Goal: Obtain resource: Download file/media

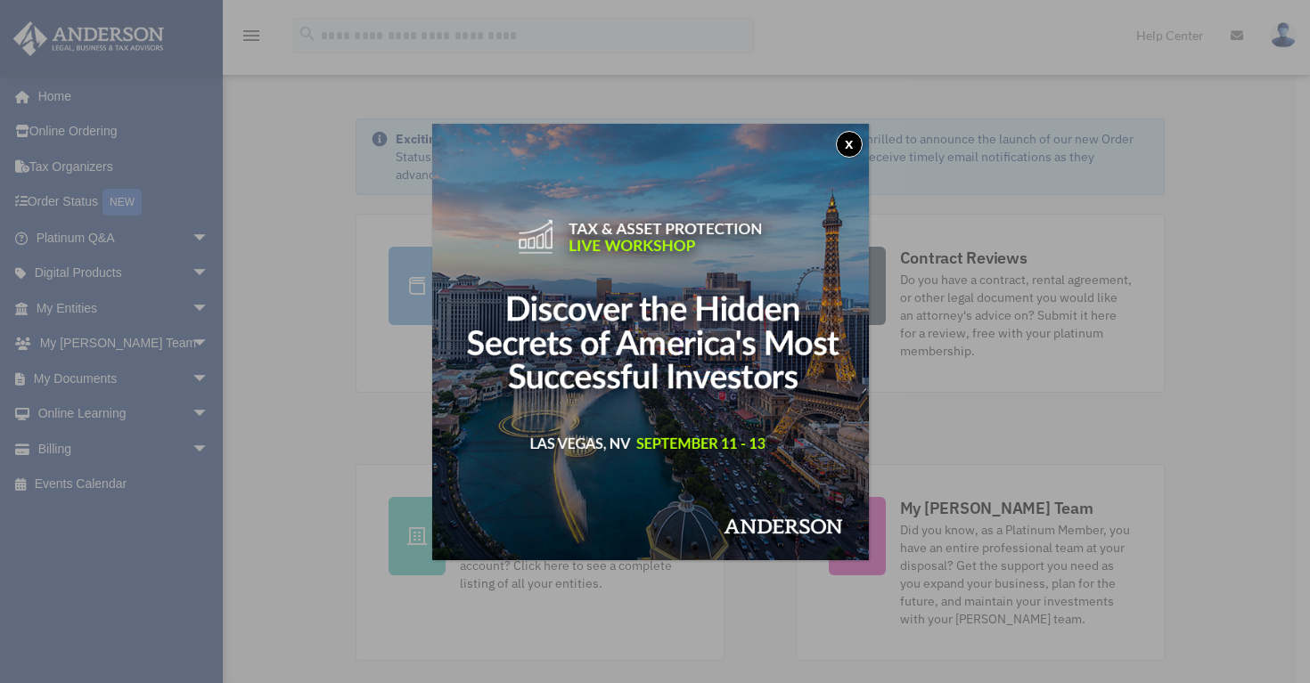
click at [859, 137] on button "x" at bounding box center [849, 144] width 27 height 27
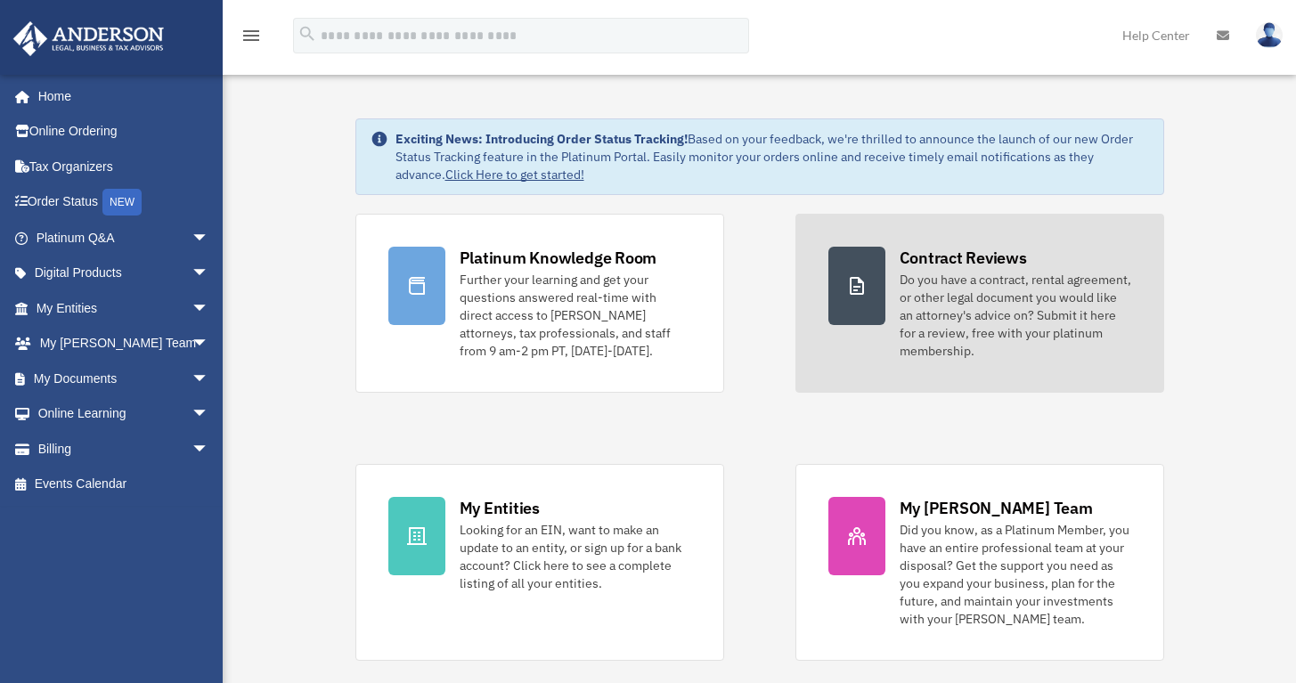
click at [944, 306] on div "Do you have a contract, rental agreement, or other legal document you would lik…" at bounding box center [1016, 315] width 232 height 89
click at [859, 284] on icon at bounding box center [856, 285] width 21 height 21
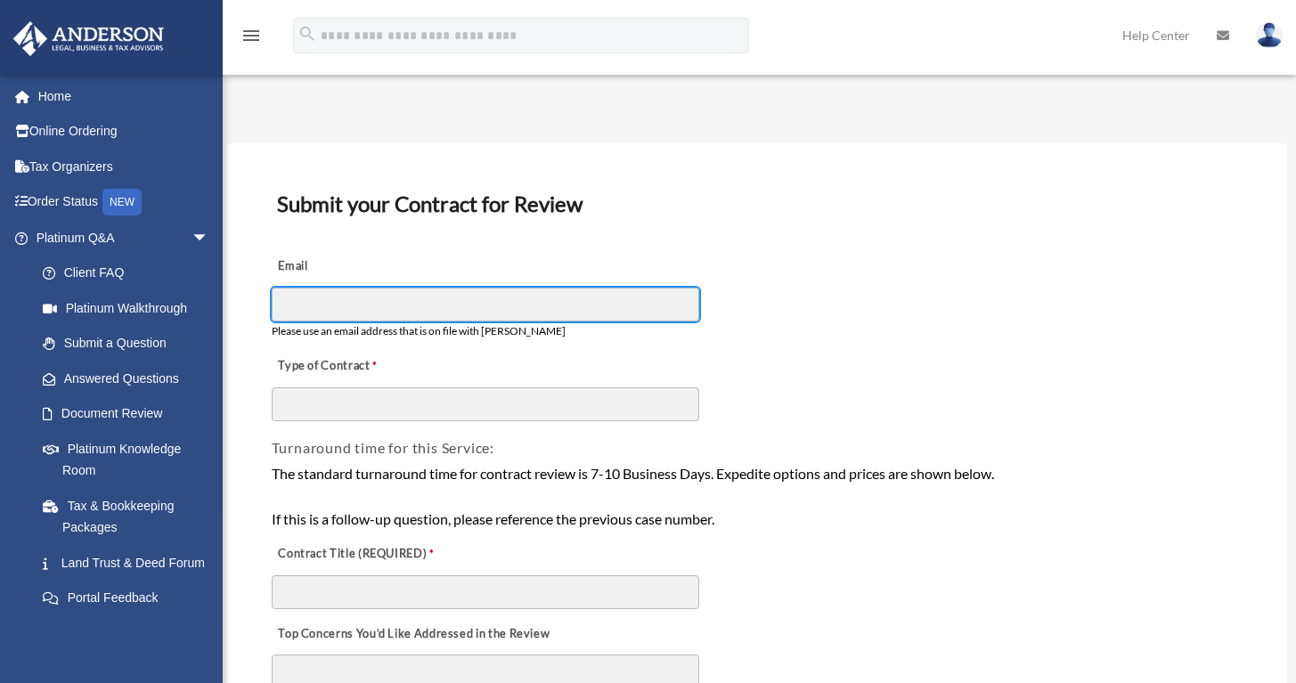
type input "**********"
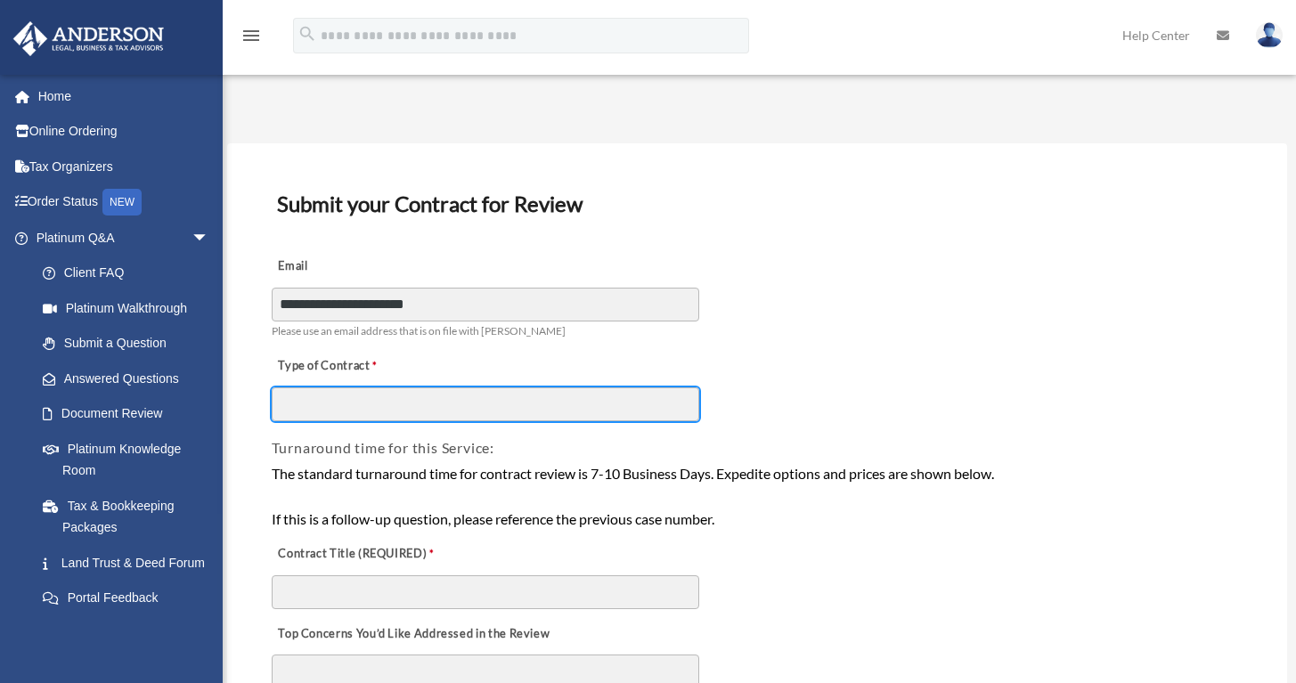
click at [297, 398] on input "Type of Contract" at bounding box center [486, 405] width 428 height 34
click at [363, 404] on input "**********" at bounding box center [486, 405] width 428 height 34
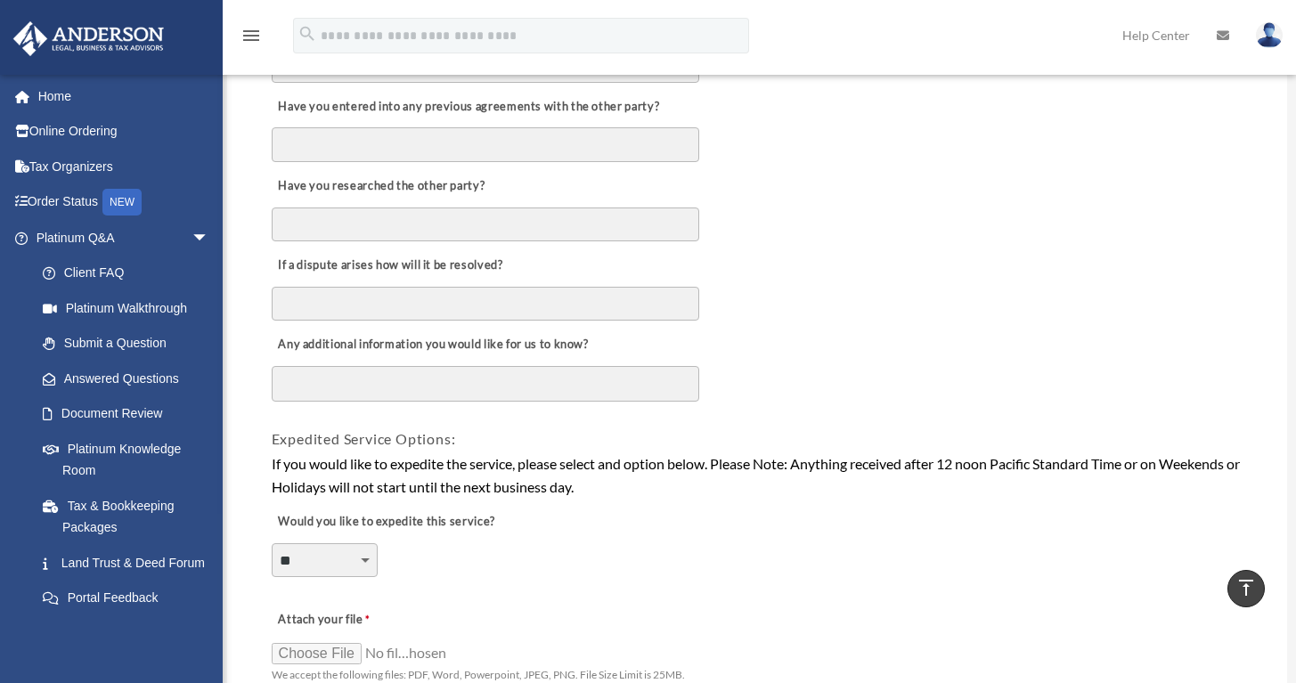
scroll to position [1244, 0]
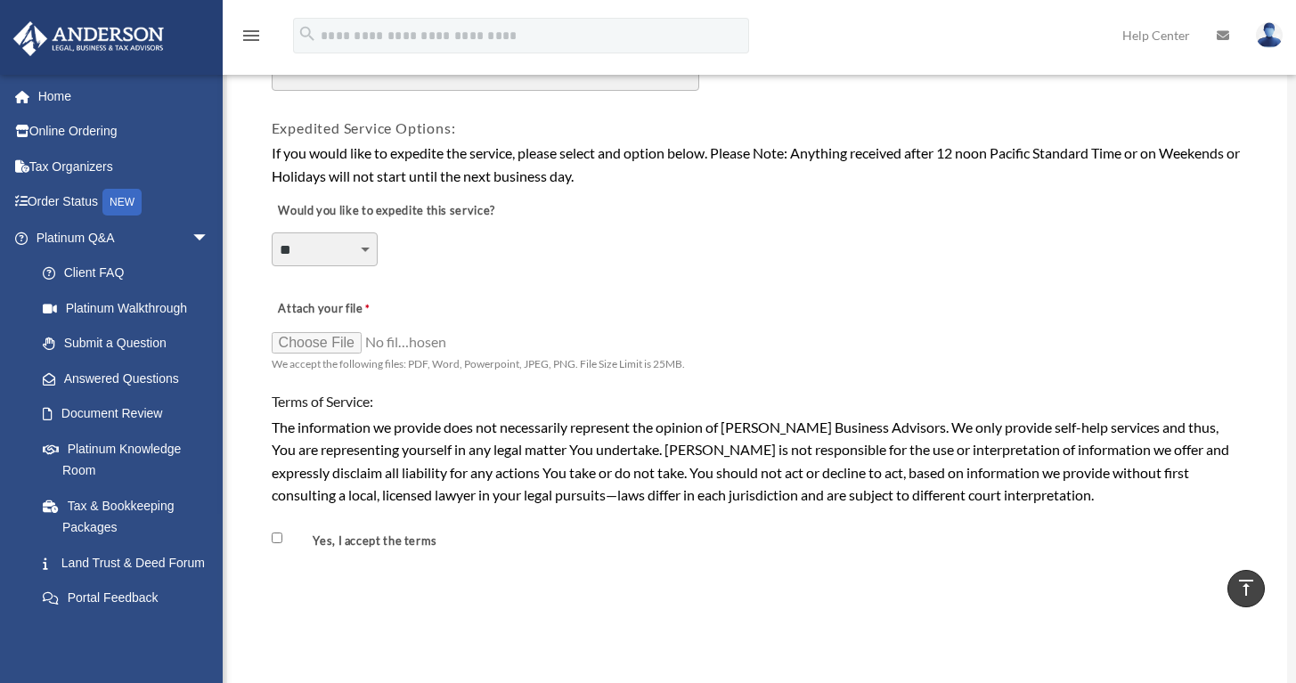
type input "**********"
click at [337, 330] on input "Attach your file" at bounding box center [361, 342] width 178 height 25
type input "**********"
click at [445, 330] on input "Attach your file" at bounding box center [361, 342] width 178 height 25
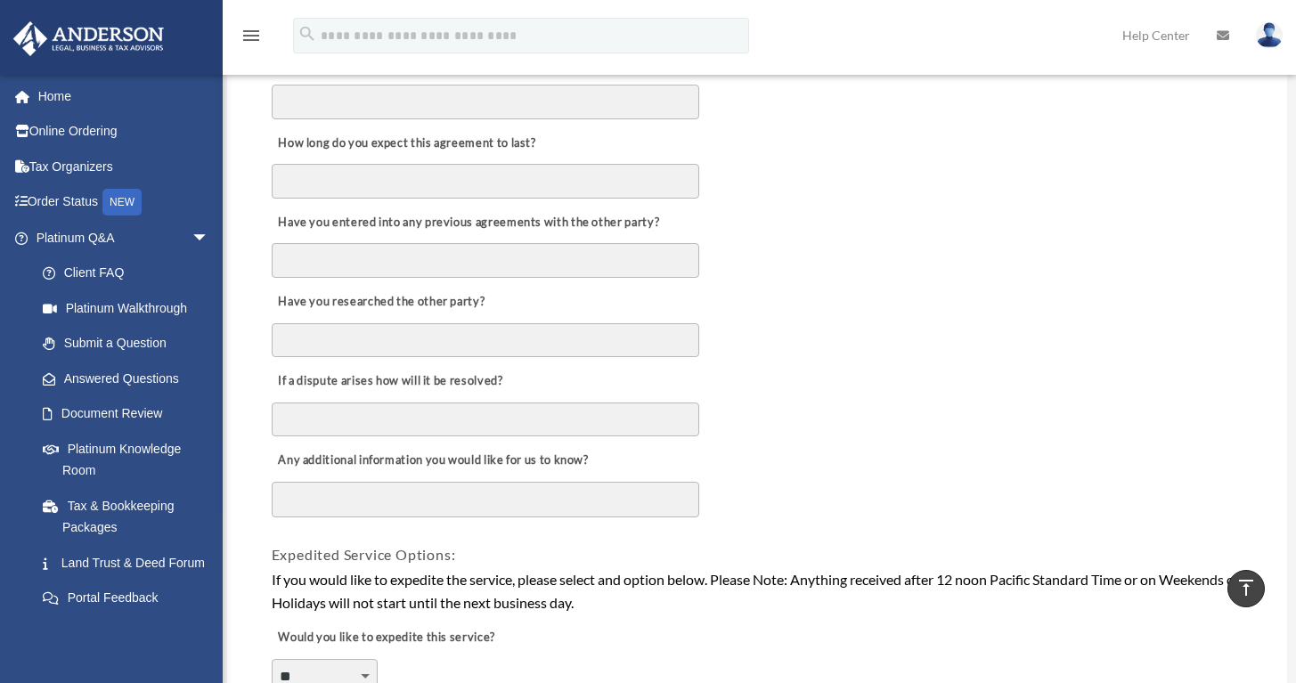
scroll to position [811, 0]
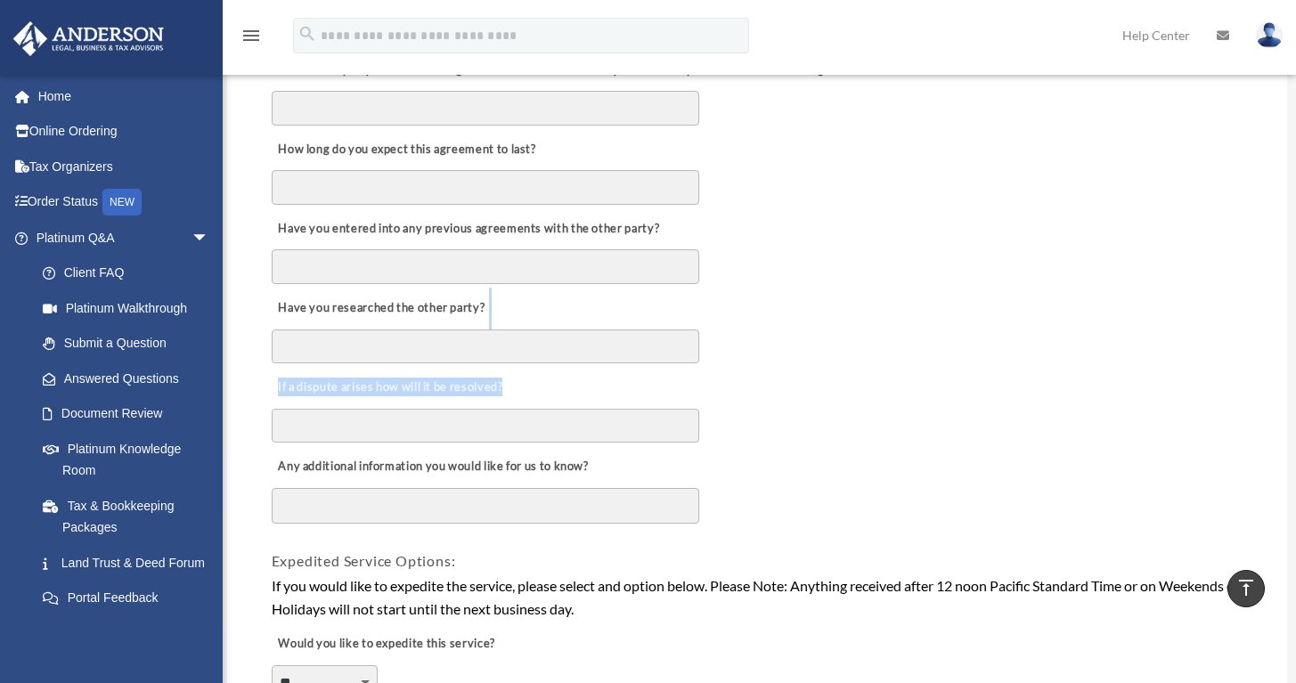
drag, startPoint x: 1284, startPoint y: 389, endPoint x: 1282, endPoint y: 274, distance: 114.9
click at [1282, 276] on div "**********" at bounding box center [757, 314] width 1060 height 1962
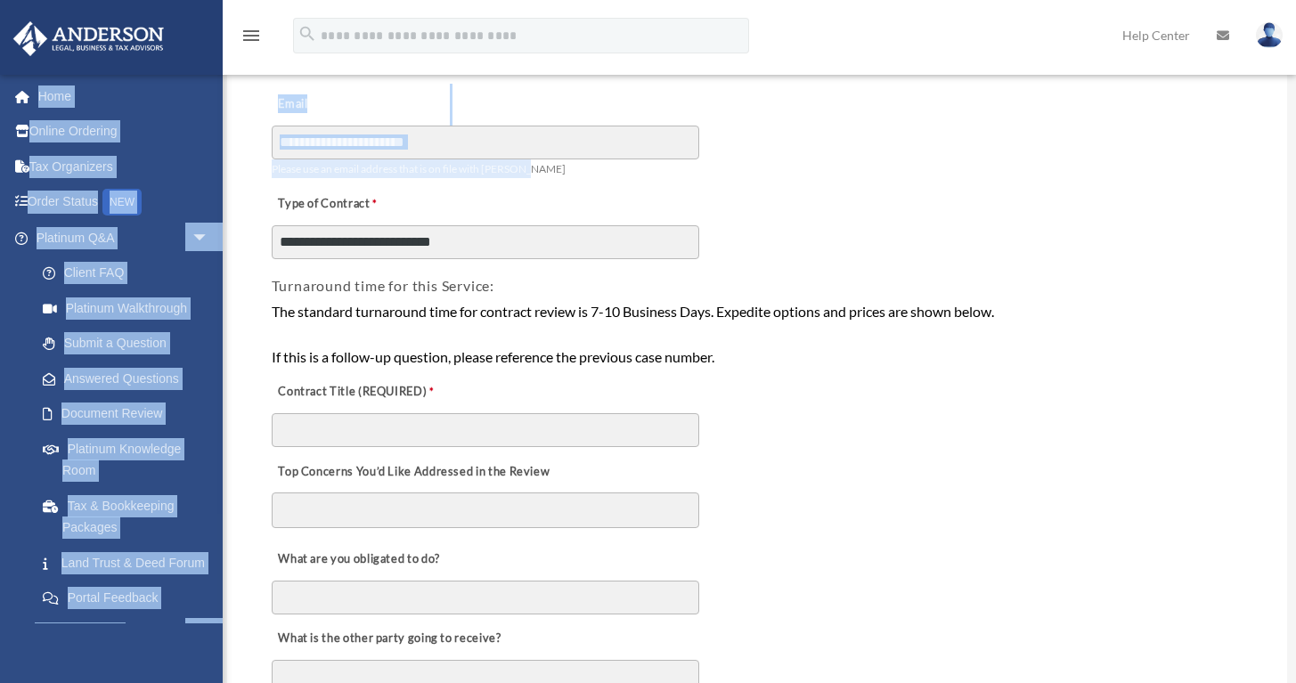
drag, startPoint x: 1267, startPoint y: 116, endPoint x: 1216, endPoint y: 21, distance: 107.2
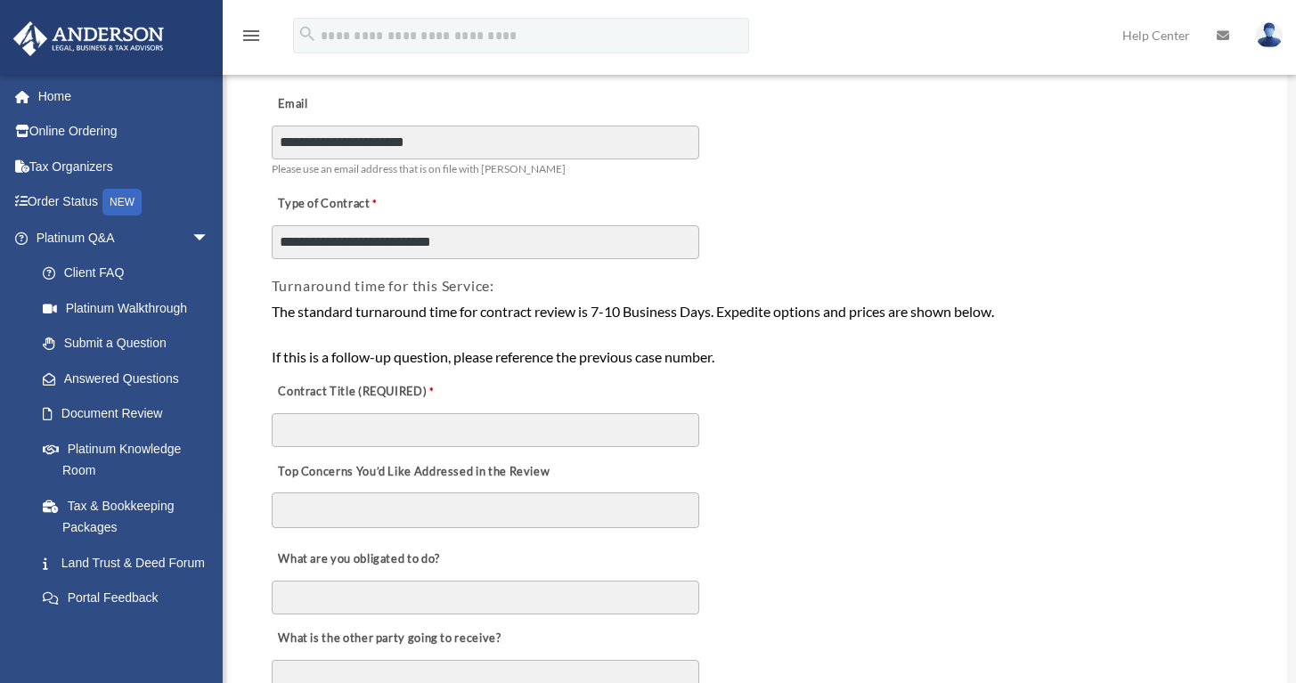
click at [1214, 271] on div "Turnaround time for this Service:" at bounding box center [758, 279] width 976 height 37
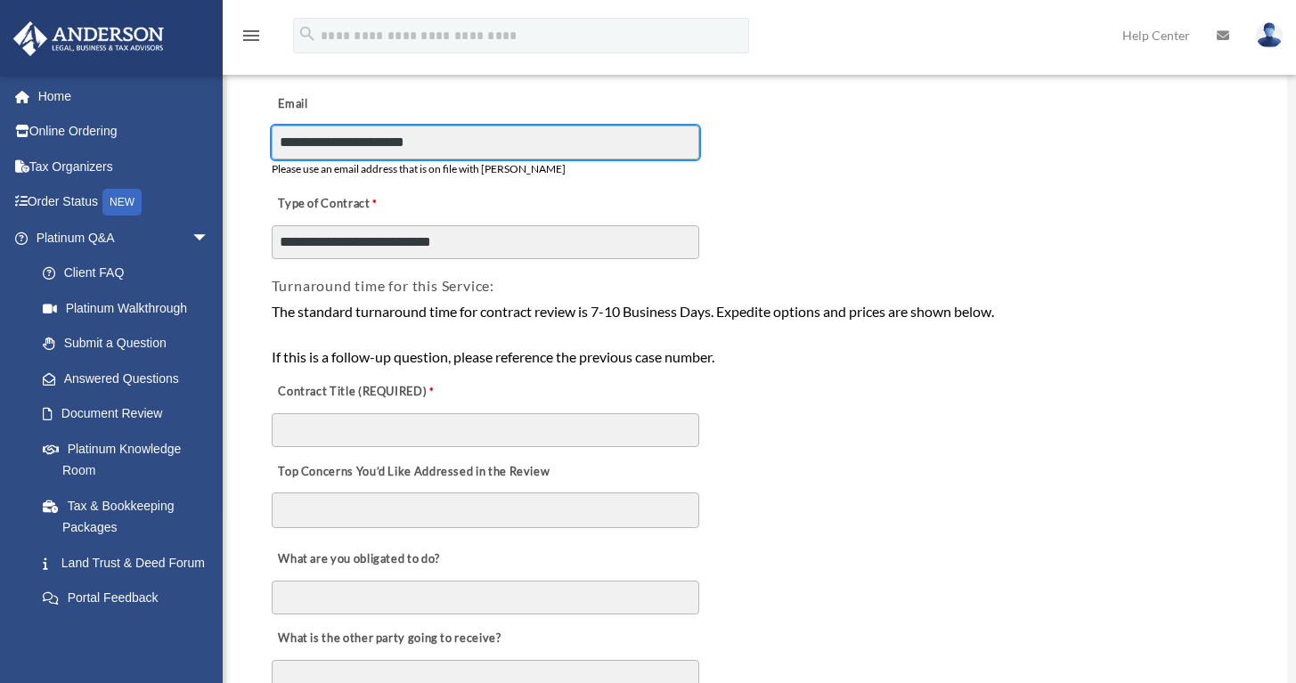
click at [450, 138] on input "**********" at bounding box center [486, 143] width 428 height 34
type input "*"
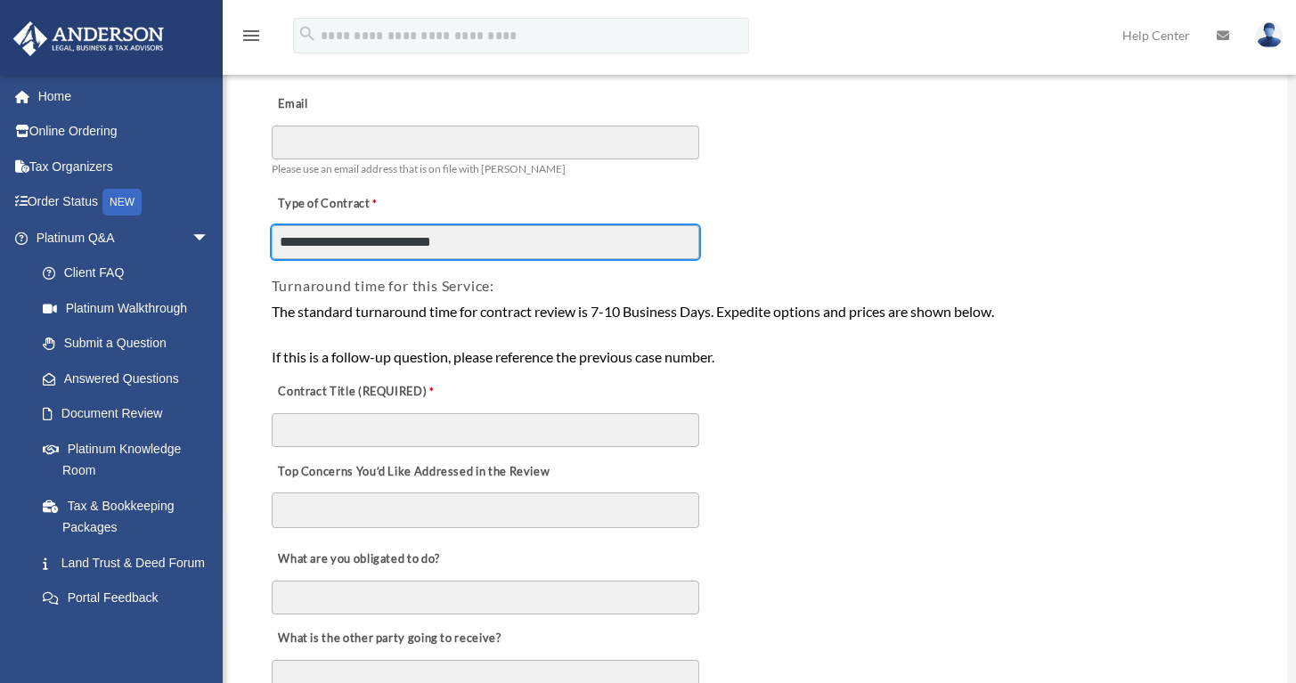
click at [477, 247] on input "**********" at bounding box center [486, 242] width 428 height 34
type input "*"
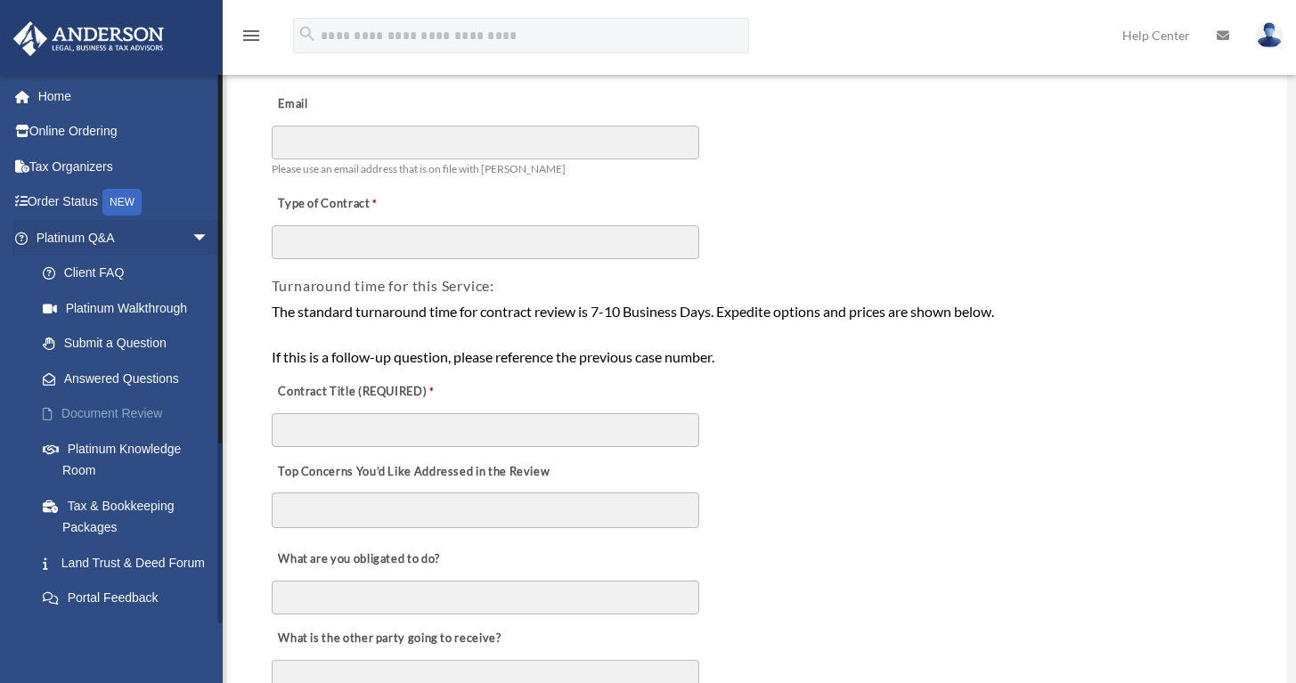
click at [131, 407] on link "Document Review" at bounding box center [130, 414] width 211 height 36
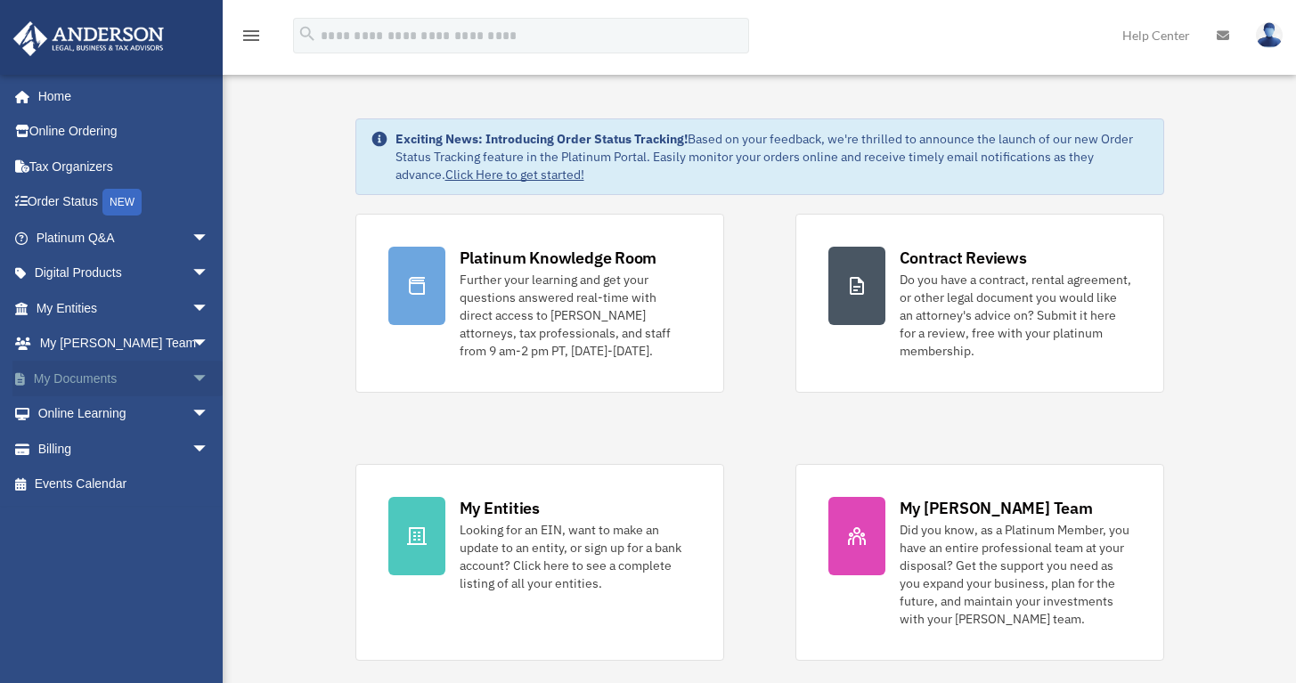
click at [60, 374] on link "My Documents arrow_drop_down" at bounding box center [124, 379] width 224 height 36
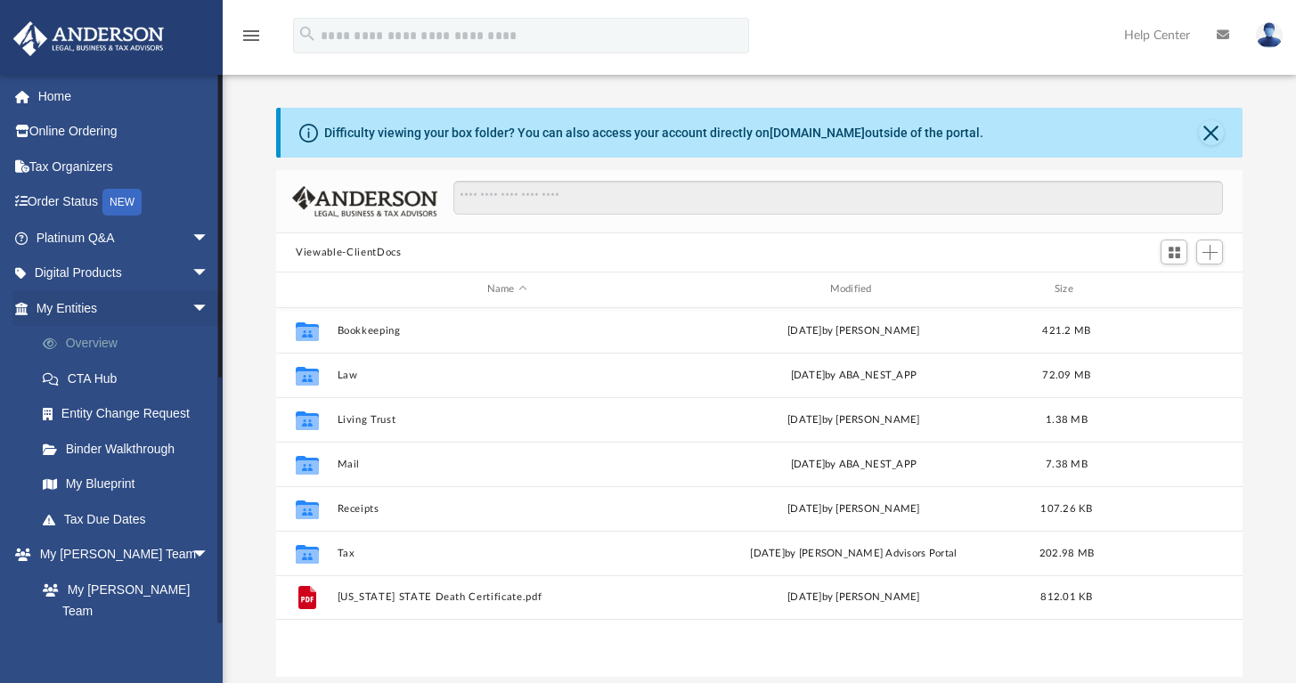
scroll to position [392, 952]
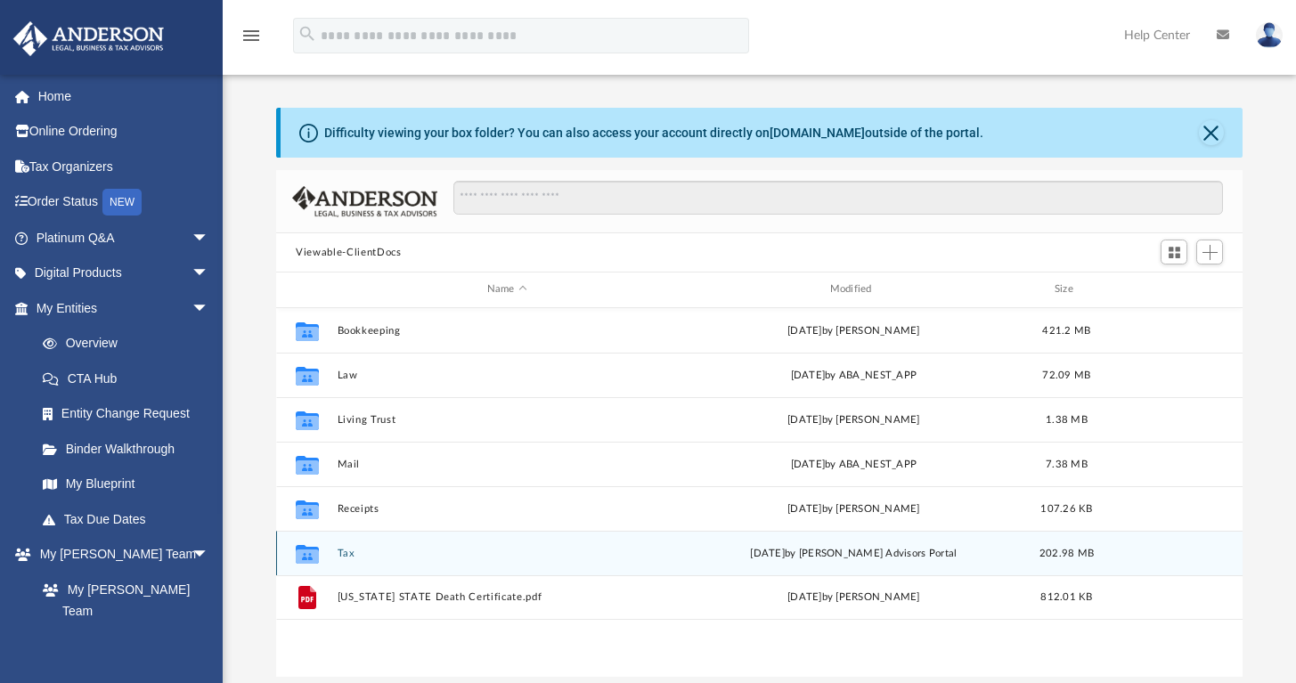
click at [352, 541] on div "Collaborated Folder Tax Fri Jul 25 2025 by Anderson Advisors Portal 202.98 MB" at bounding box center [759, 553] width 967 height 45
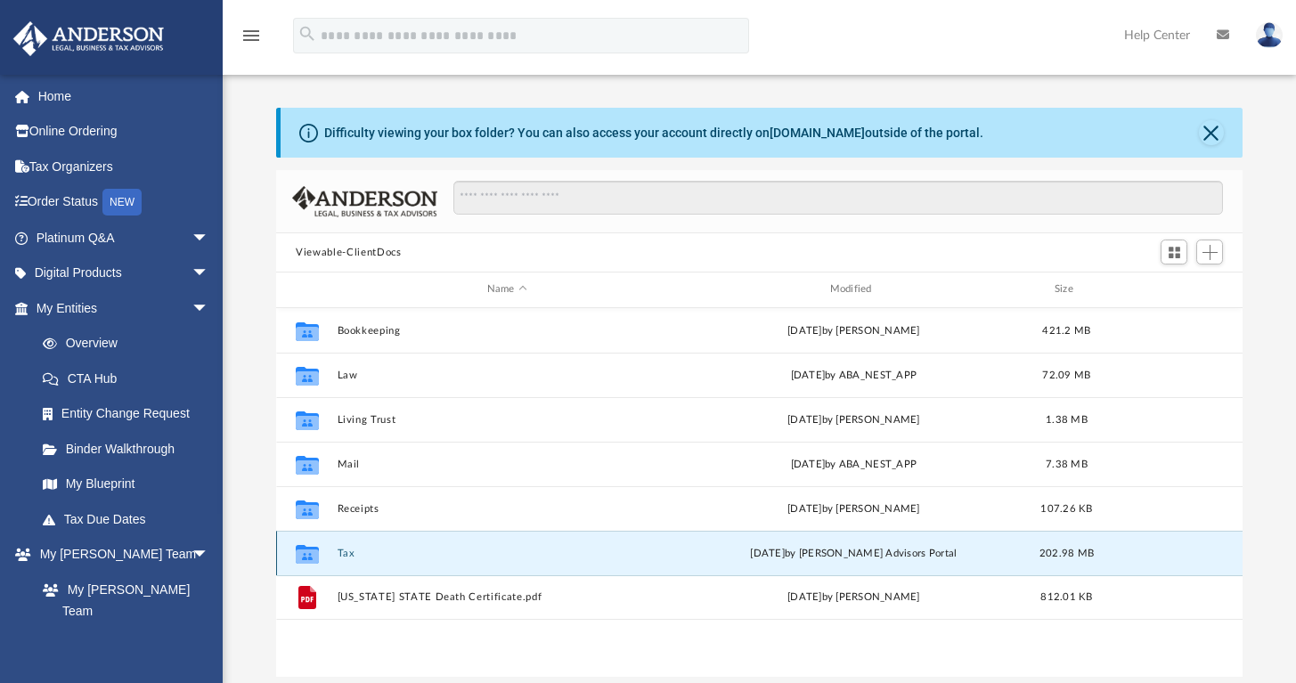
click at [342, 550] on button "Tax" at bounding box center [507, 554] width 339 height 12
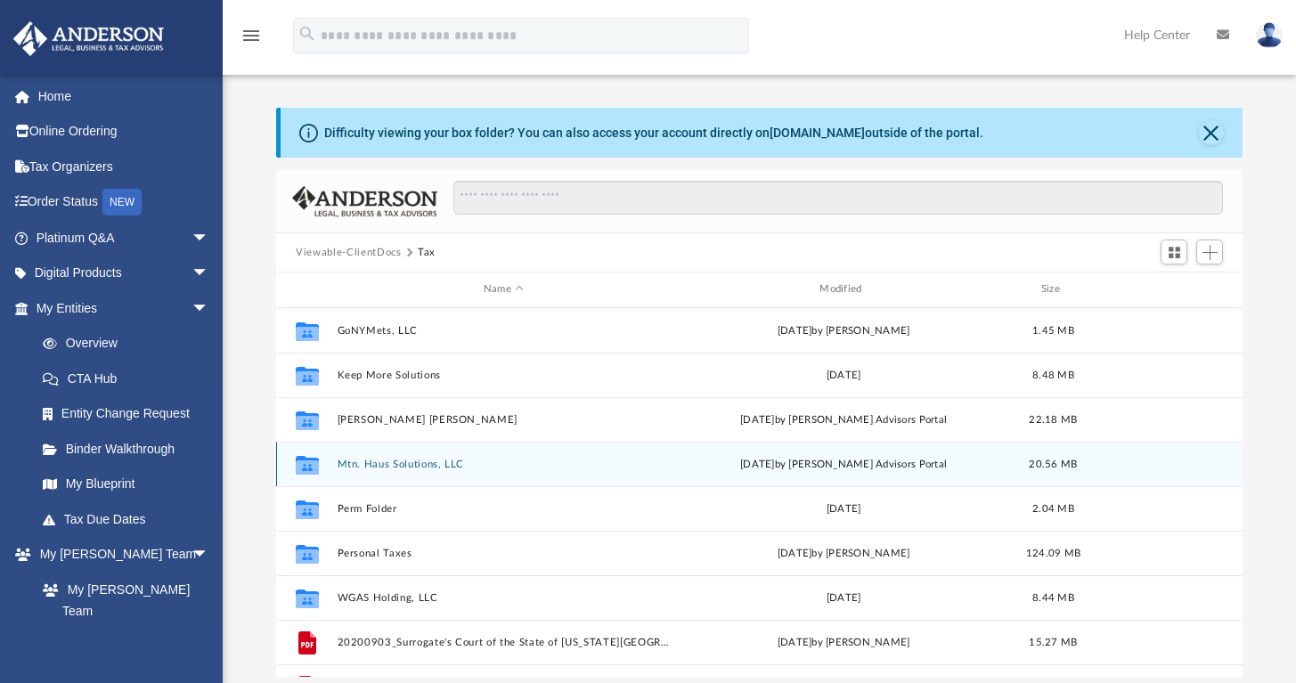
click at [400, 465] on button "Mtn. Haus Solutions, LLC" at bounding box center [504, 465] width 332 height 12
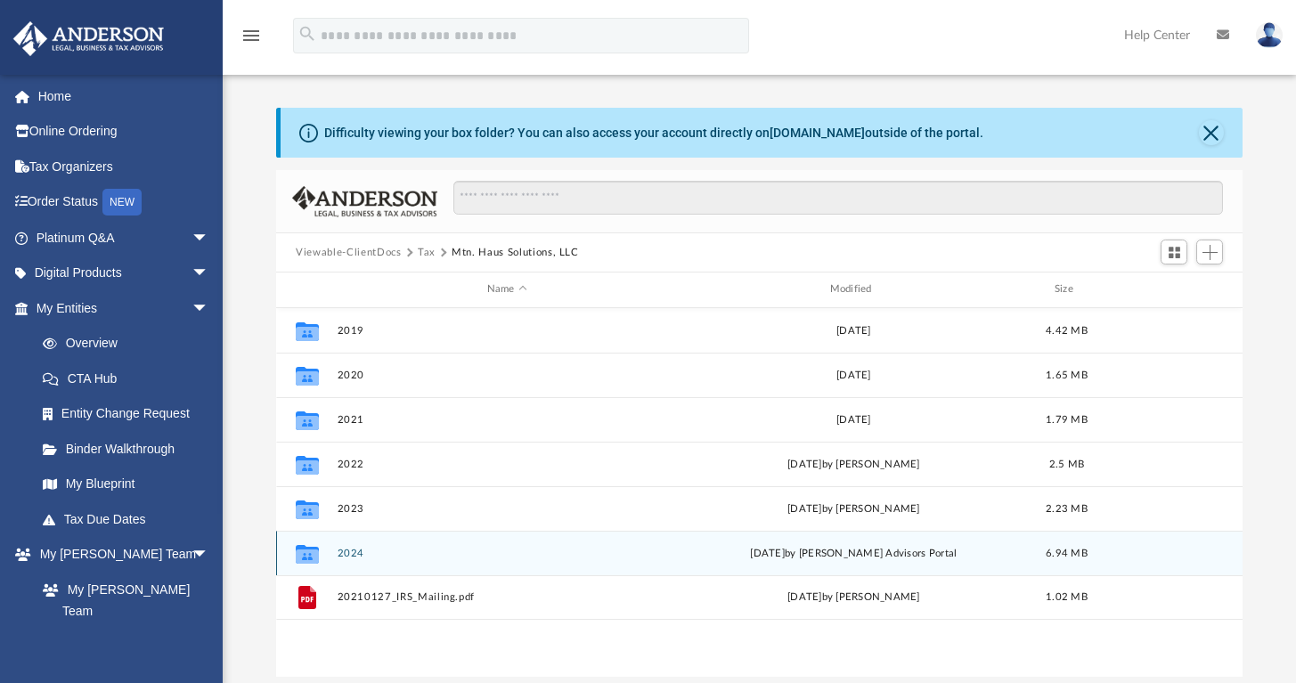
click at [353, 551] on button "2024" at bounding box center [507, 554] width 339 height 12
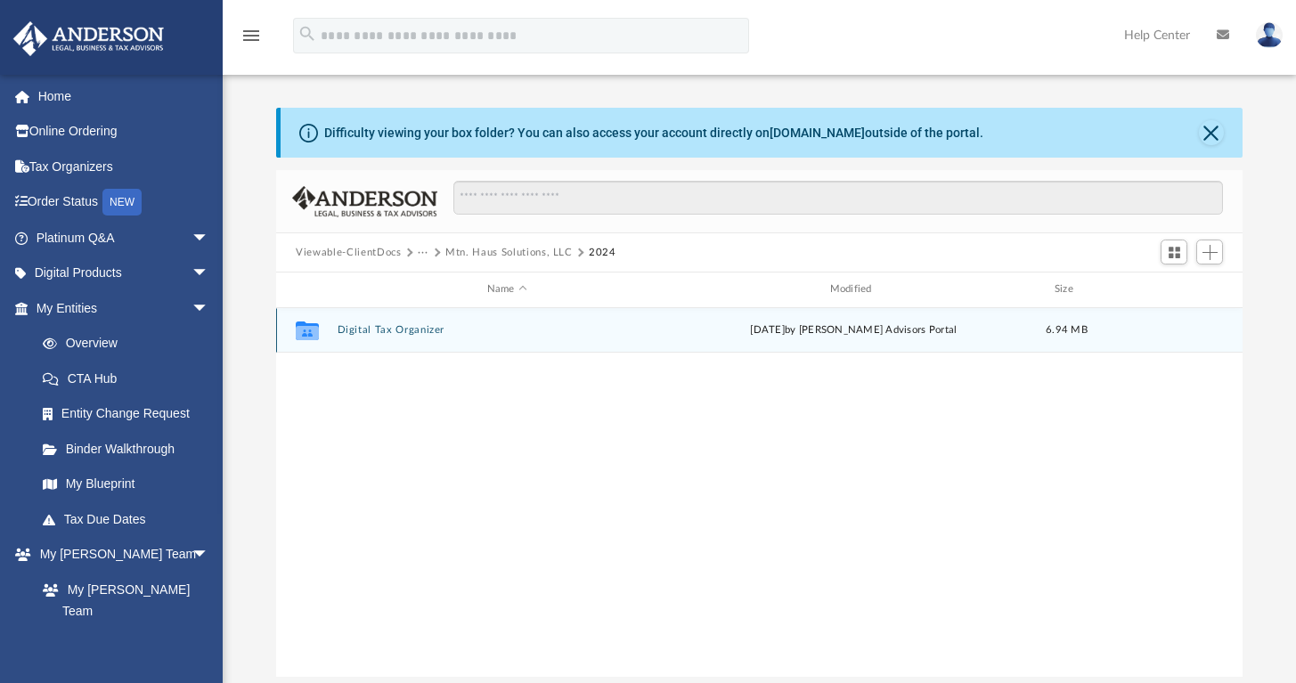
click at [382, 328] on button "Digital Tax Organizer" at bounding box center [507, 330] width 339 height 12
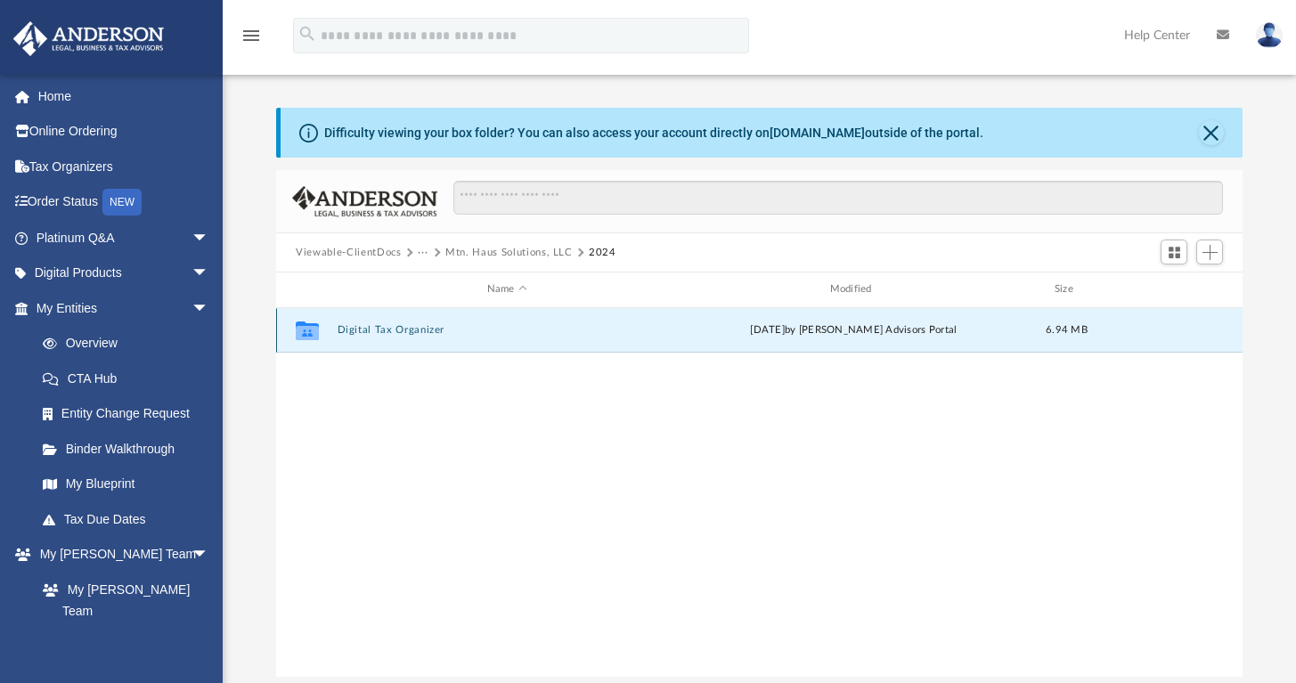
click at [382, 328] on button "Digital Tax Organizer" at bounding box center [507, 330] width 339 height 12
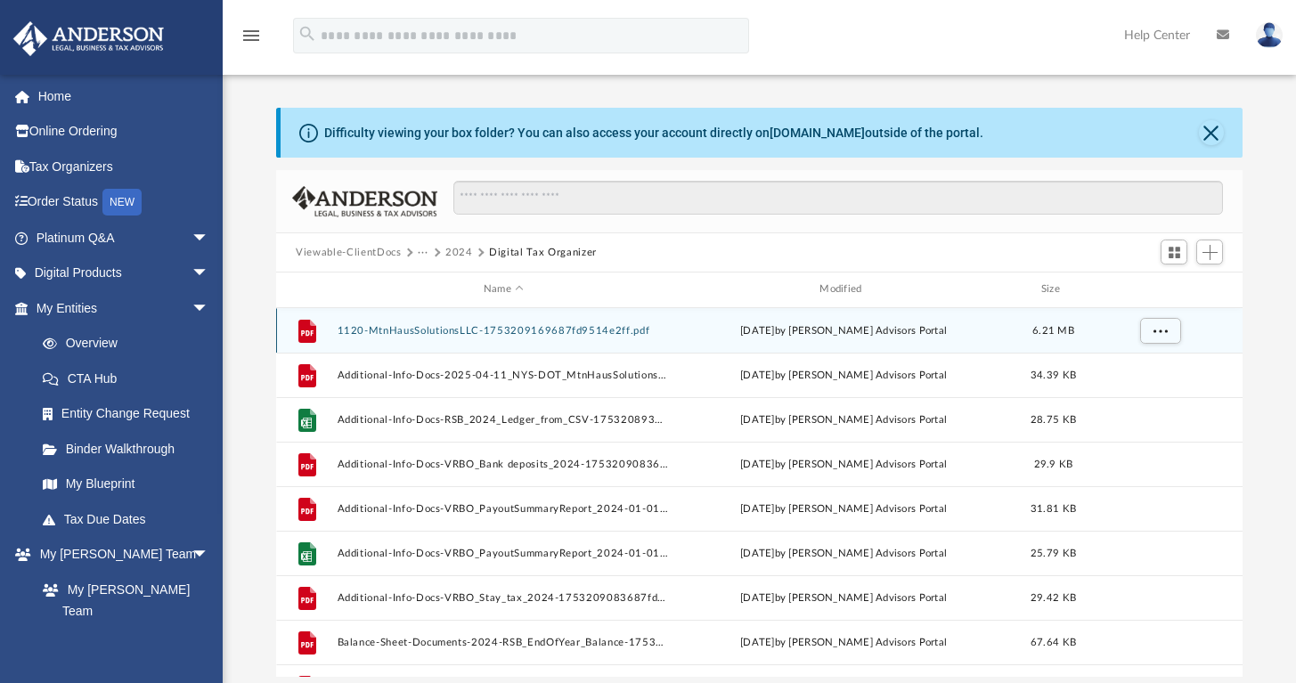
click at [458, 332] on button "1120-MtnHausSolutionsLLC-1753209169687fd9514e2ff.pdf" at bounding box center [504, 331] width 332 height 12
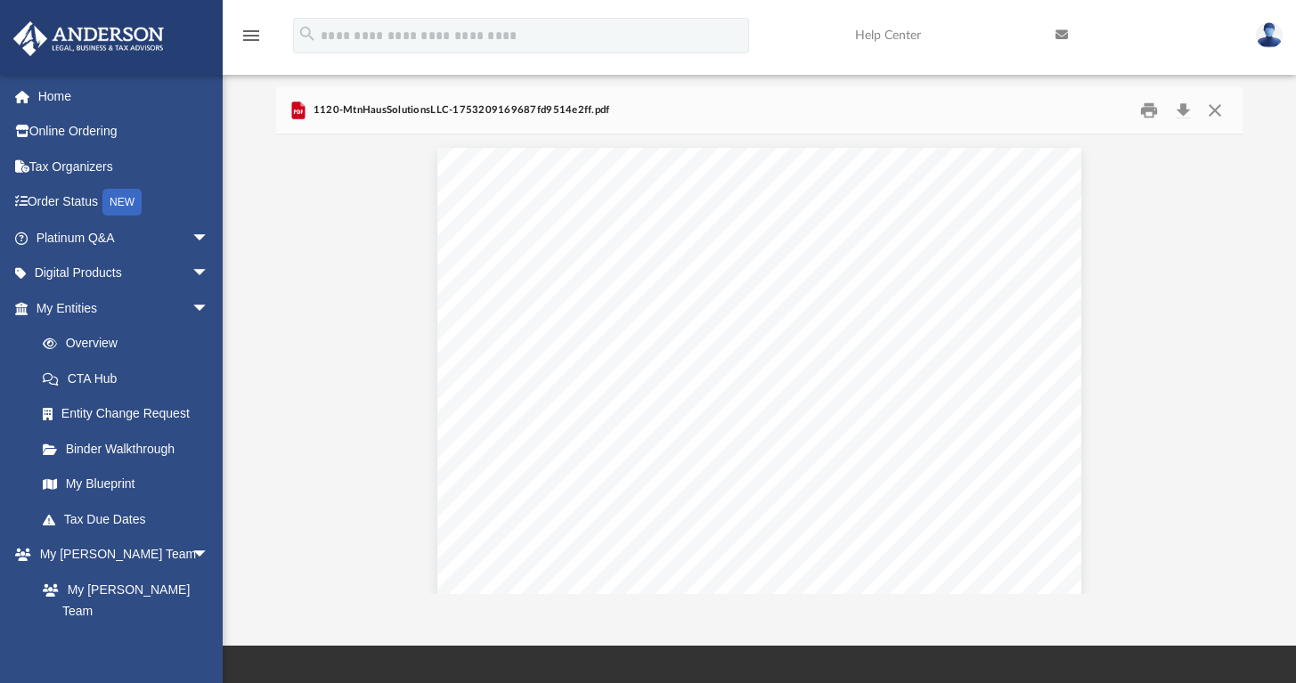
scroll to position [72, 0]
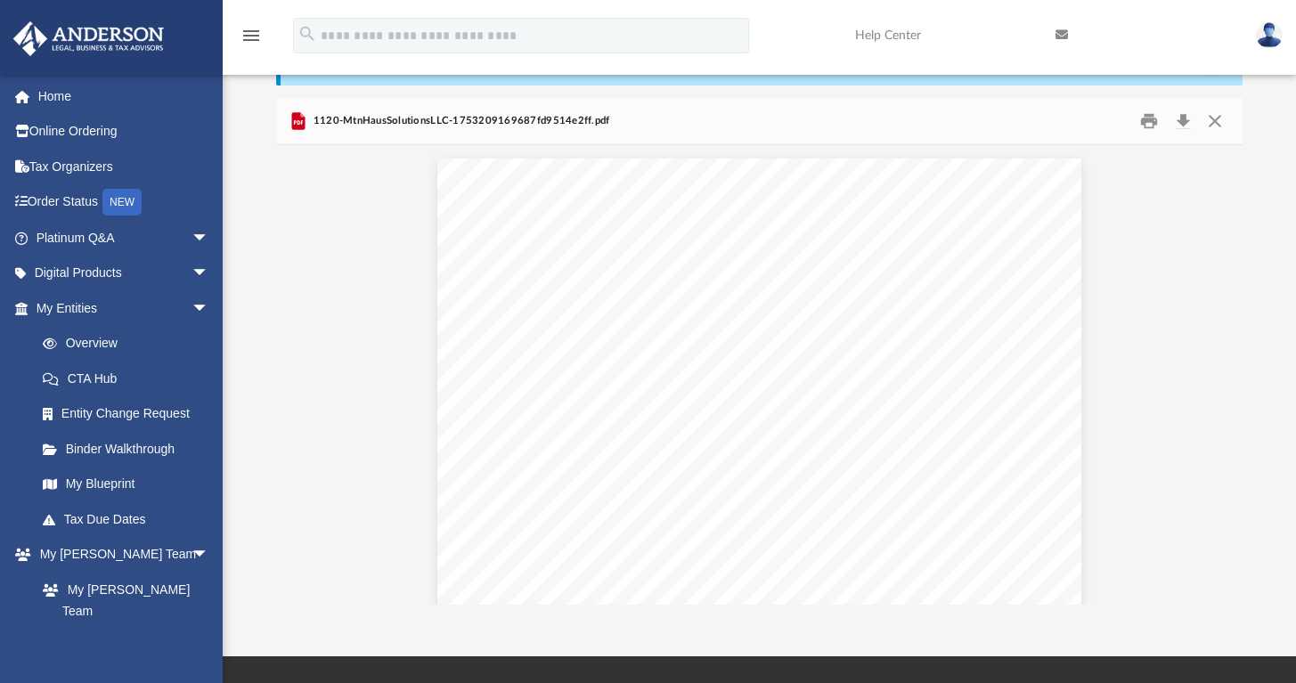
click at [1059, 31] on icon at bounding box center [1062, 35] width 12 height 12
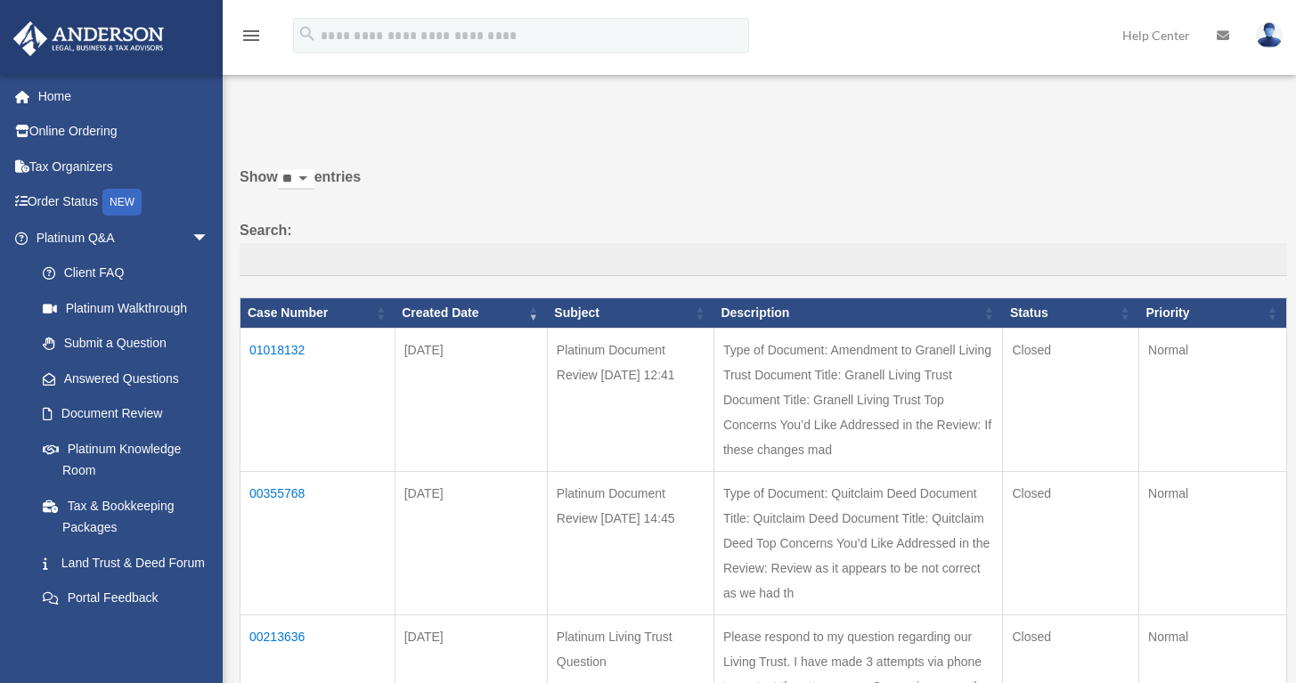
click at [1226, 33] on icon at bounding box center [1223, 35] width 12 height 12
click at [262, 352] on td "01018132" at bounding box center [318, 399] width 155 height 143
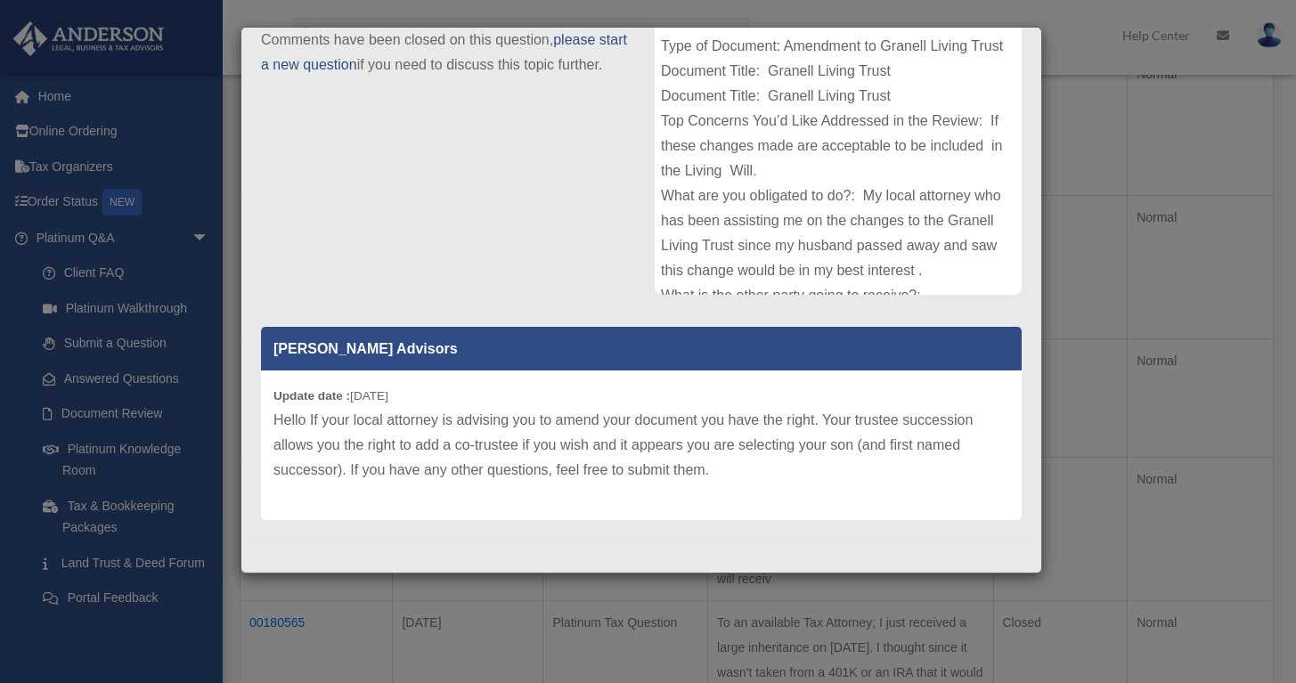
scroll to position [608, 0]
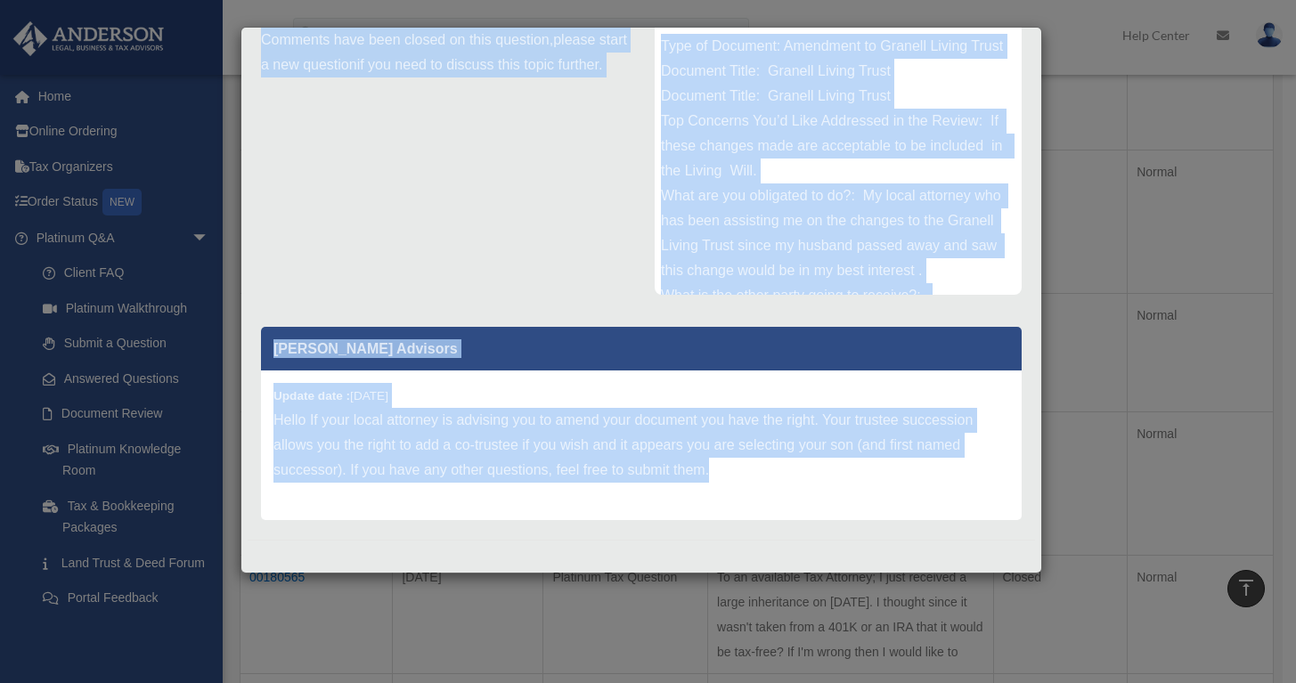
drag, startPoint x: 250, startPoint y: 40, endPoint x: 396, endPoint y: 546, distance: 526.7
click at [396, 546] on div "Case Detail × Platinum Document Review 06/23/2025 12:41 Case Number 01018132 Cr…" at bounding box center [642, 300] width 802 height 547
copy div "Case Detail × Platinum Document Review 06/23/2025 12:41 Case Number 01018132 Cr…"
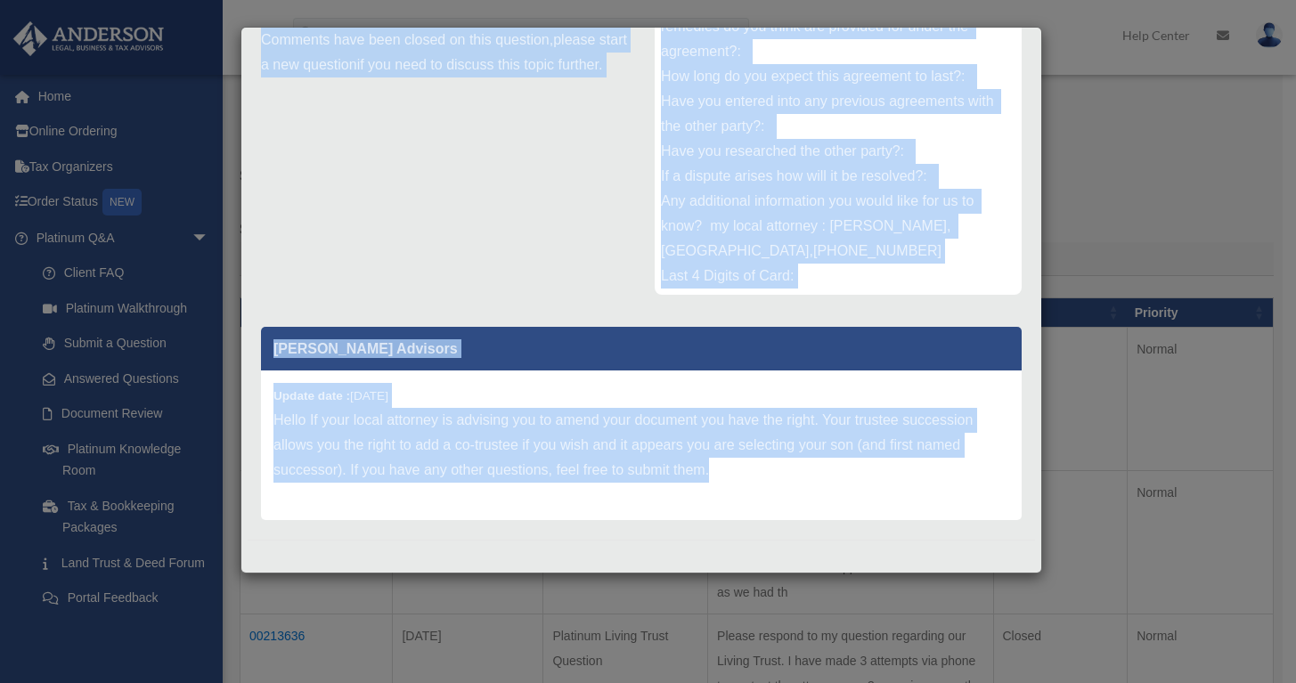
scroll to position [0, 0]
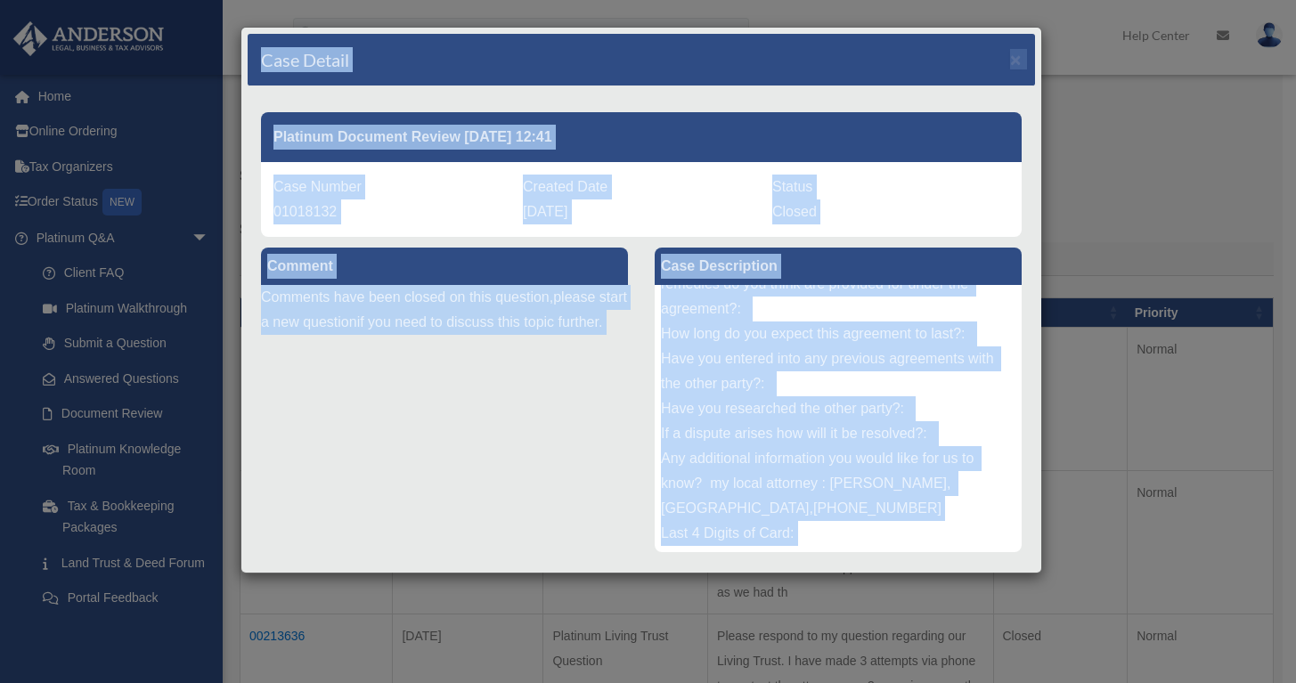
click at [412, 470] on div "Comment Comments have been closed on this question, please start a new question…" at bounding box center [642, 510] width 788 height 547
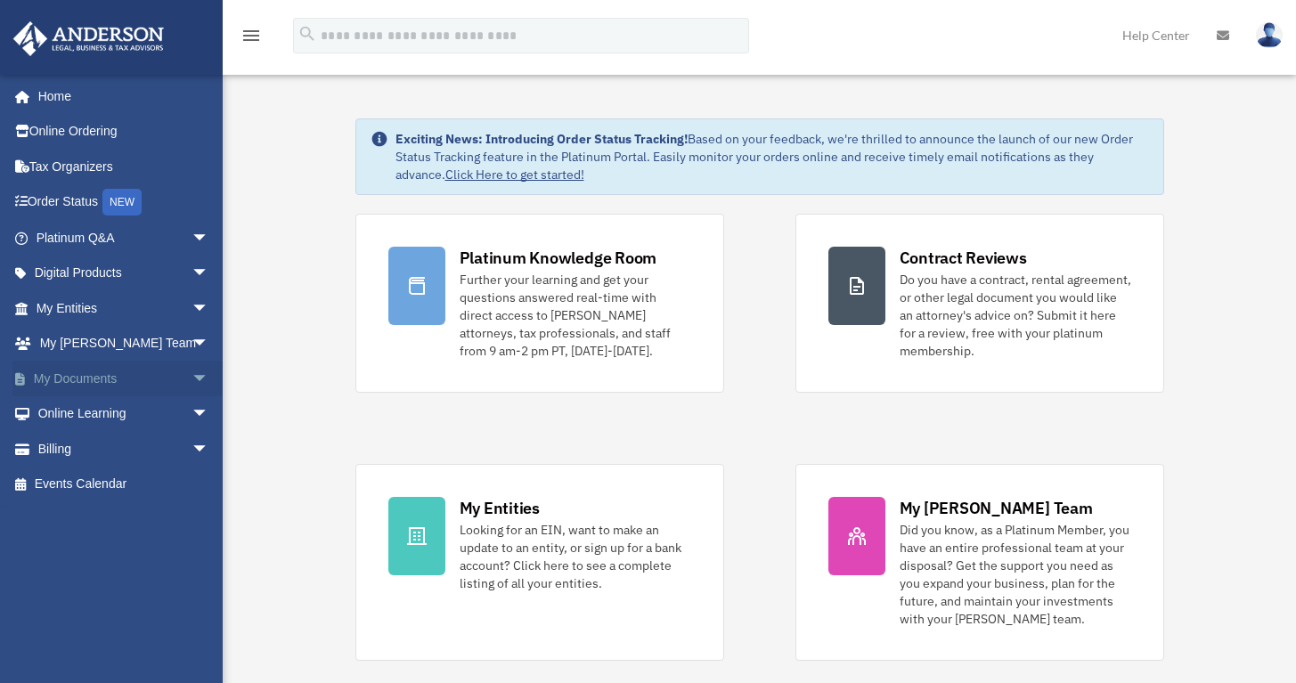
click at [192, 368] on span "arrow_drop_down" at bounding box center [210, 379] width 36 height 37
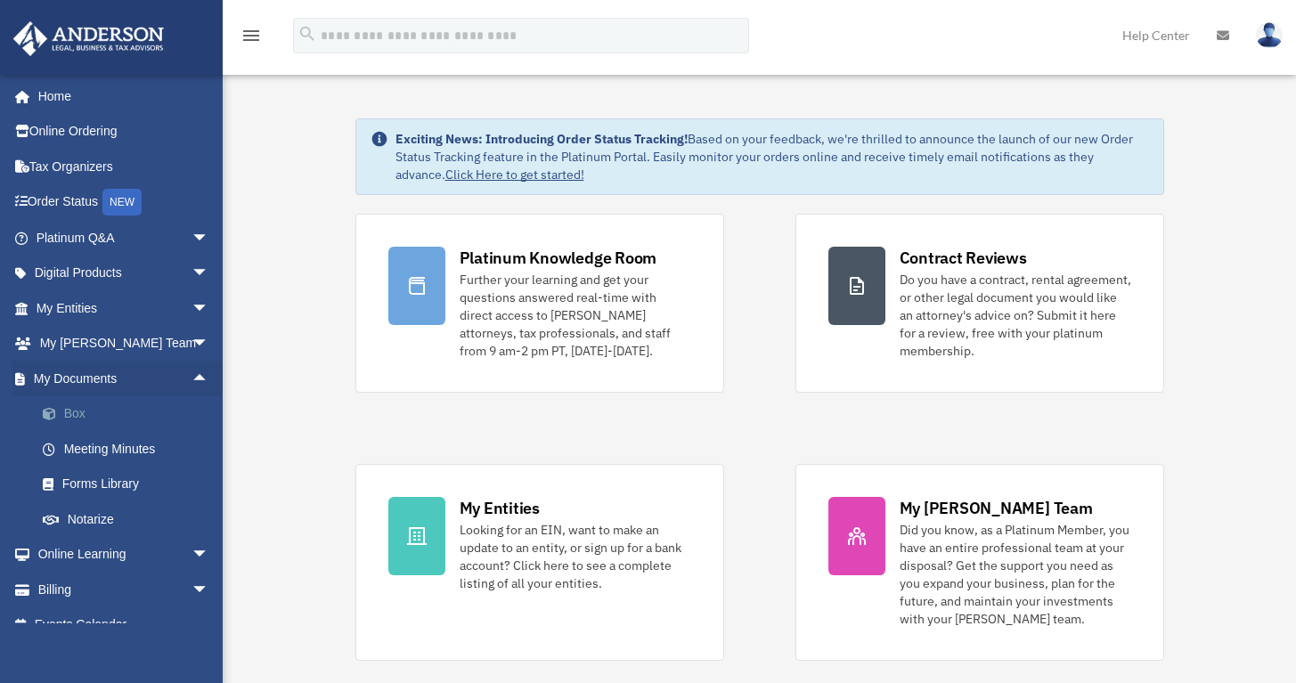
click at [74, 409] on link "Box" at bounding box center [130, 414] width 211 height 36
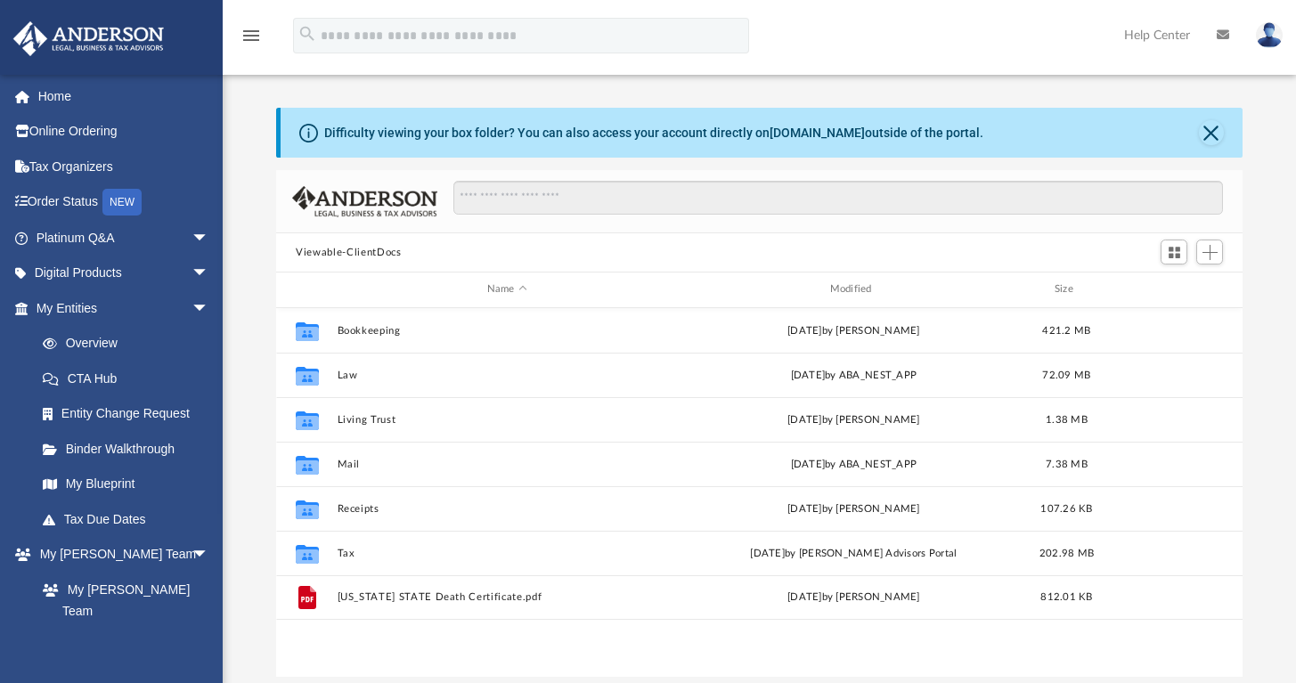
scroll to position [392, 952]
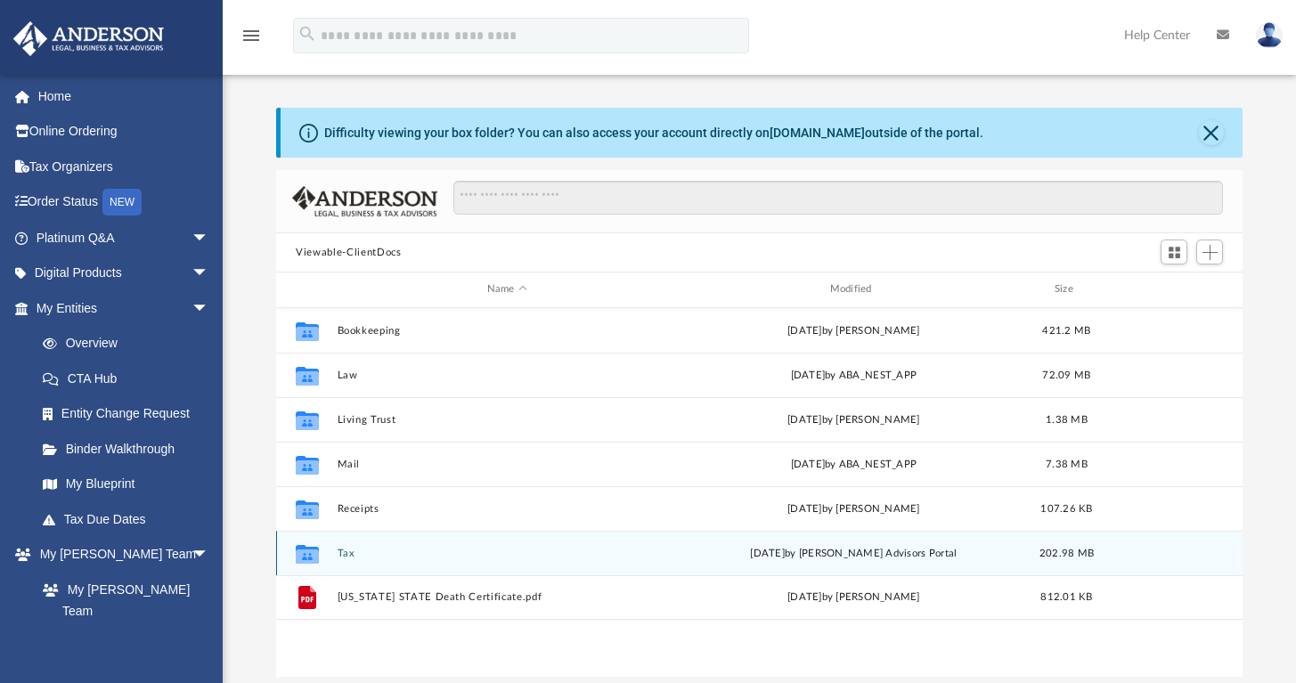
click at [347, 555] on button "Tax" at bounding box center [507, 554] width 339 height 12
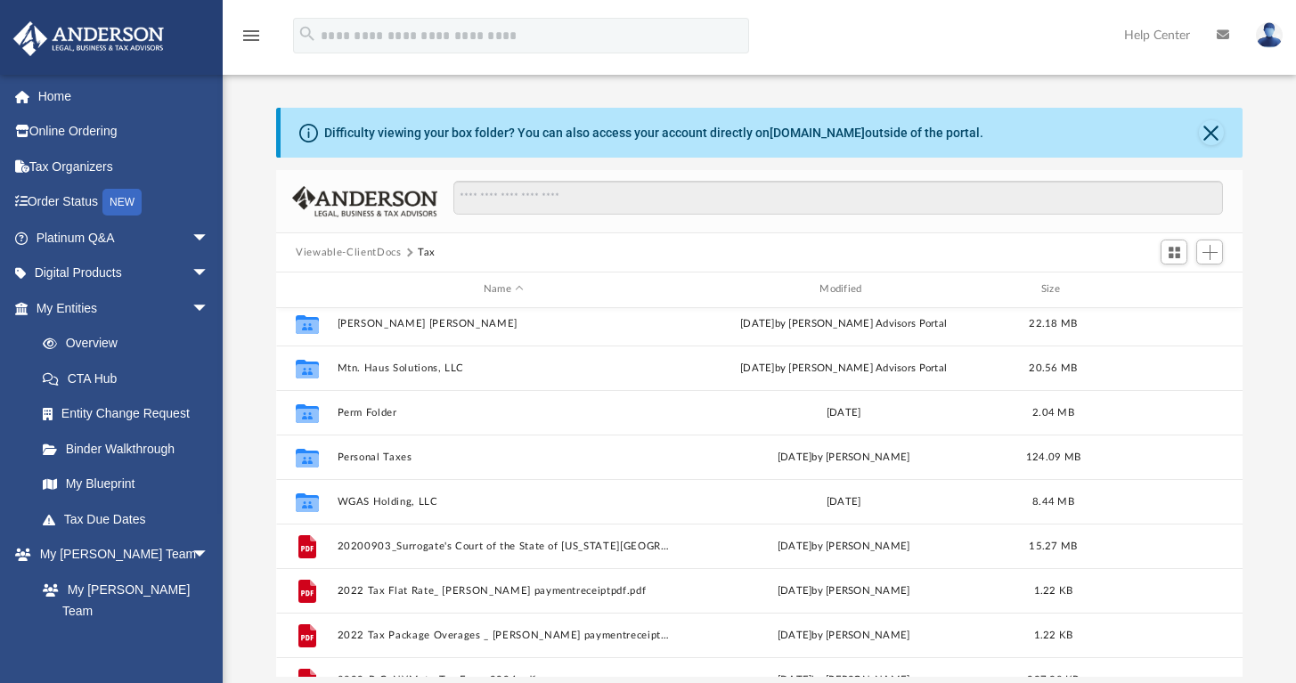
scroll to position [0, 0]
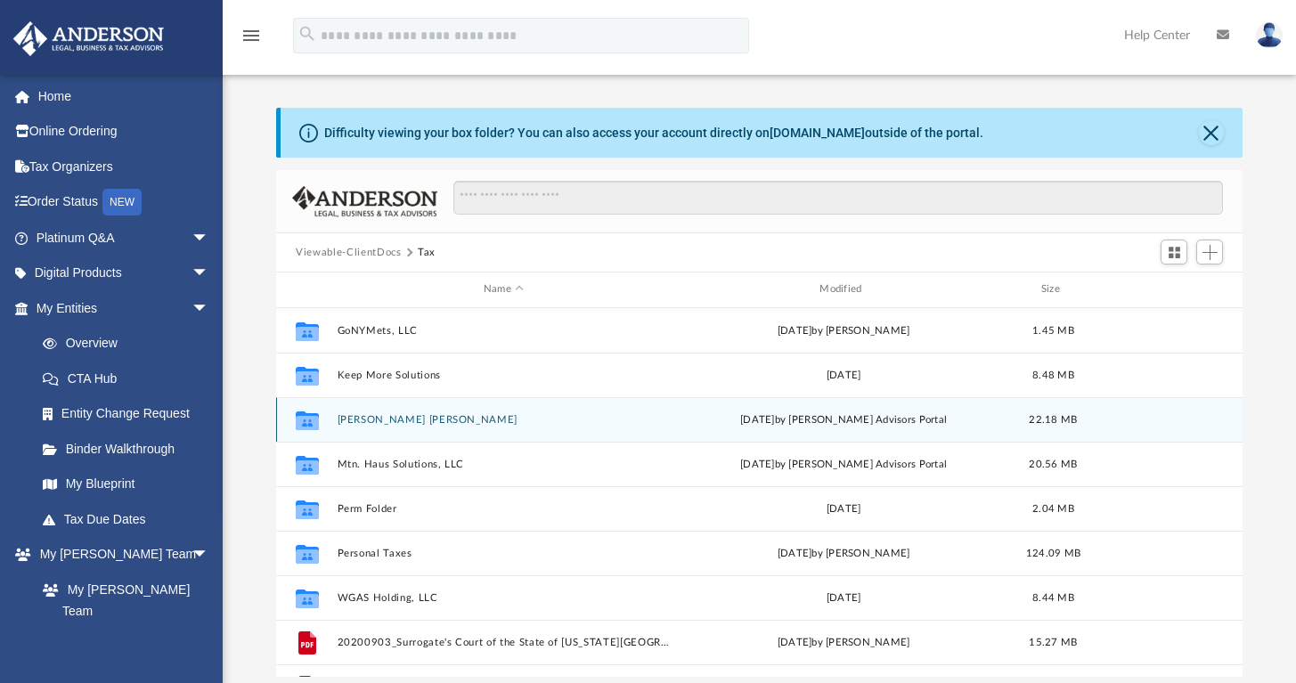
click at [413, 421] on button "[PERSON_NAME] [PERSON_NAME]" at bounding box center [504, 420] width 332 height 12
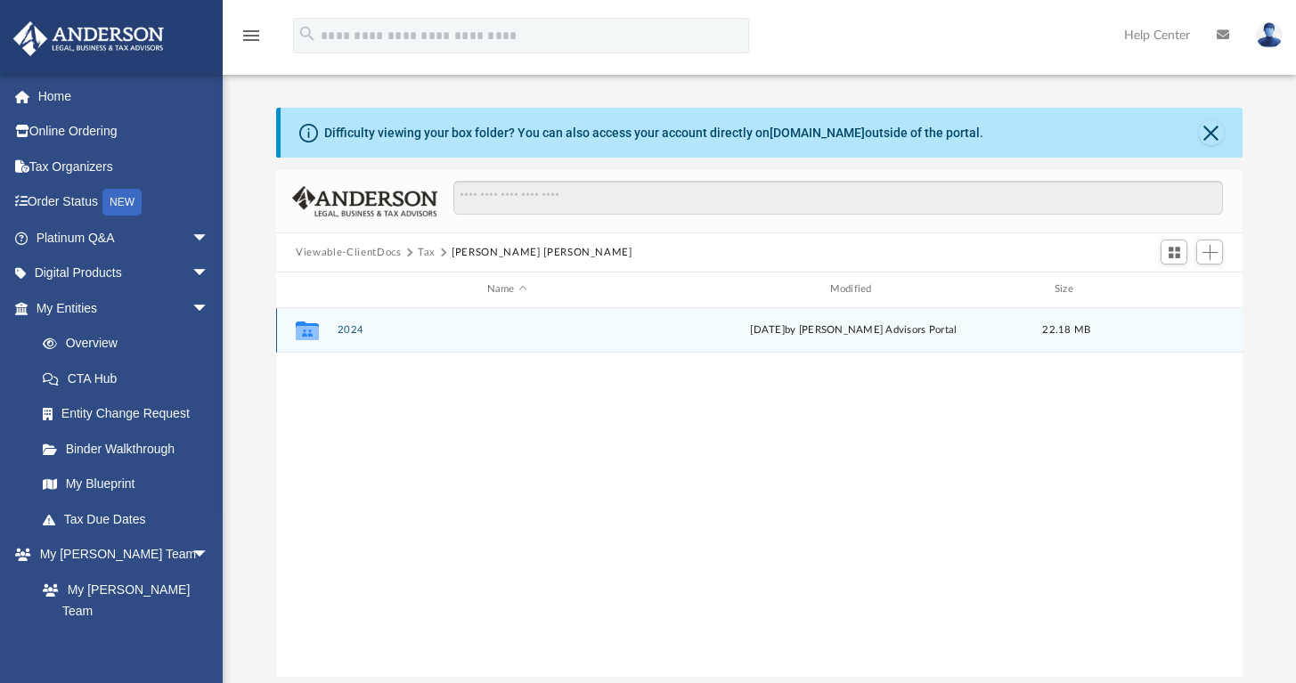
click at [356, 328] on button "2024" at bounding box center [507, 330] width 339 height 12
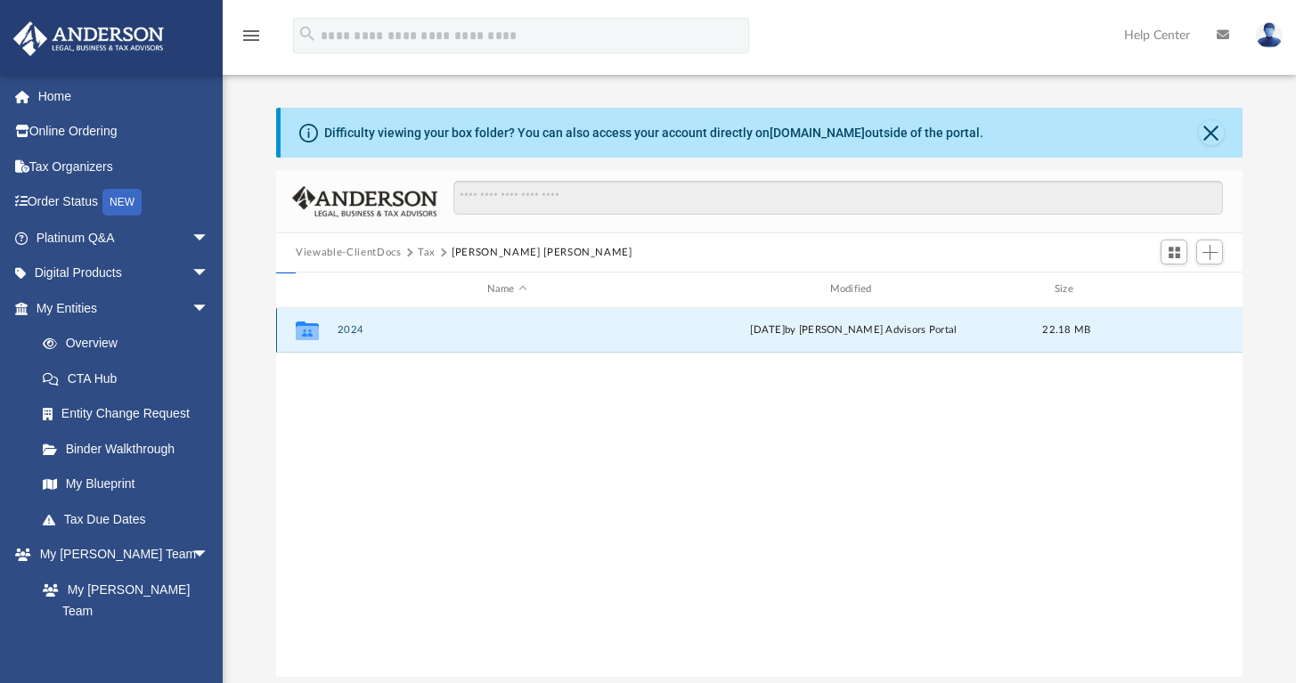
click at [356, 328] on button "2024" at bounding box center [507, 330] width 339 height 12
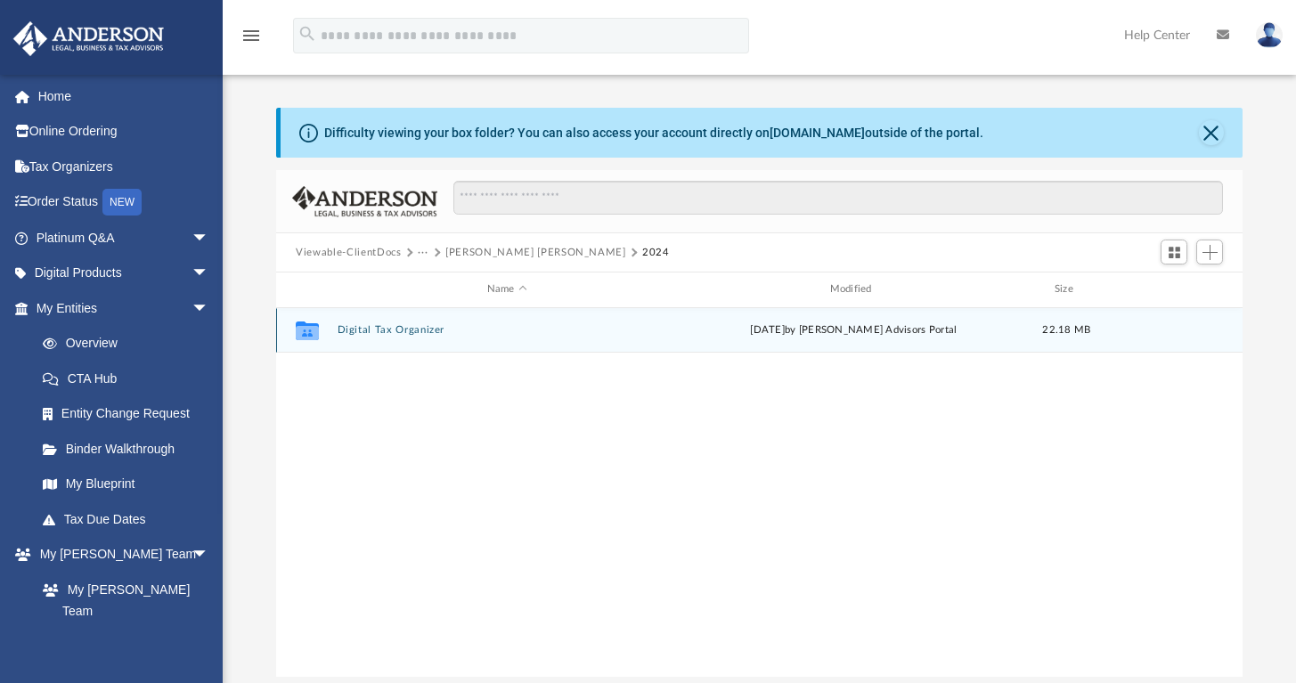
click at [302, 331] on icon "grid" at bounding box center [307, 333] width 23 height 14
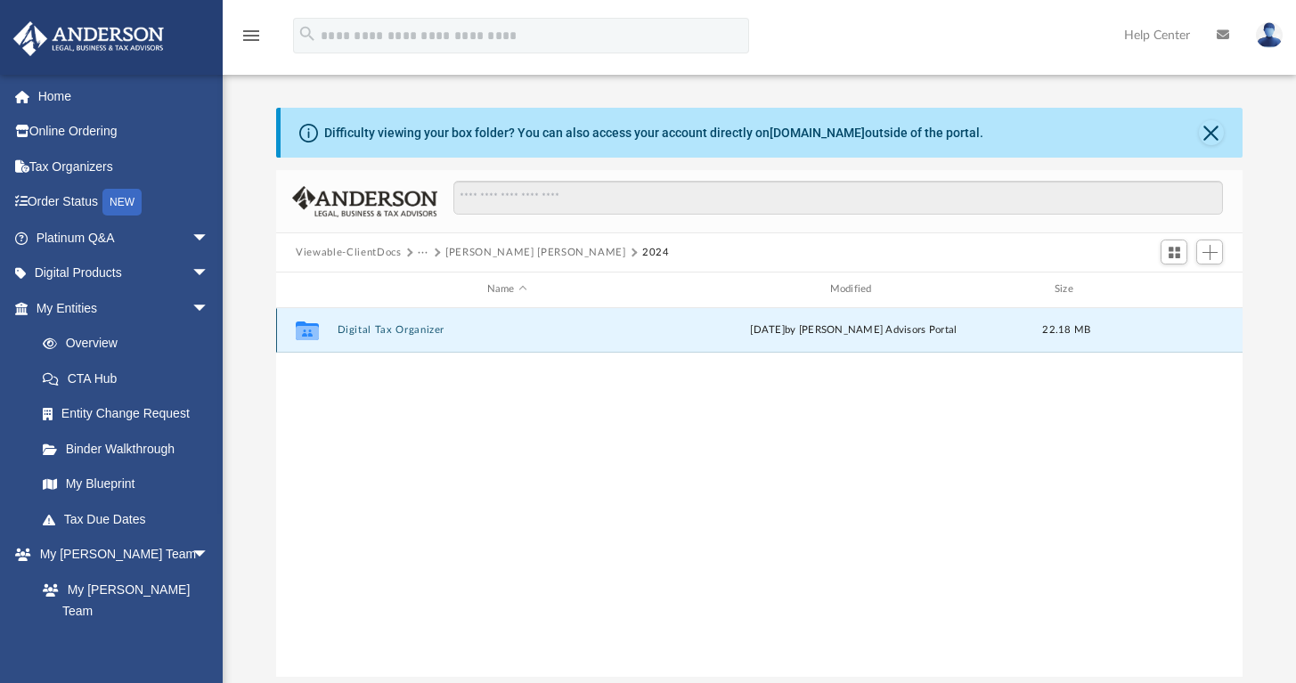
click at [302, 331] on icon "grid" at bounding box center [307, 333] width 23 height 14
click at [358, 332] on button "Digital Tax Organizer" at bounding box center [507, 330] width 339 height 12
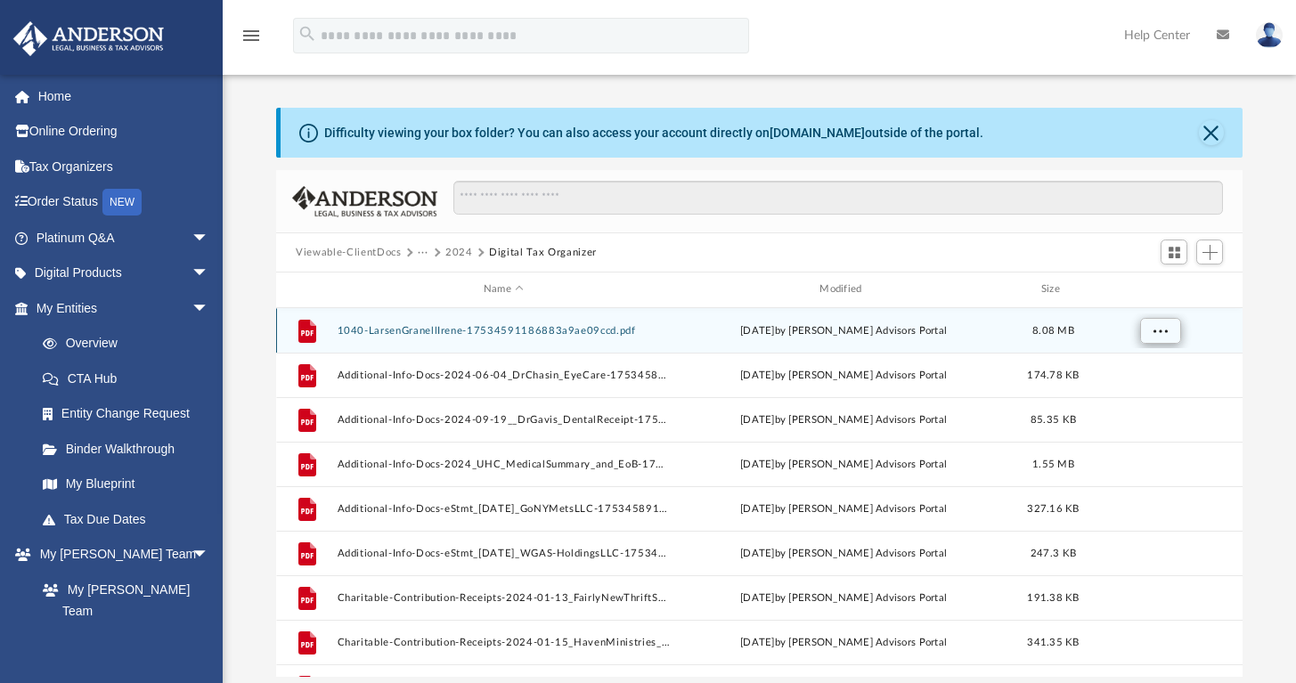
click at [1159, 326] on span "More options" at bounding box center [1161, 330] width 14 height 10
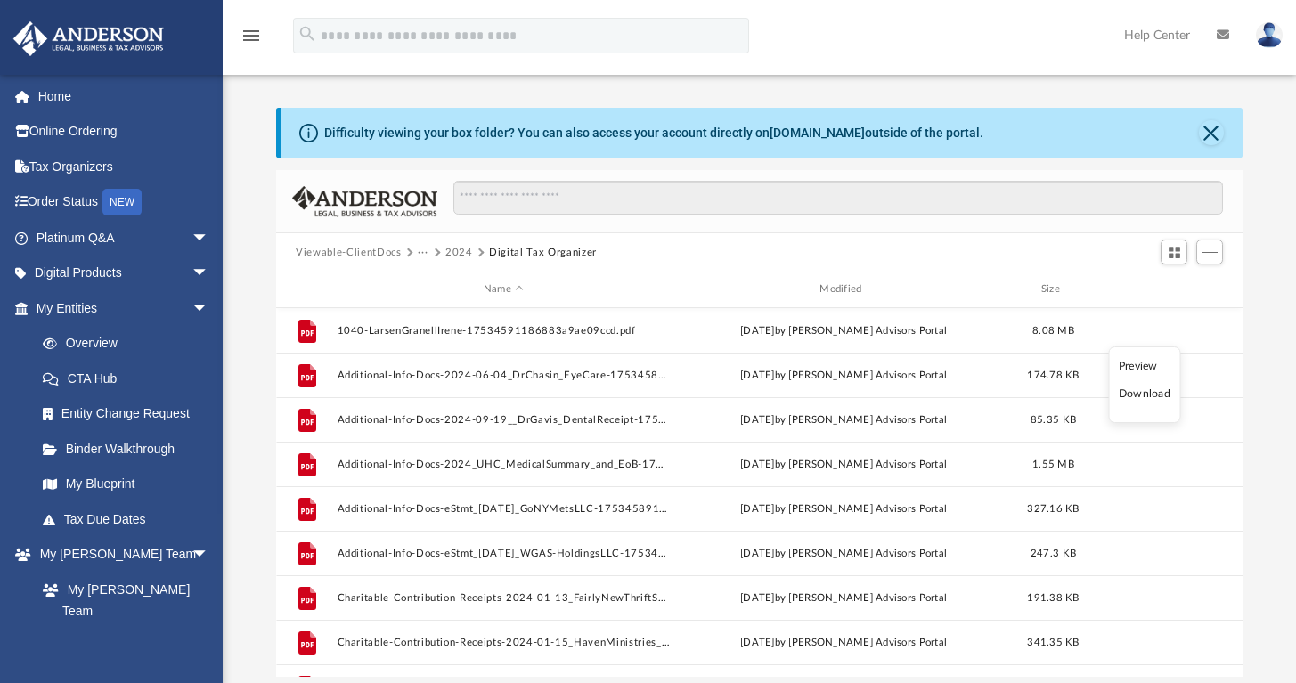
click at [1138, 396] on li "Download" at bounding box center [1145, 394] width 52 height 19
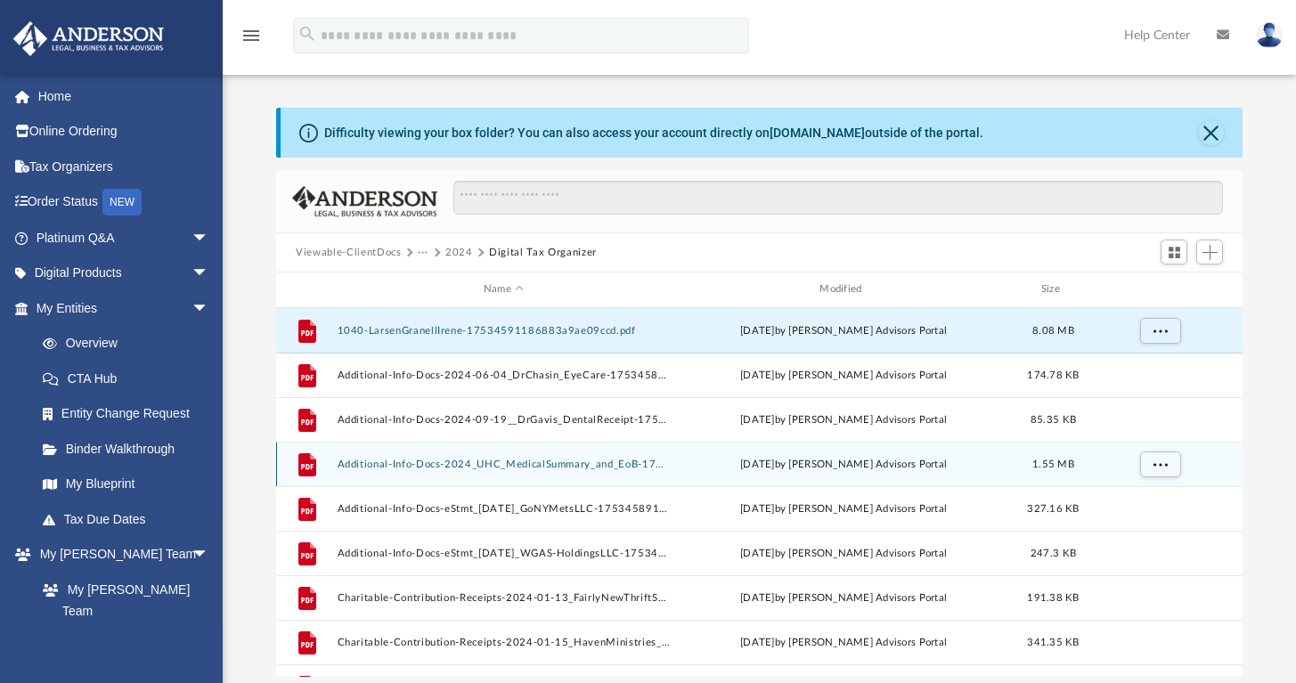
click at [449, 465] on button "Additional-Info-Docs-2024_UHC_MedicalSummary_and_EoB-17534588346883a89220201.pdf" at bounding box center [504, 465] width 332 height 12
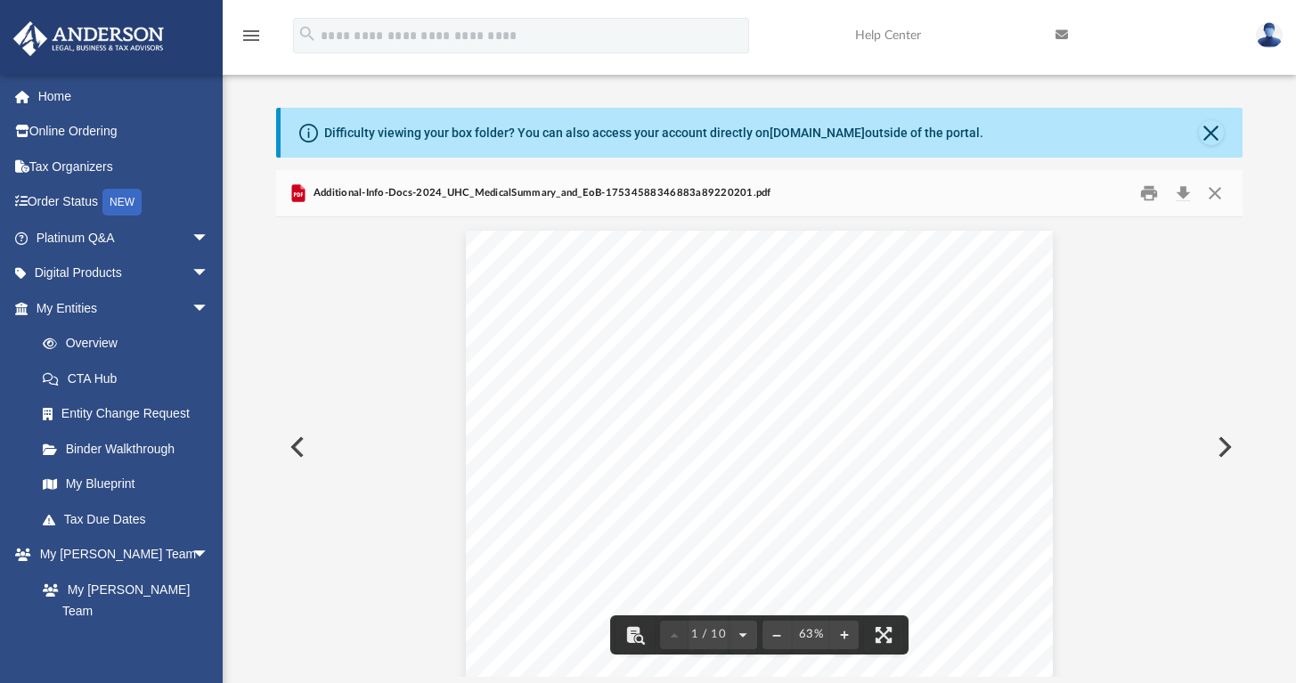
click at [301, 447] on button "Preview" at bounding box center [295, 447] width 39 height 50
click at [296, 439] on button "Preview" at bounding box center [295, 447] width 39 height 50
click at [294, 439] on button "Preview" at bounding box center [295, 447] width 39 height 50
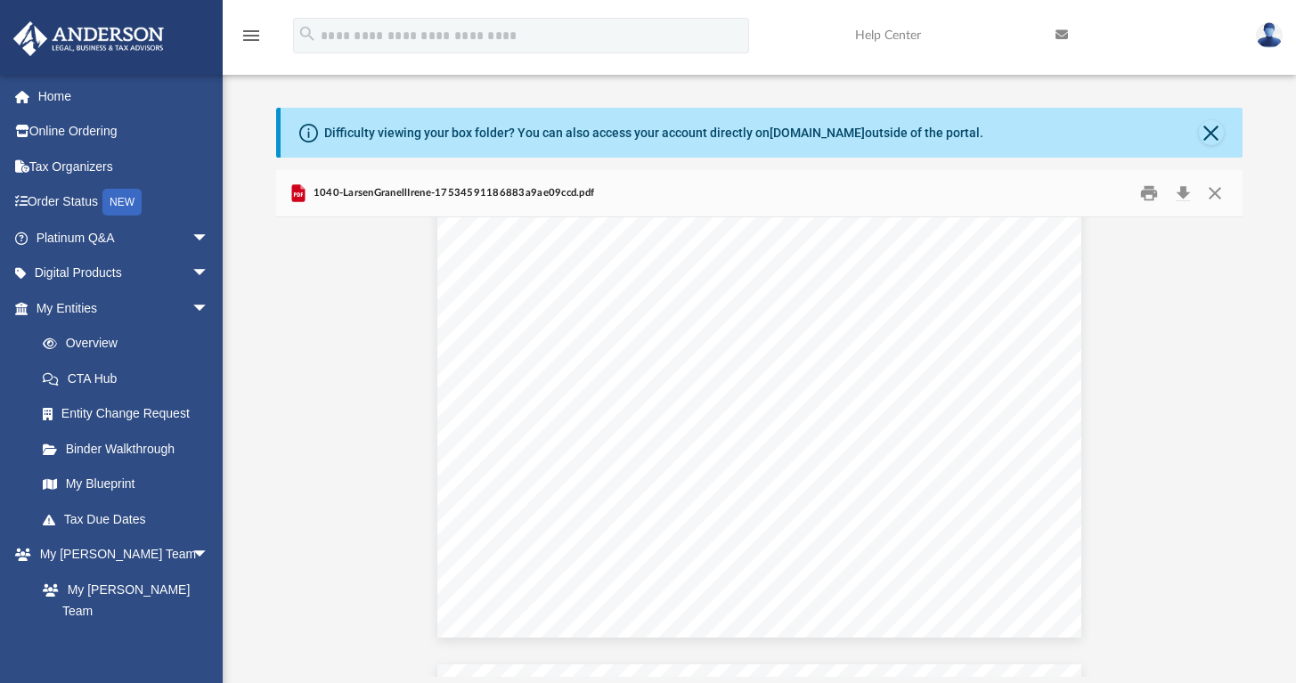
scroll to position [7394, 0]
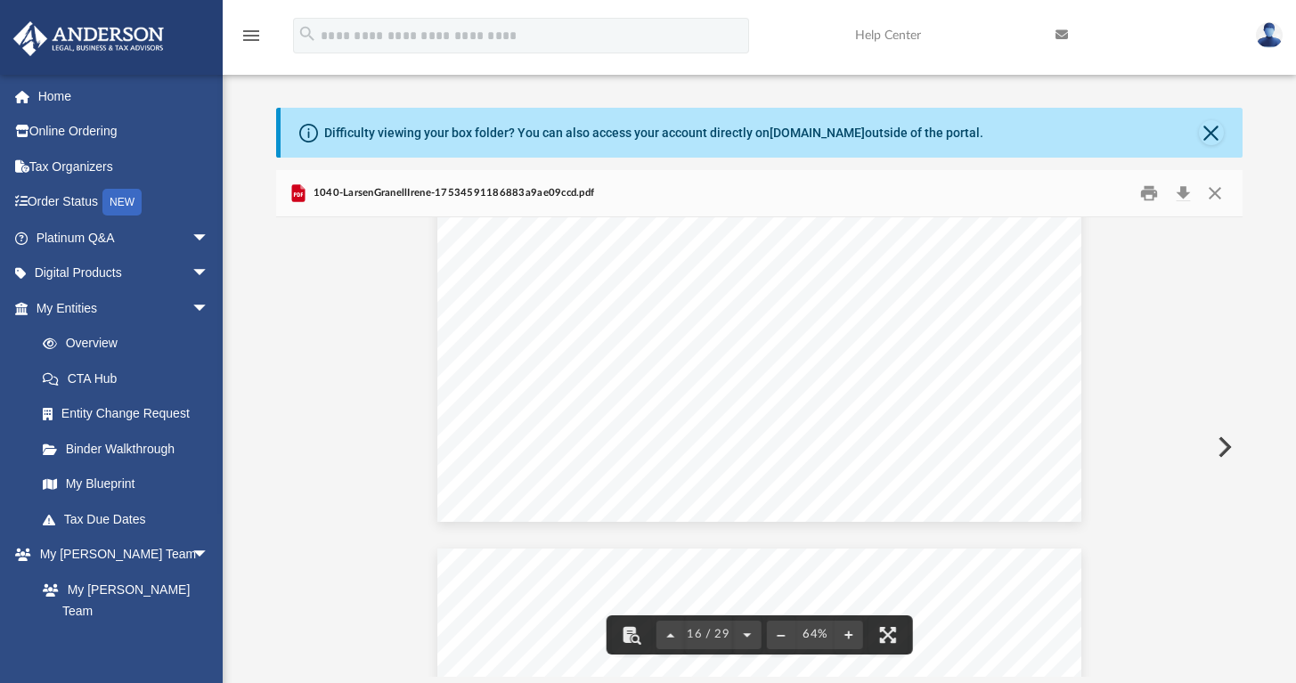
drag, startPoint x: 1238, startPoint y: 458, endPoint x: 1257, endPoint y: 301, distance: 158.0
click at [1257, 301] on div "Difficulty viewing your box folder? You can also access your account directly o…" at bounding box center [760, 392] width 1074 height 569
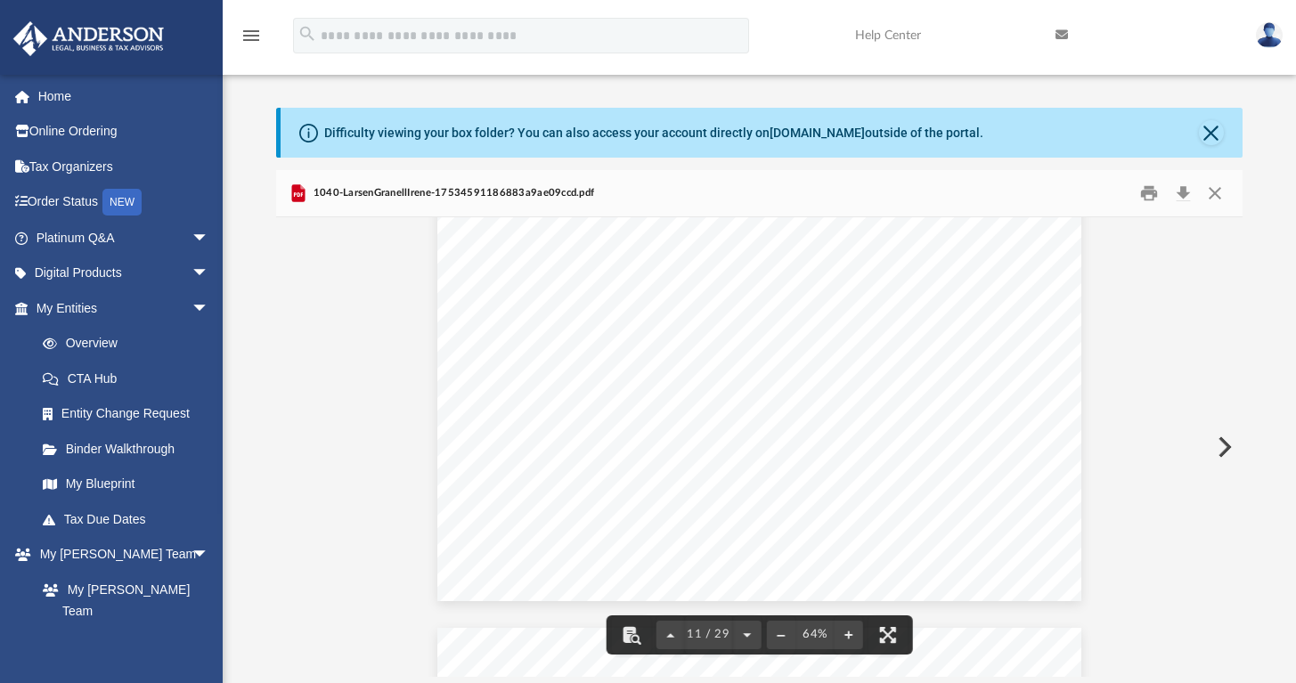
scroll to position [4849, 0]
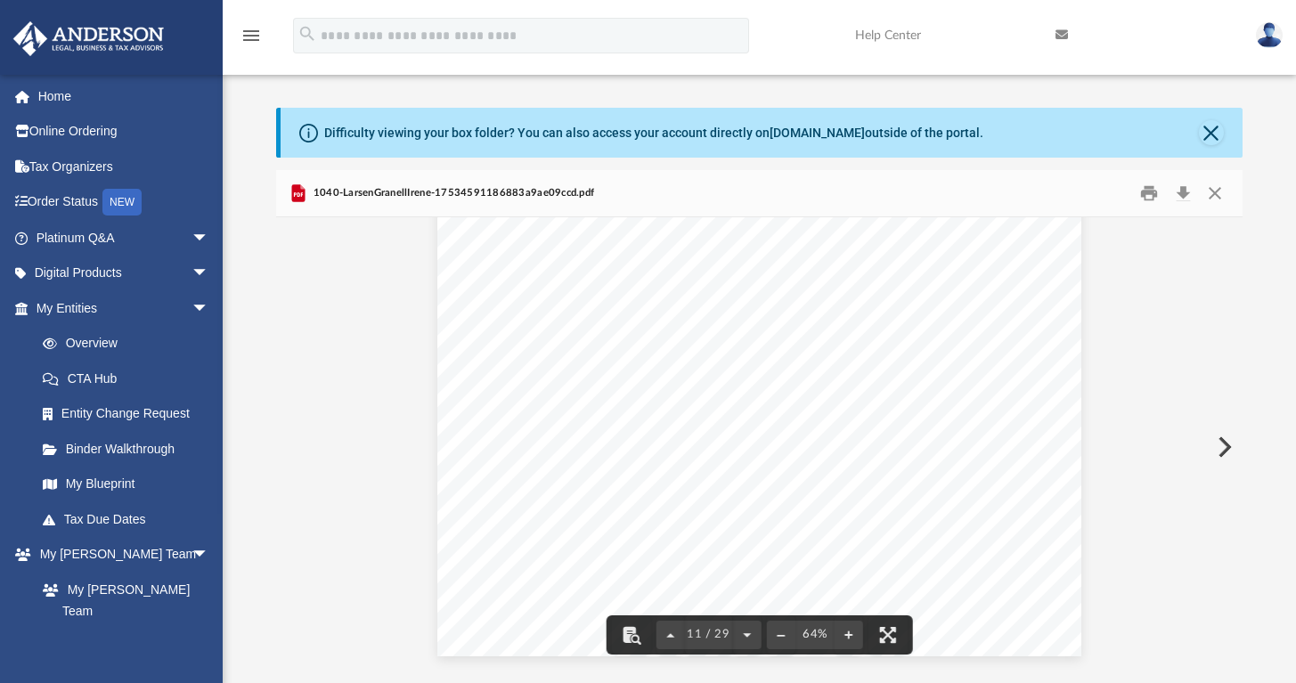
click at [1231, 216] on div "1040-LarsenGranellIrene-17534591186883a9ae09ccd.pdf" at bounding box center [759, 193] width 967 height 47
click at [1238, 213] on div "1040-LarsenGranellIrene-17534591186883a9ae09ccd.pdf" at bounding box center [759, 193] width 967 height 47
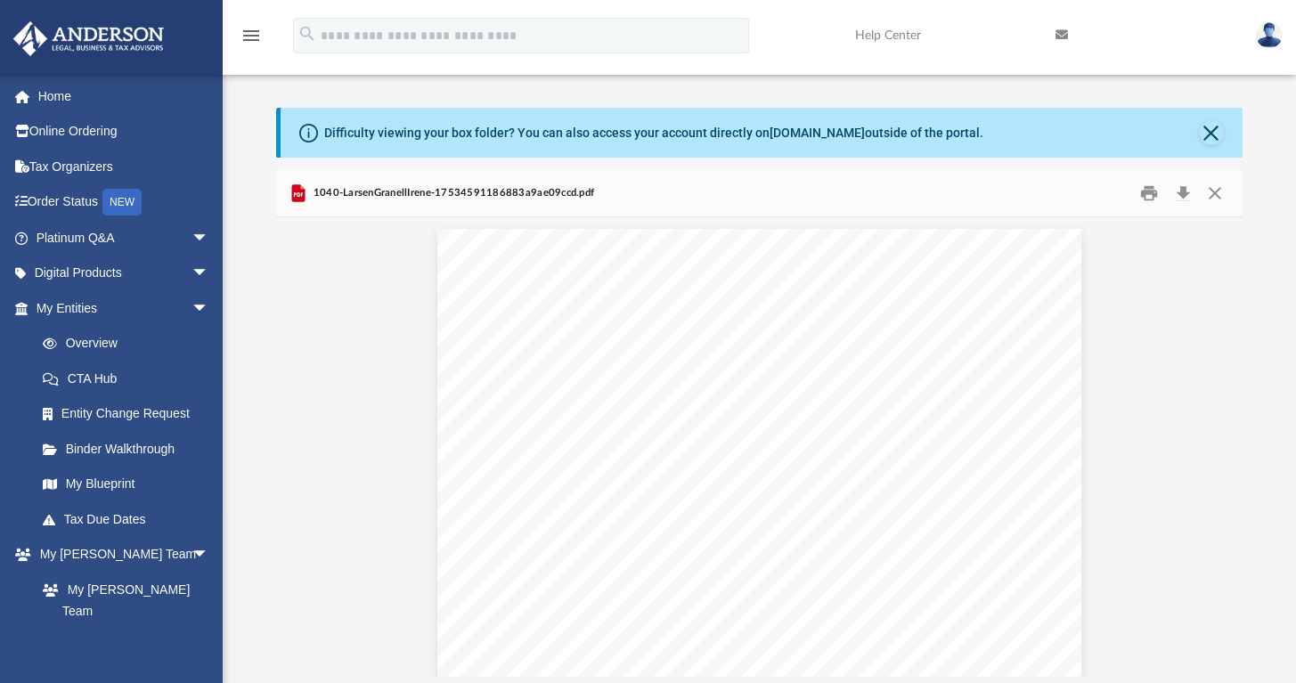
scroll to position [6296, 0]
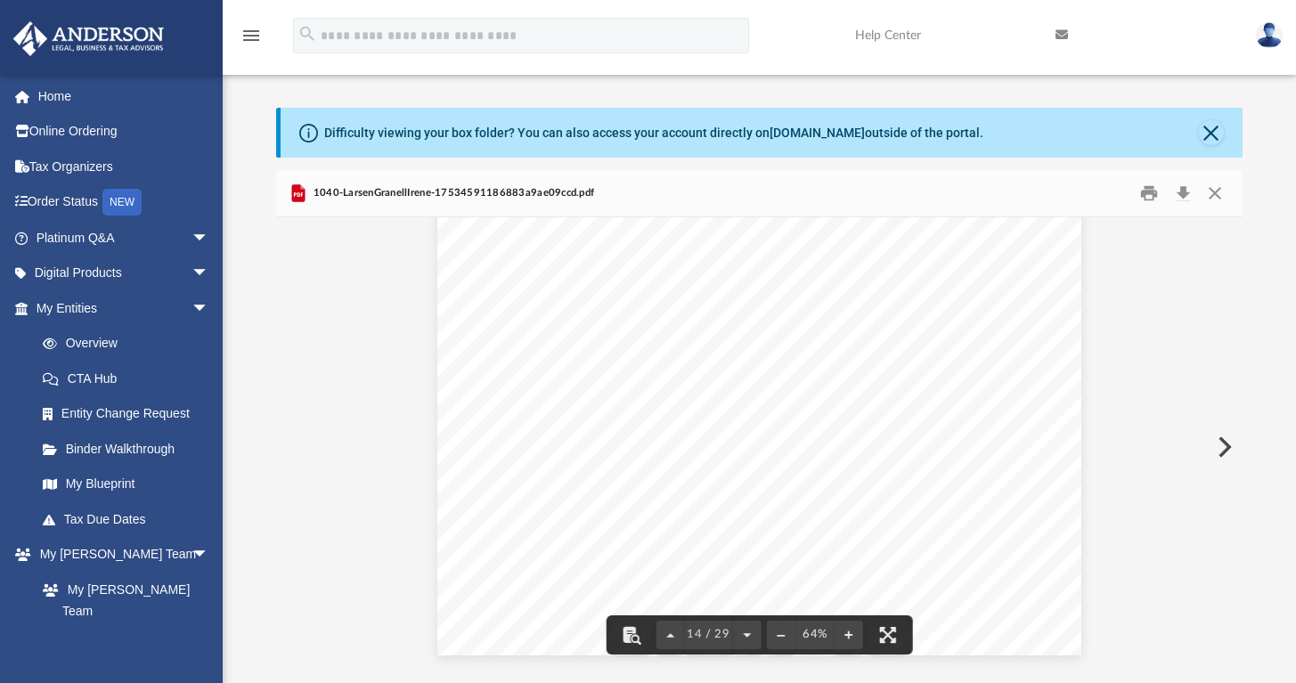
drag, startPoint x: 1238, startPoint y: 422, endPoint x: 1232, endPoint y: 411, distance: 13.2
click at [1232, 411] on div "Deductions and Credits Did you or your spouse contribute property (other than c…" at bounding box center [759, 447] width 967 height 460
drag, startPoint x: 1236, startPoint y: 422, endPoint x: 1236, endPoint y: 448, distance: 25.8
click at [1236, 448] on button "Preview" at bounding box center [1223, 447] width 39 height 50
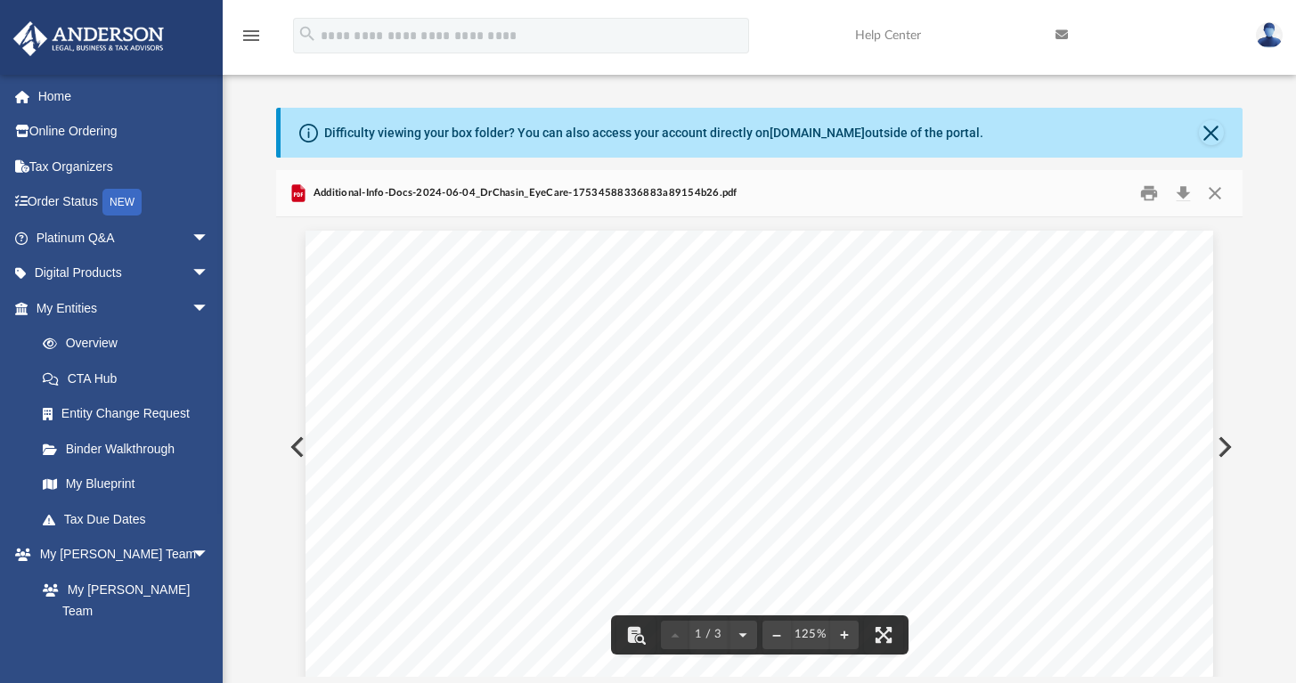
click at [294, 446] on button "Preview" at bounding box center [295, 447] width 39 height 50
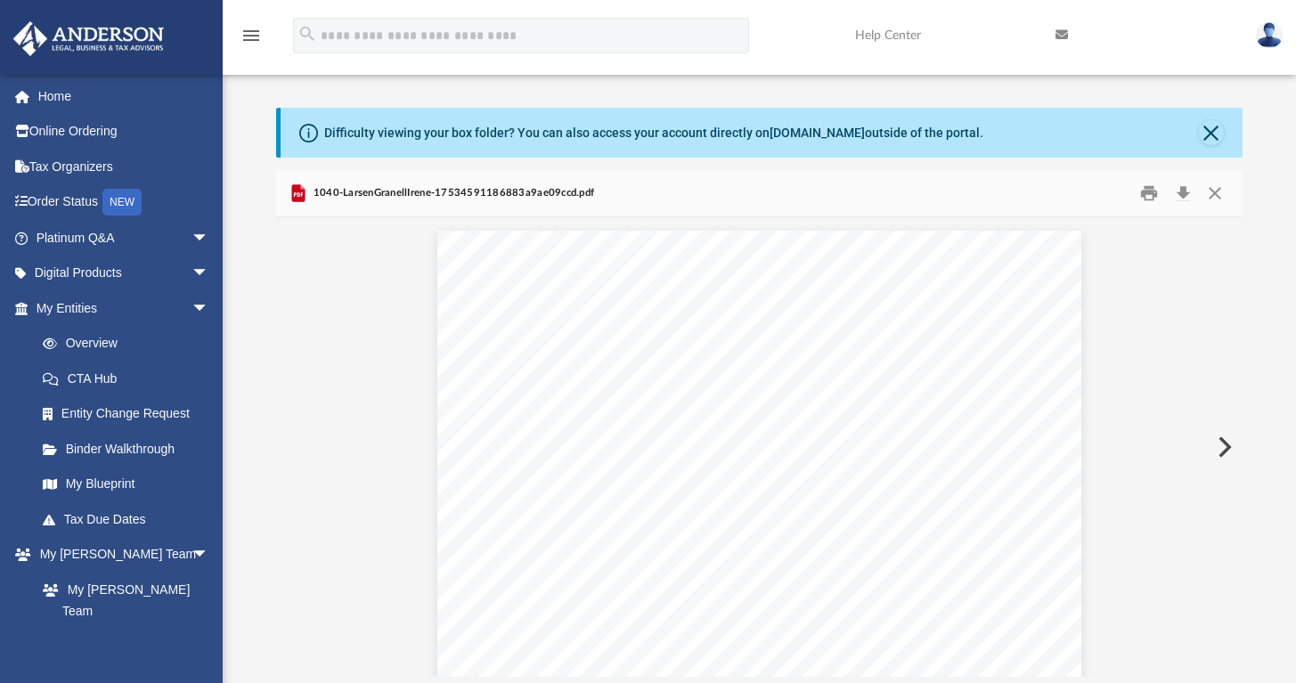
scroll to position [6266, 0]
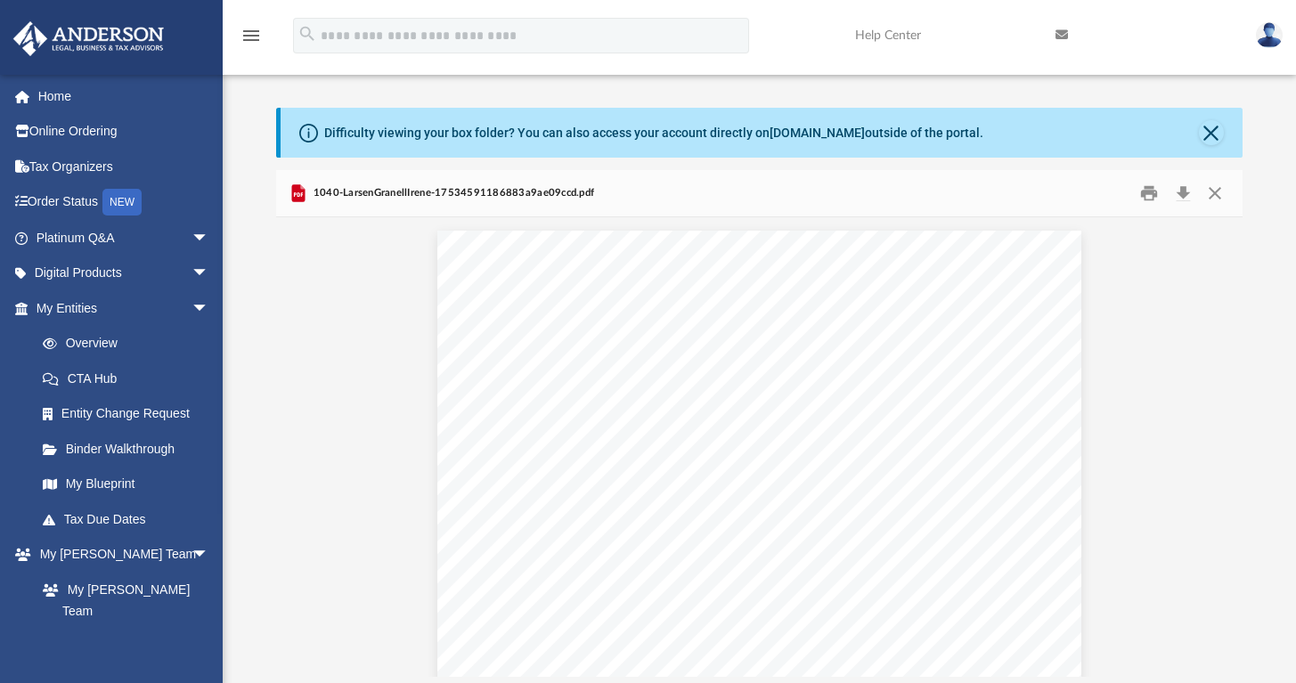
click at [1215, 126] on button "Close" at bounding box center [1211, 132] width 25 height 25
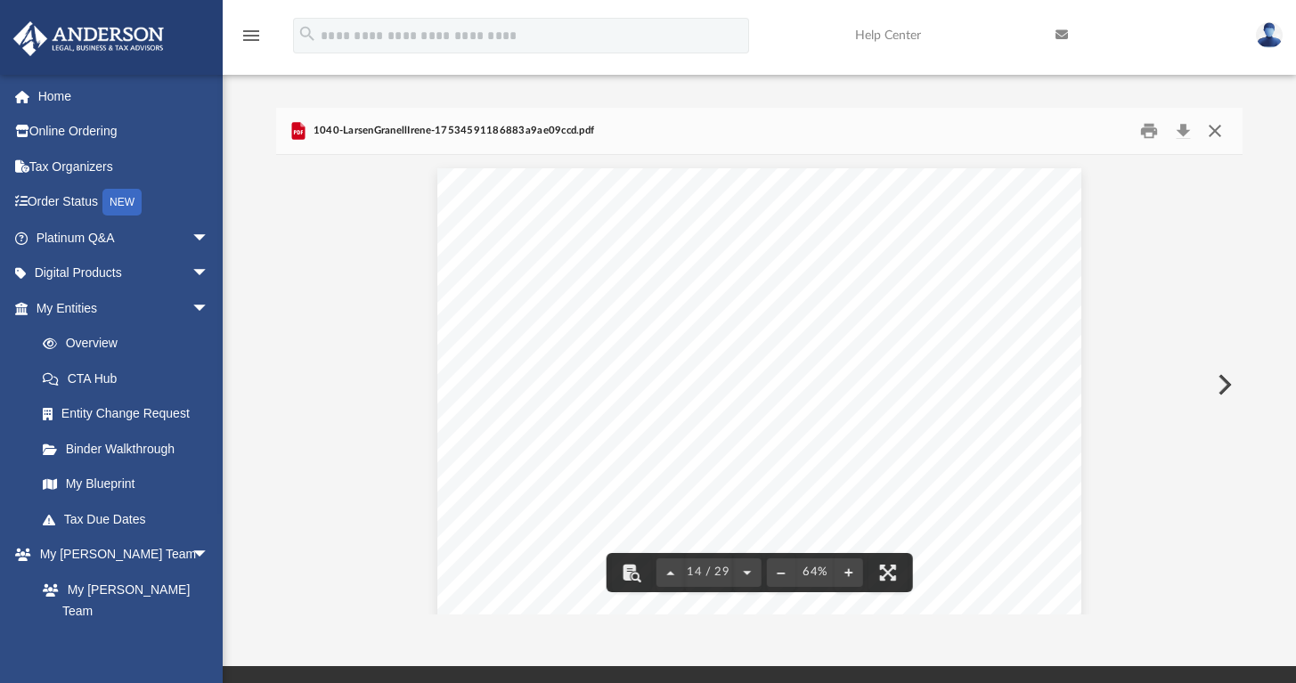
click at [1210, 129] on button "Close" at bounding box center [1214, 132] width 32 height 28
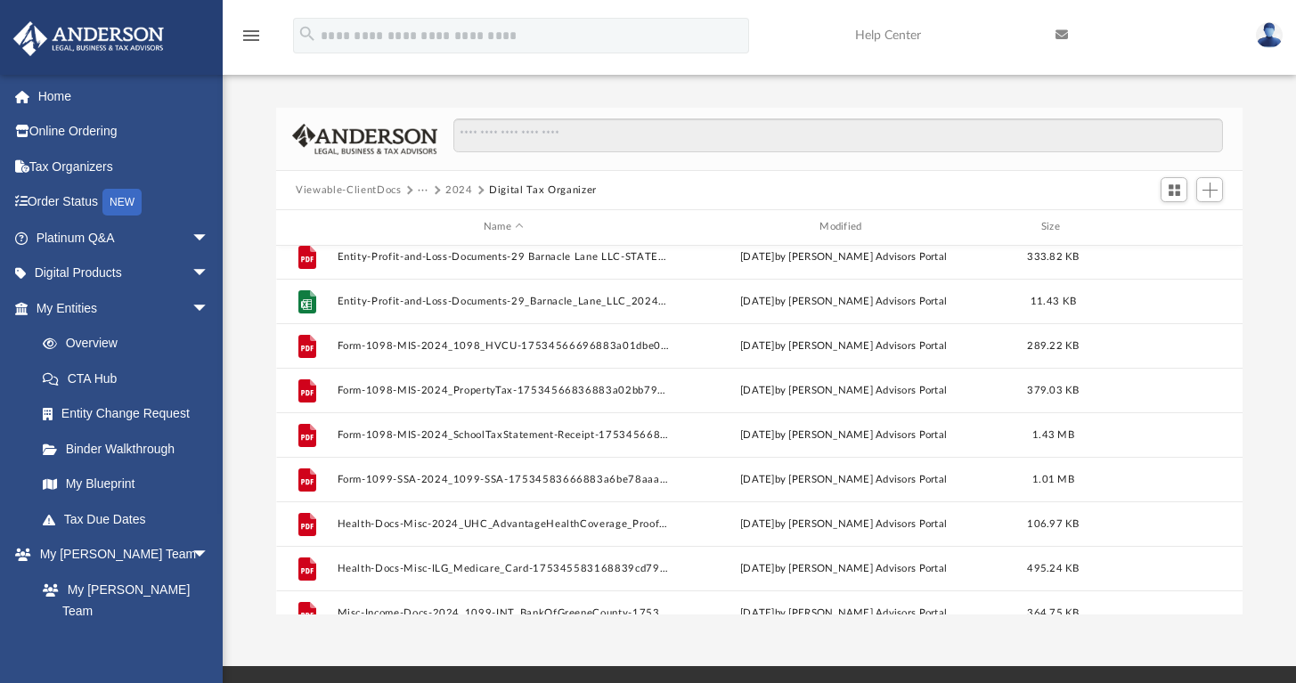
scroll to position [1004, 0]
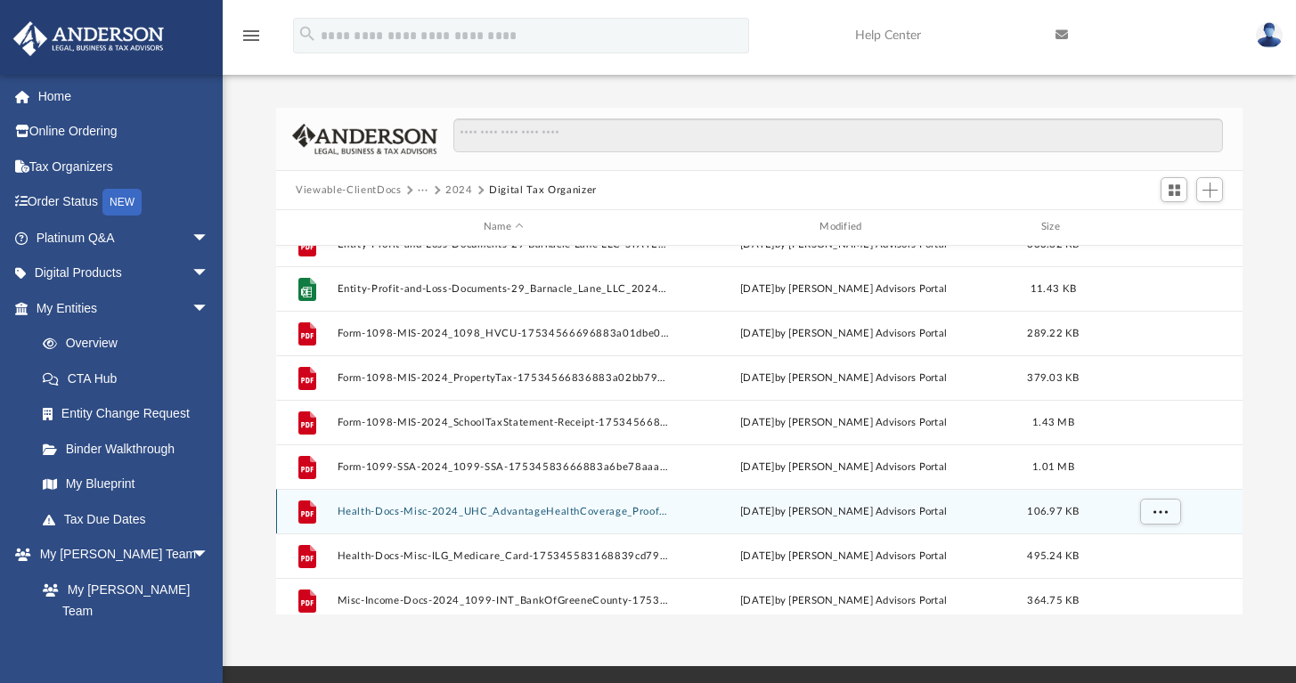
click at [497, 503] on div "File Health-Docs-Misc-2024_UHC_AdvantageHealthCoverage_Proof-175345583068839cd6…" at bounding box center [759, 511] width 967 height 45
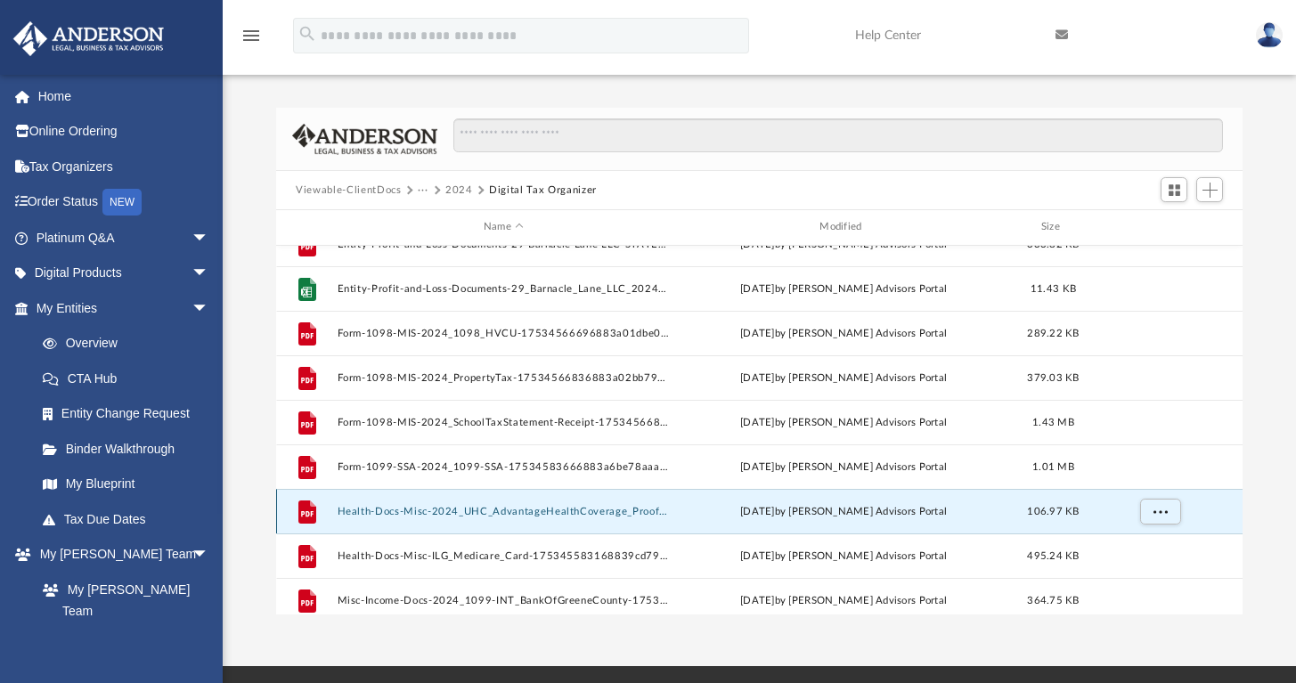
click at [500, 511] on button "Health-Docs-Misc-2024_UHC_AdvantageHealthCoverage_Proof-175345583068839cd6e5b51…" at bounding box center [504, 512] width 332 height 12
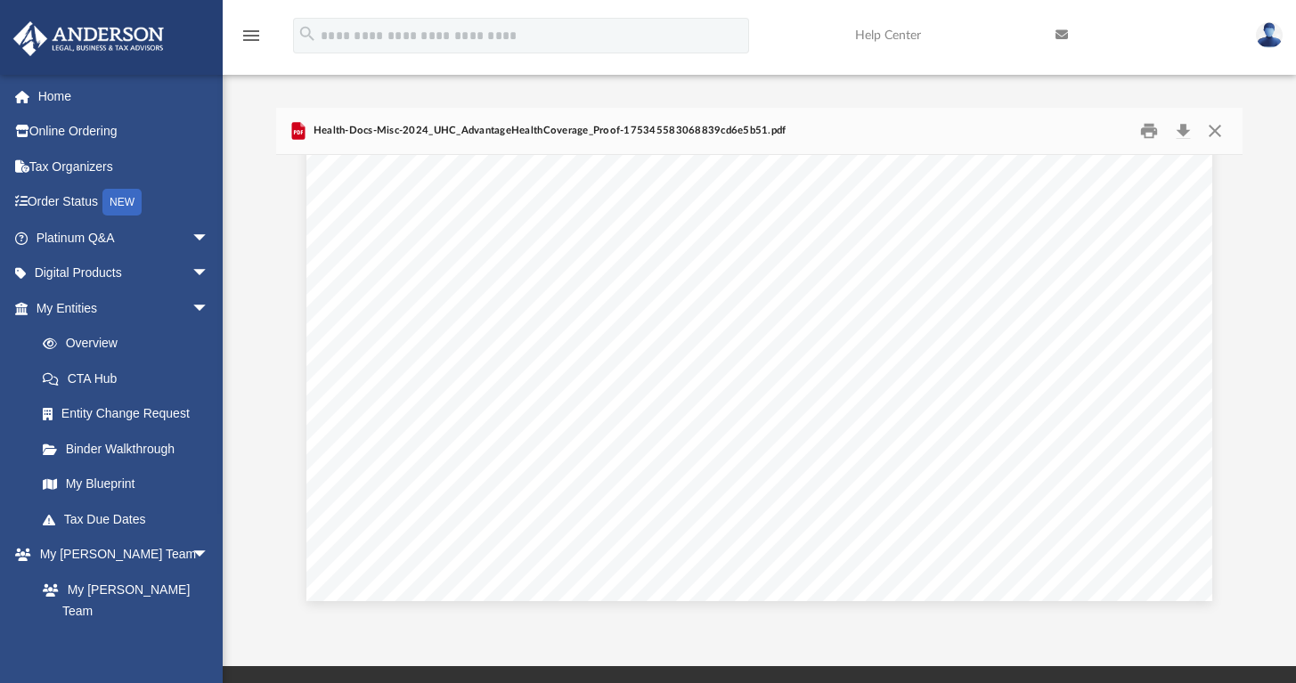
scroll to position [743, 0]
click at [1213, 130] on button "Close" at bounding box center [1214, 132] width 32 height 28
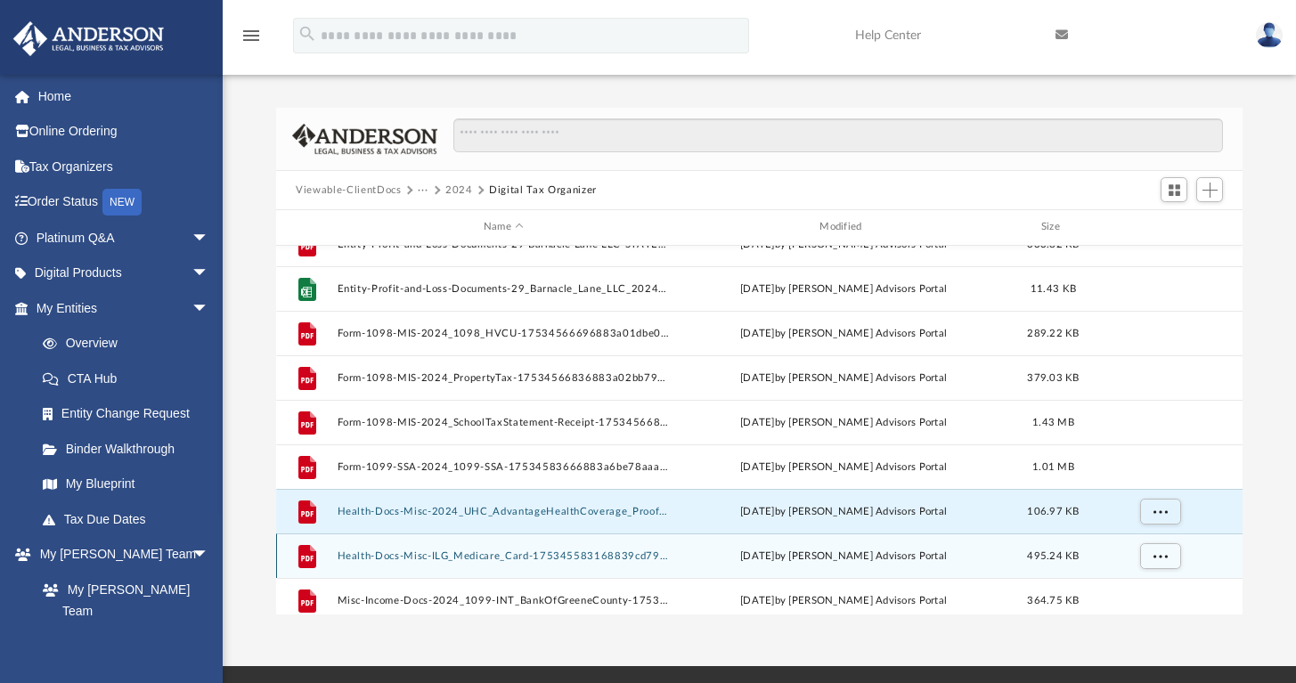
click at [532, 555] on button "Health-Docs-Misc-ILG_Medicare_Card-175345583168839cd796594.pdf" at bounding box center [504, 557] width 332 height 12
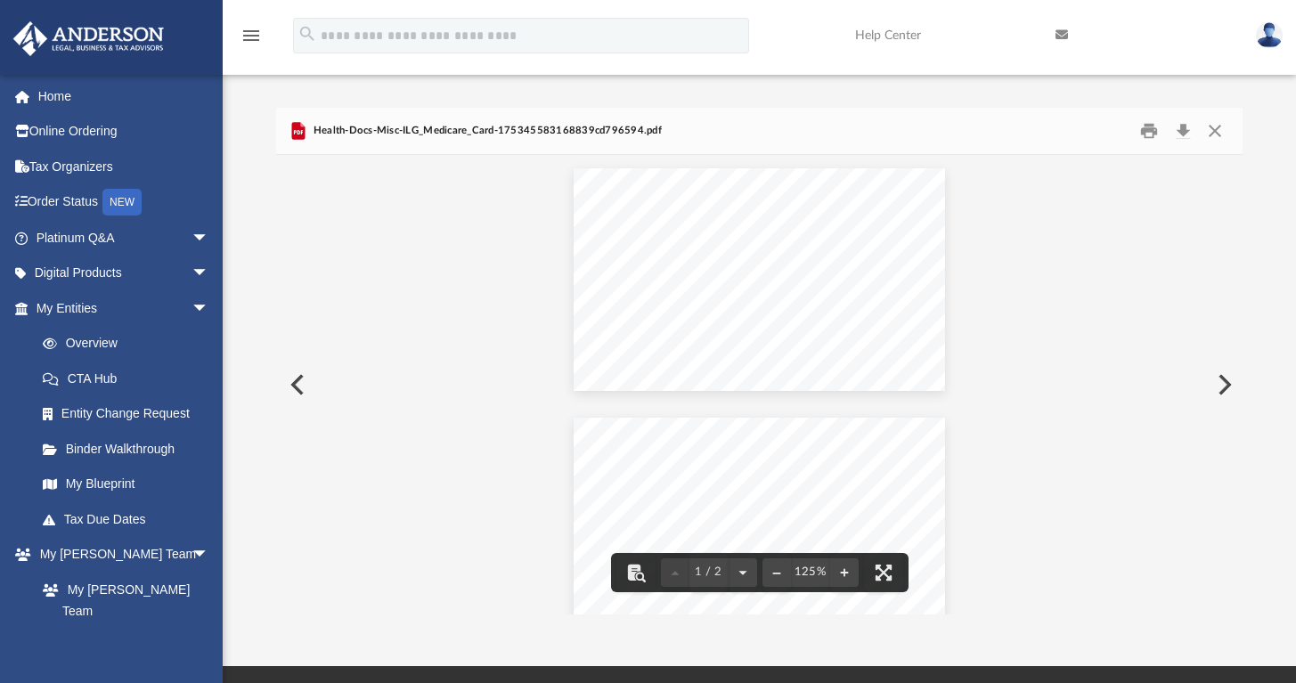
click at [300, 377] on button "Preview" at bounding box center [295, 385] width 39 height 50
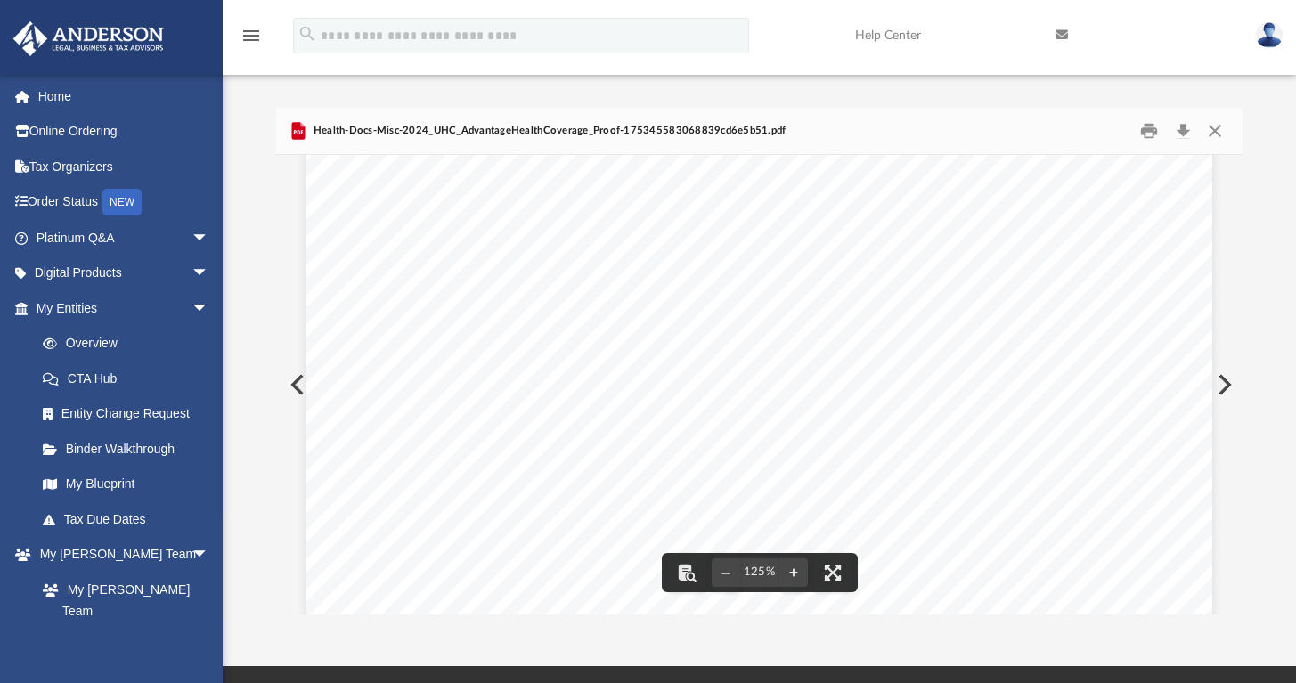
scroll to position [0, 0]
click at [294, 383] on button "Preview" at bounding box center [295, 385] width 39 height 50
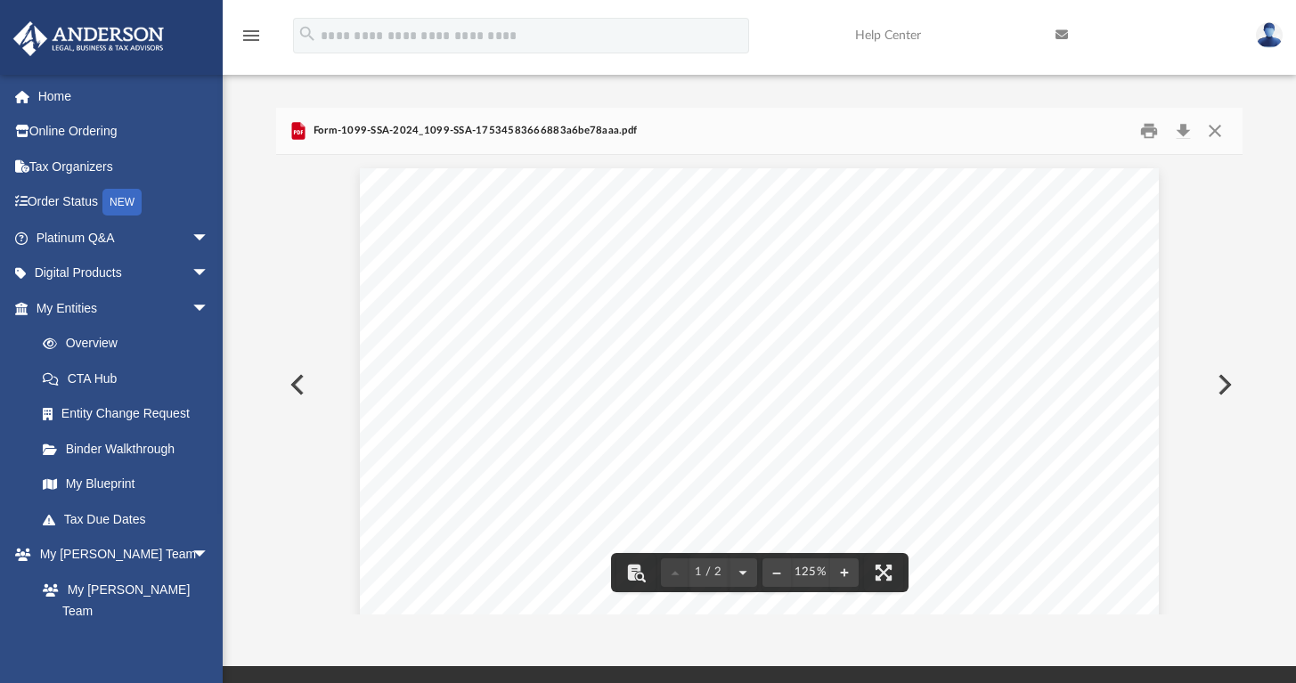
click at [1221, 376] on button "Preview" at bounding box center [1223, 385] width 39 height 50
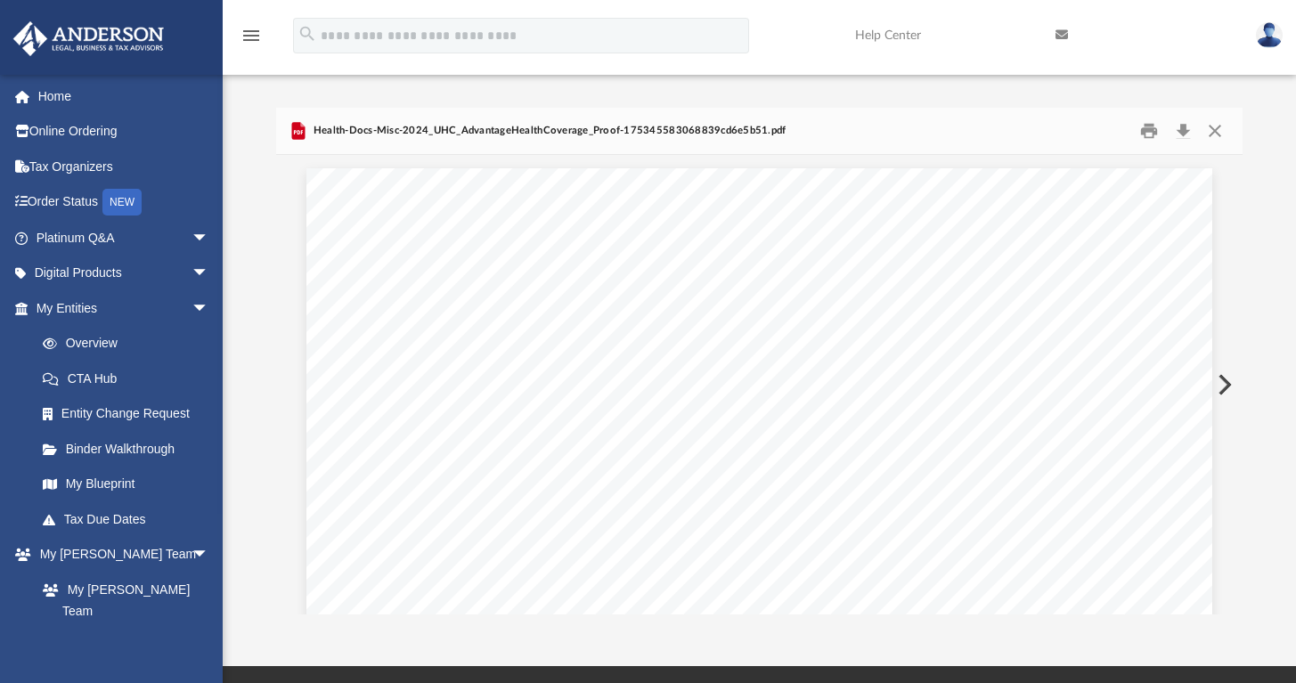
click at [1221, 376] on button "Preview" at bounding box center [1223, 385] width 39 height 50
click at [1216, 372] on button "Preview" at bounding box center [1223, 385] width 39 height 50
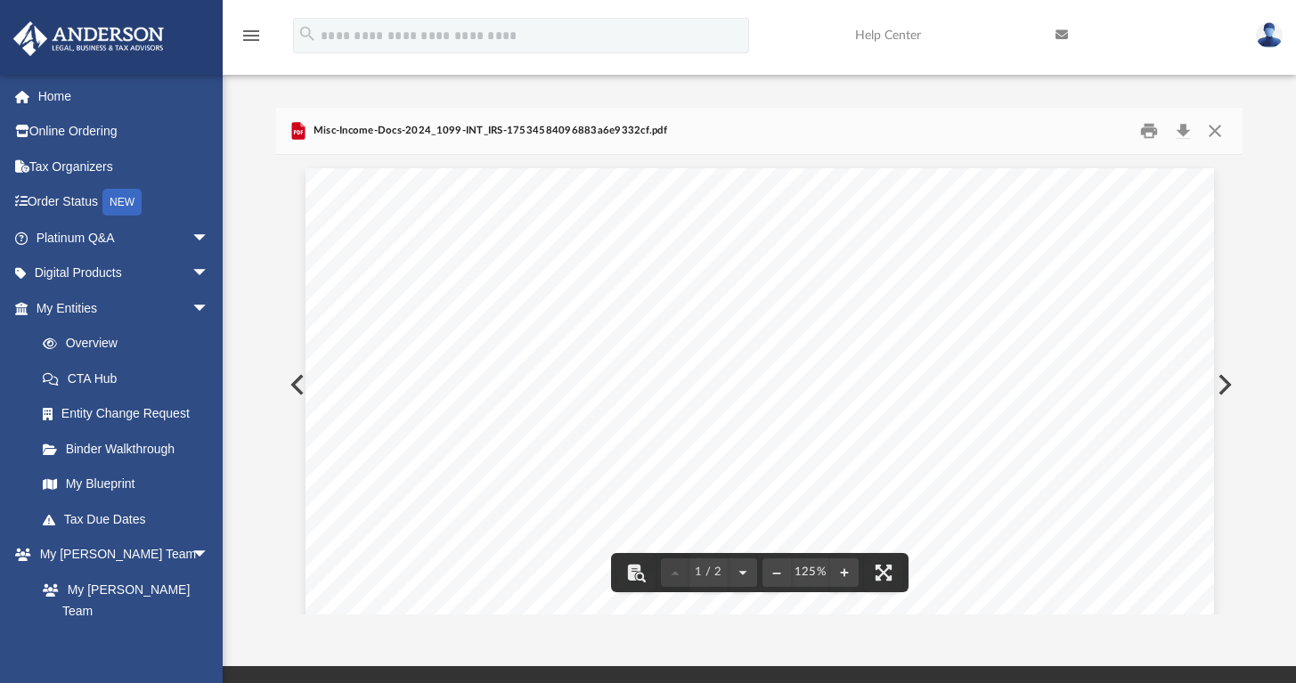
click at [1223, 382] on button "Preview" at bounding box center [1223, 385] width 39 height 50
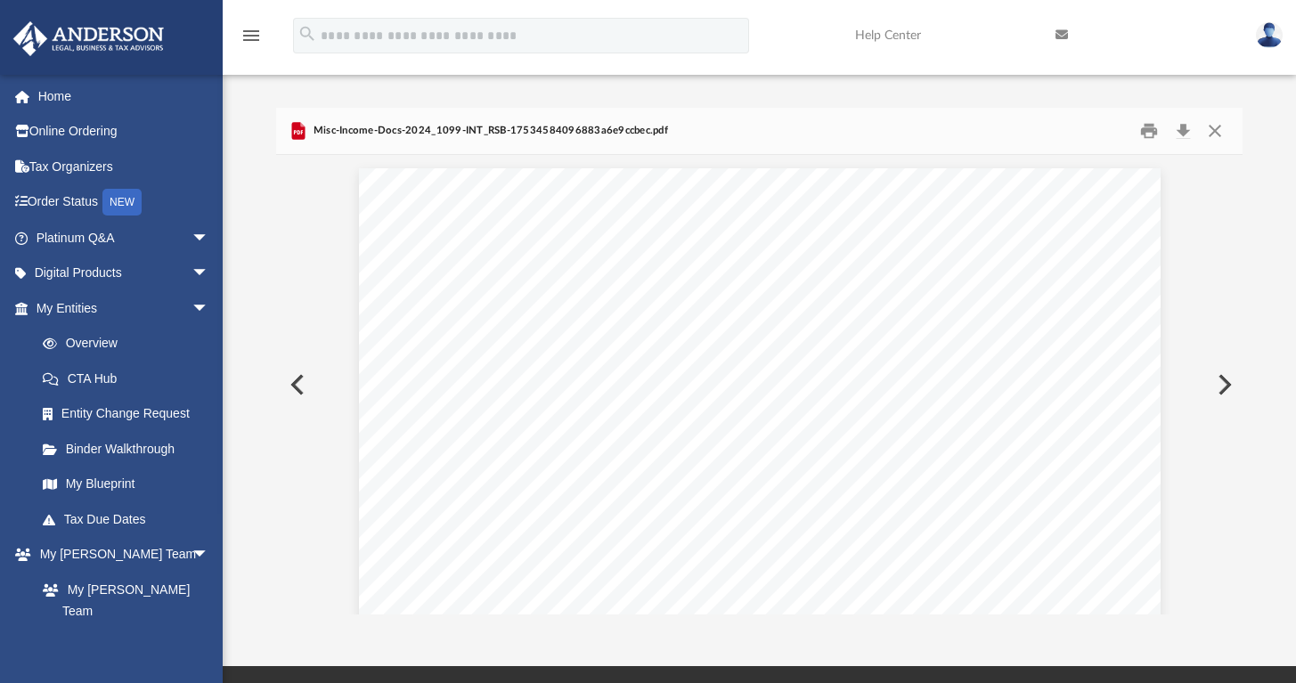
click at [1221, 392] on button "Preview" at bounding box center [1223, 385] width 39 height 50
click at [1221, 388] on button "Preview" at bounding box center [1223, 385] width 39 height 50
click at [1220, 394] on button "Preview" at bounding box center [1223, 385] width 39 height 50
click at [1220, 388] on button "Preview" at bounding box center [1223, 385] width 39 height 50
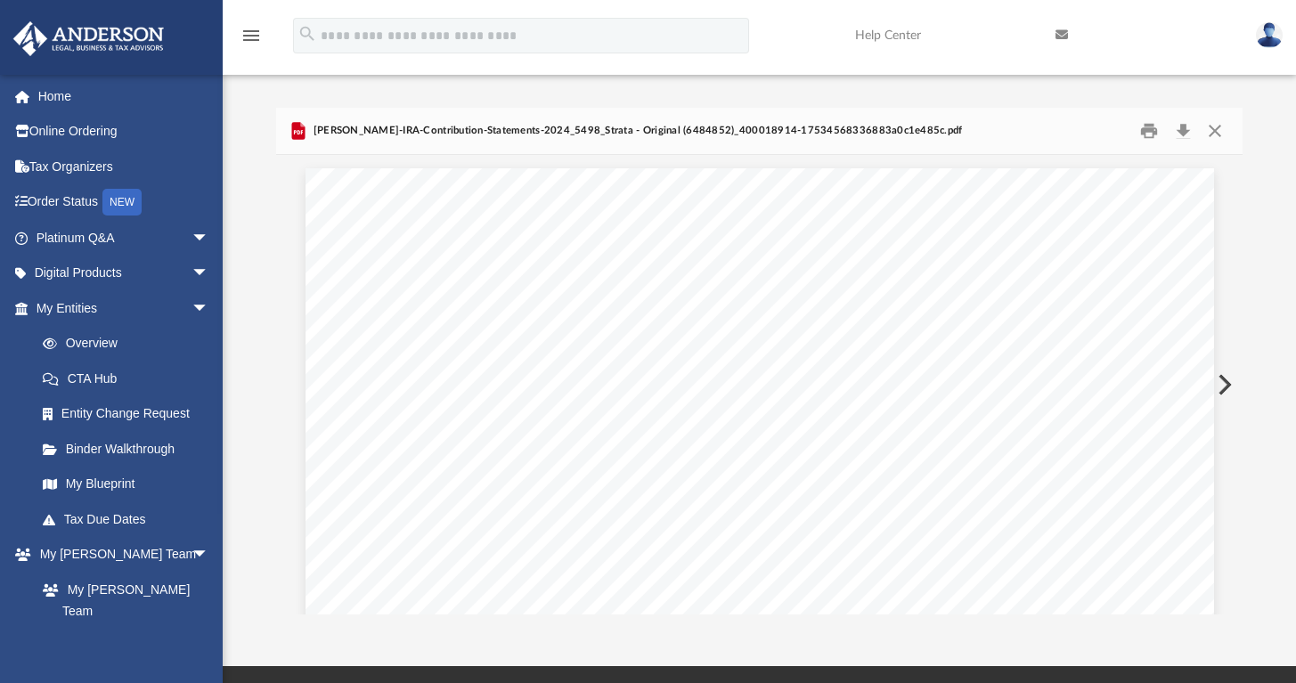
click at [1219, 380] on button "Preview" at bounding box center [1223, 385] width 39 height 50
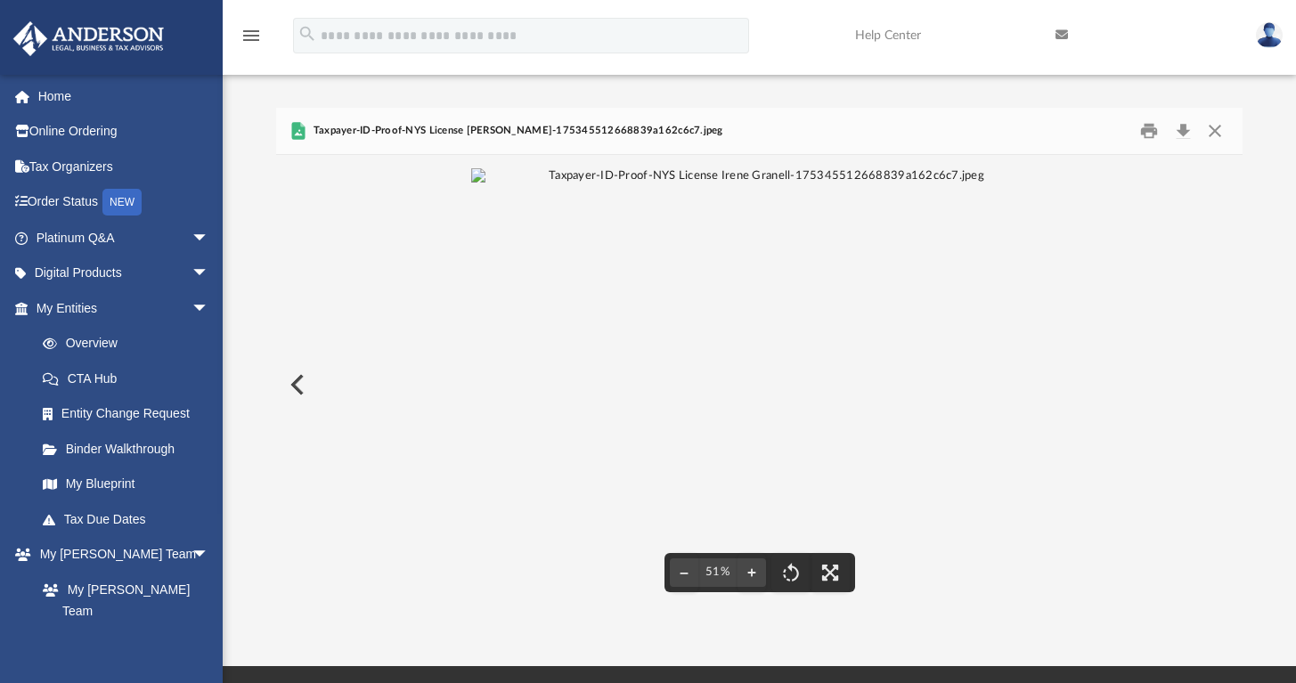
click at [294, 380] on button "Preview" at bounding box center [295, 385] width 39 height 50
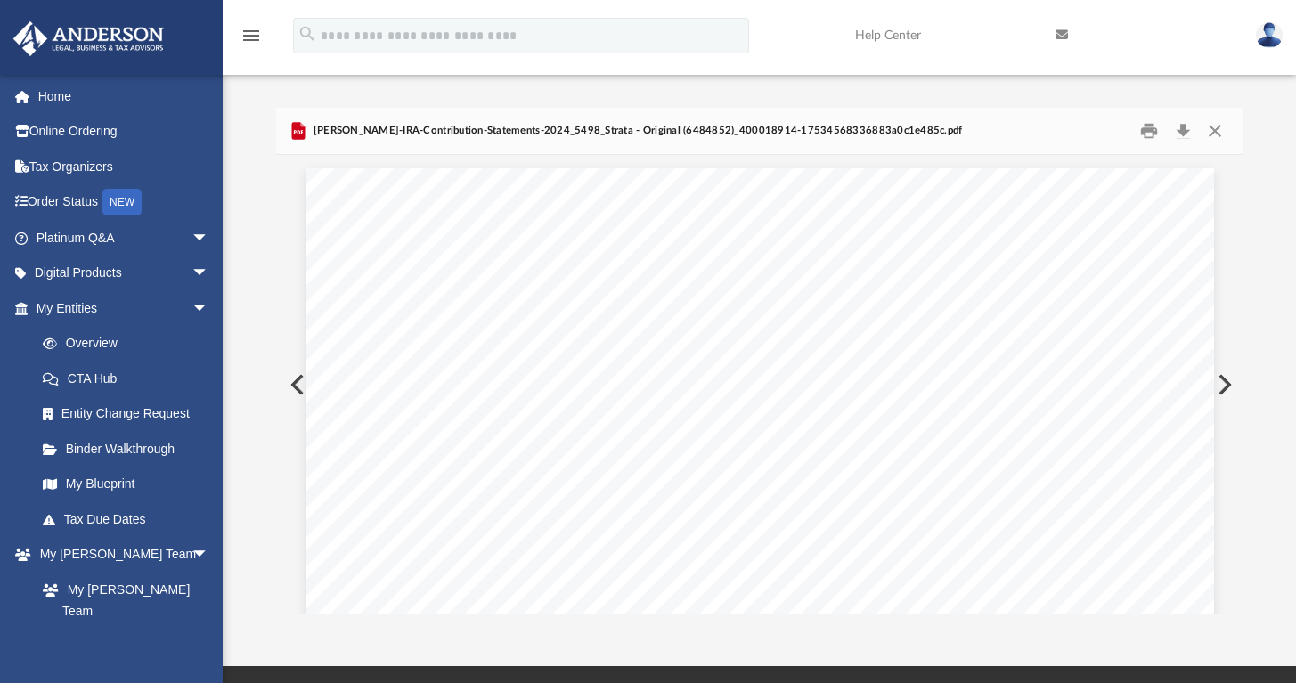
click at [293, 376] on button "Preview" at bounding box center [295, 385] width 39 height 50
click at [288, 380] on button "Preview" at bounding box center [295, 385] width 39 height 50
click at [282, 384] on button "Preview" at bounding box center [295, 385] width 39 height 50
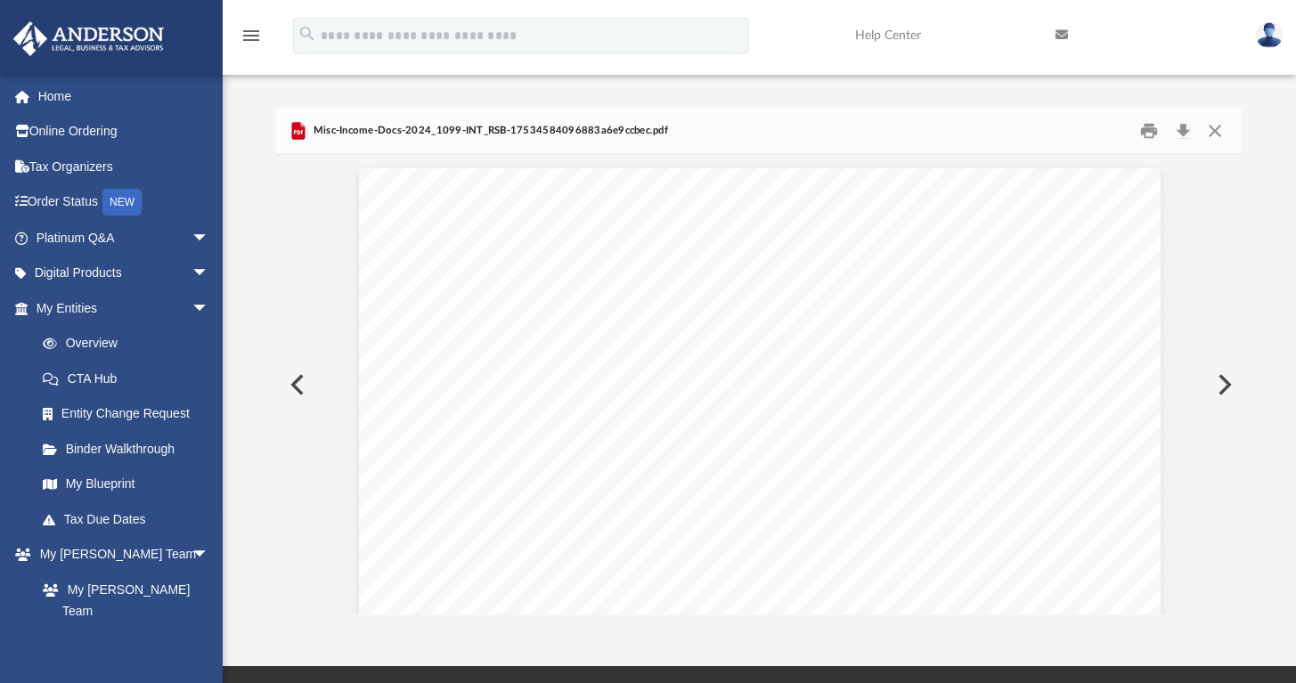
click at [278, 381] on button "Preview" at bounding box center [295, 385] width 39 height 50
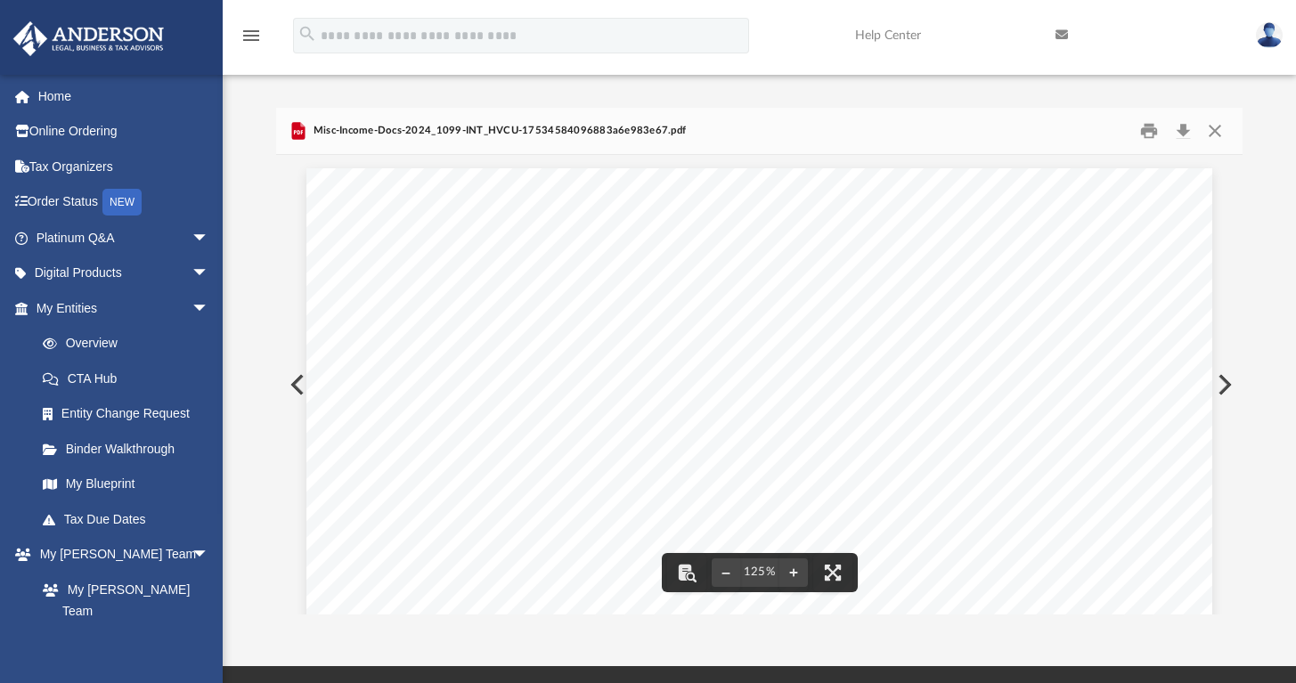
click at [297, 380] on button "Preview" at bounding box center [295, 385] width 39 height 50
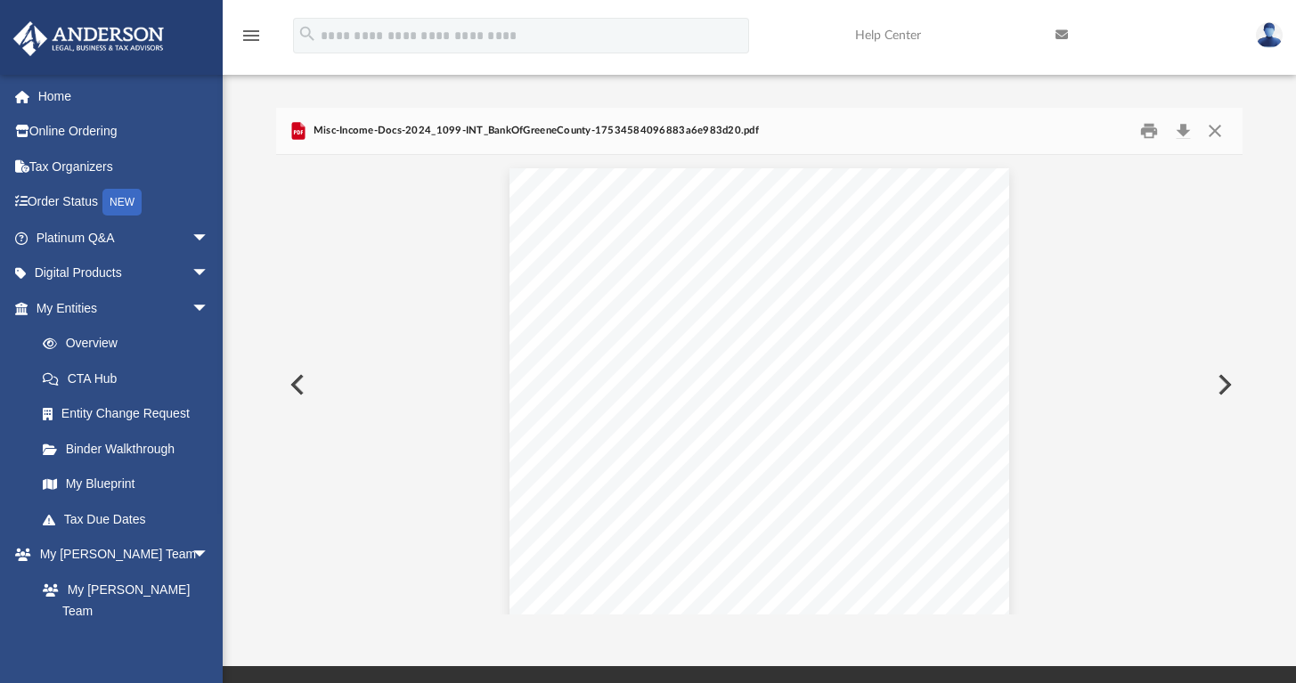
click at [297, 380] on button "Preview" at bounding box center [295, 385] width 39 height 50
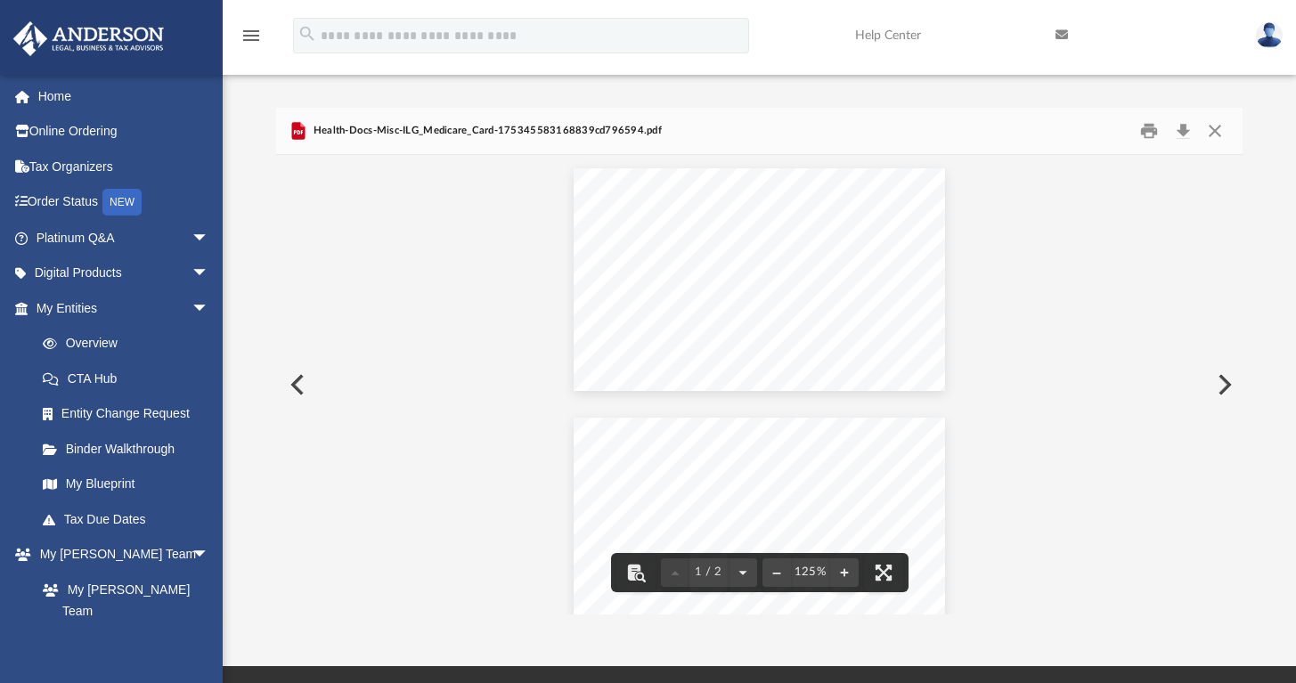
click at [292, 382] on button "Preview" at bounding box center [295, 385] width 39 height 50
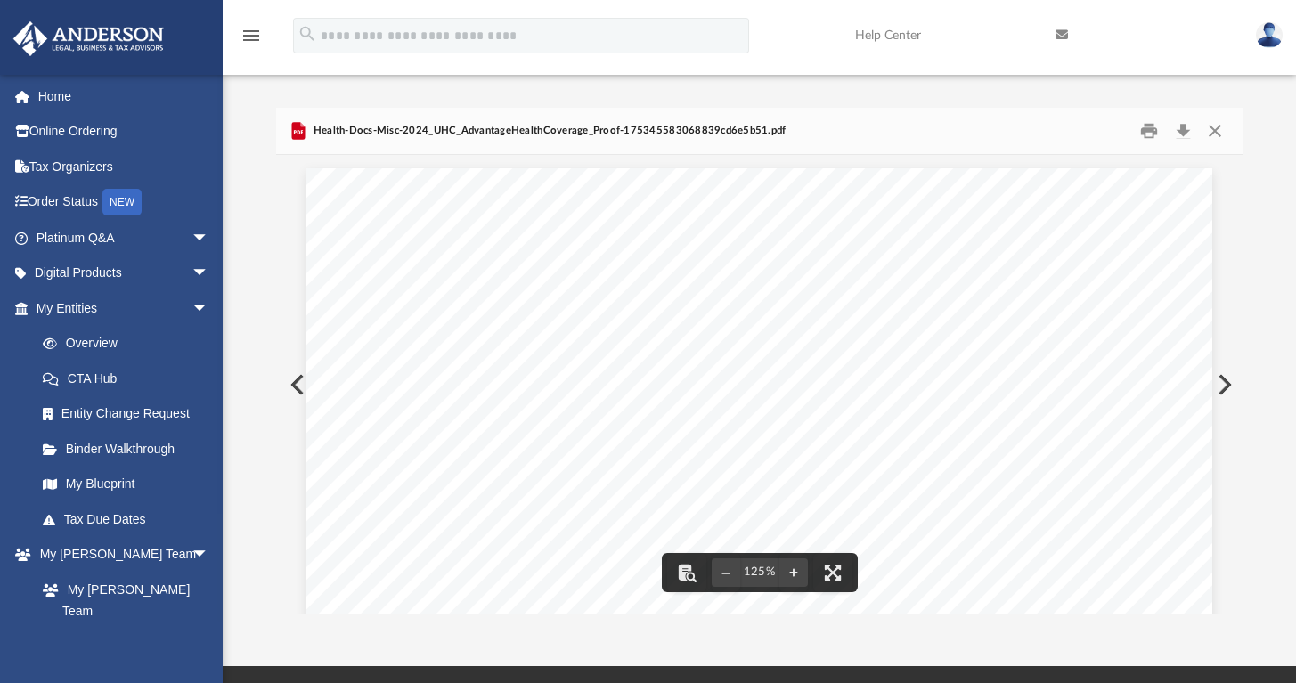
click at [1226, 380] on button "Preview" at bounding box center [1223, 385] width 39 height 50
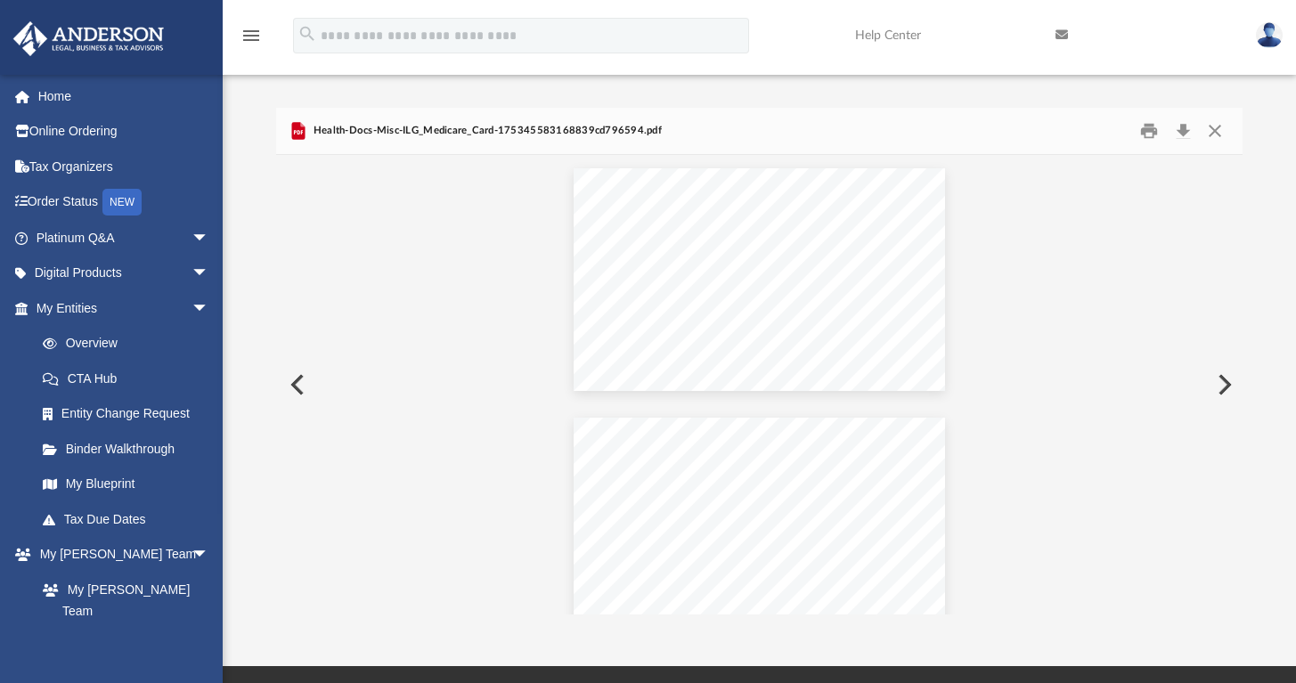
click at [1226, 380] on button "Preview" at bounding box center [1223, 385] width 39 height 50
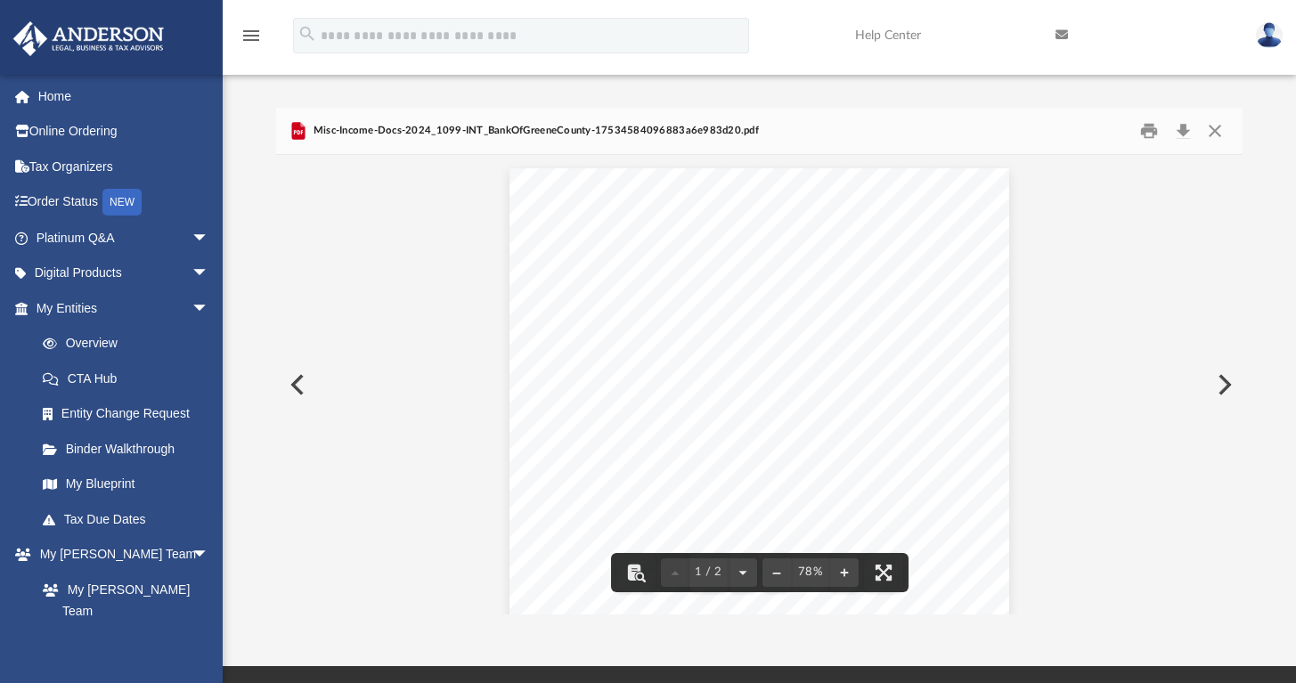
click at [296, 381] on button "Preview" at bounding box center [295, 385] width 39 height 50
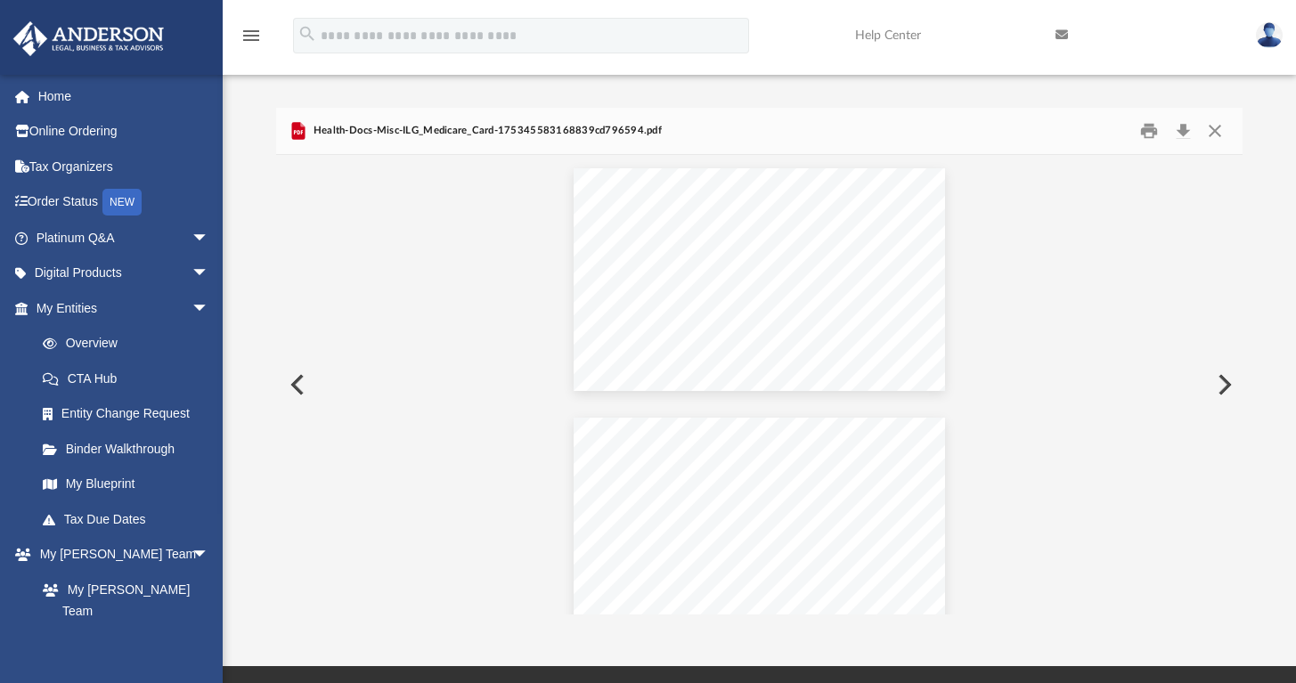
click at [295, 380] on button "Preview" at bounding box center [295, 385] width 39 height 50
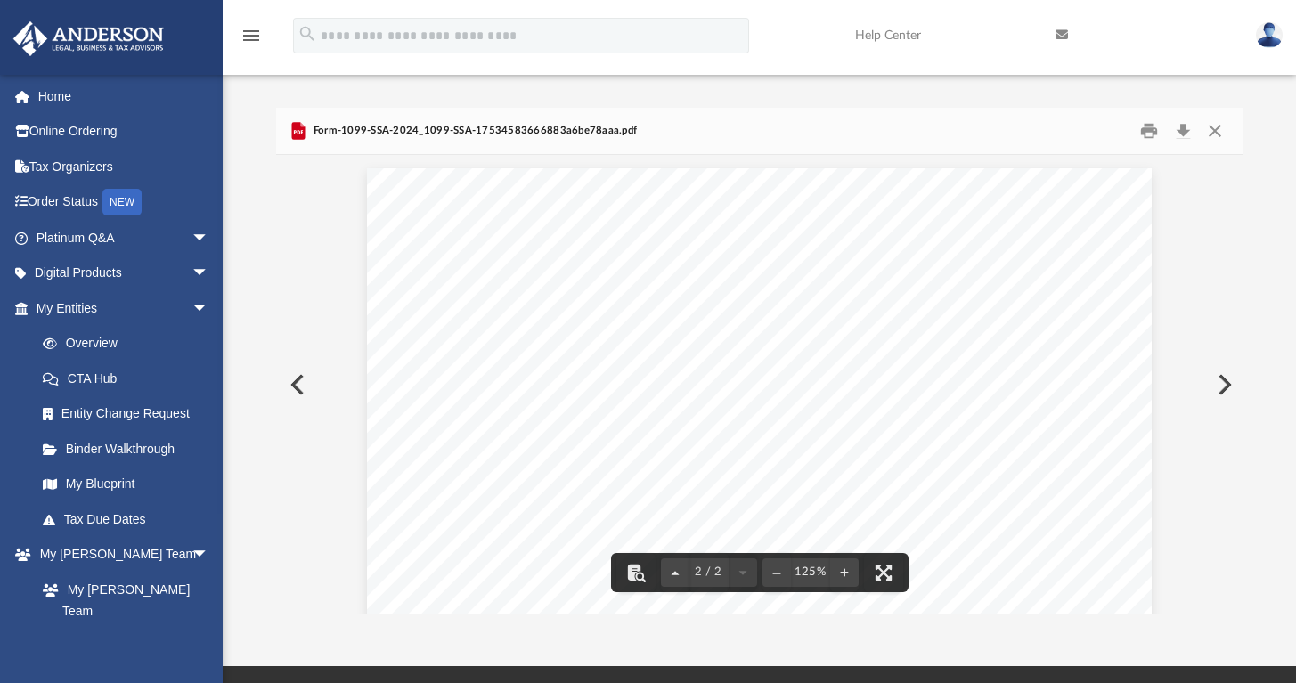
click at [1227, 384] on button "Preview" at bounding box center [1223, 385] width 39 height 50
